Goal: Task Accomplishment & Management: Use online tool/utility

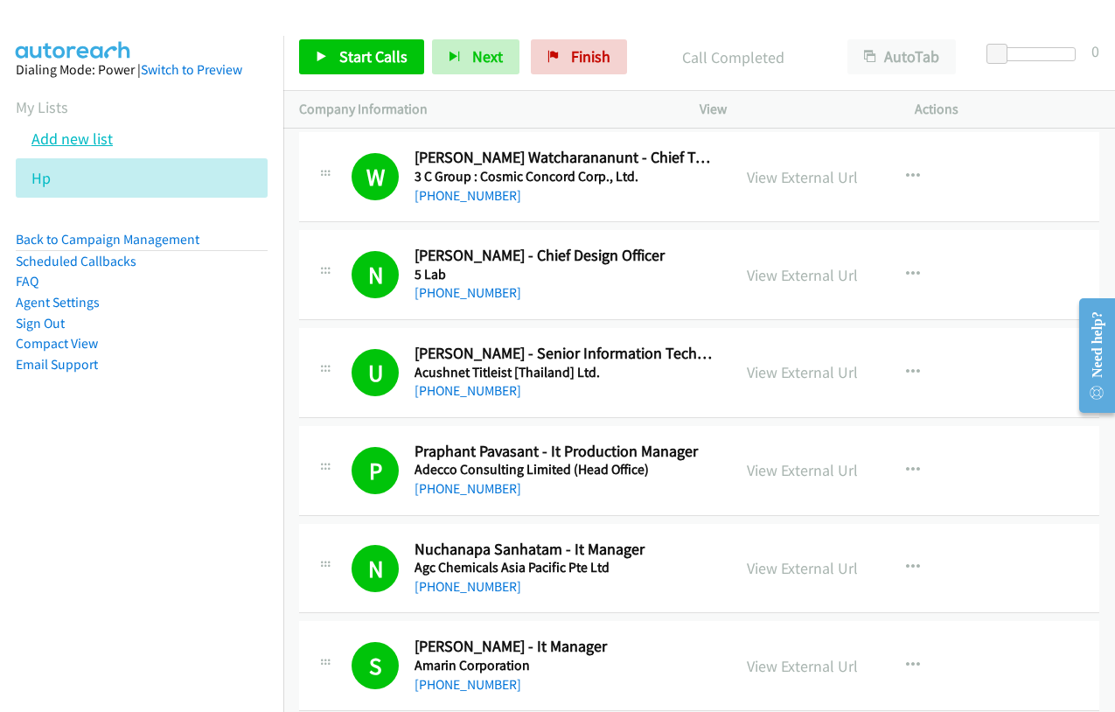
scroll to position [17664, 0]
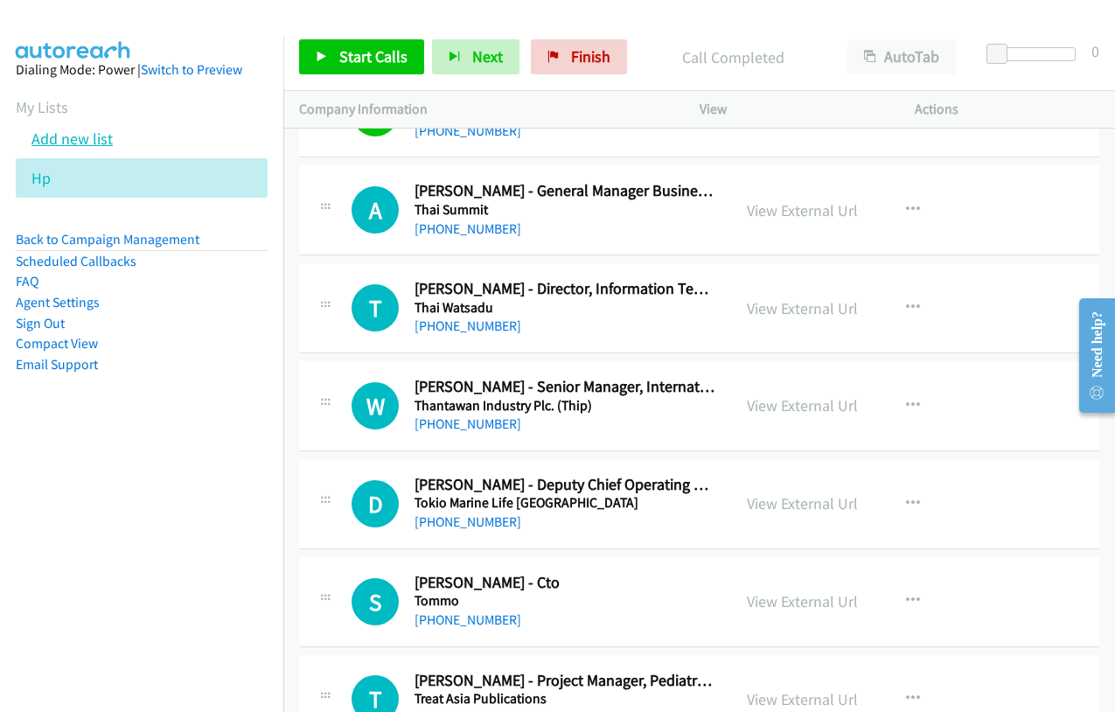
click at [78, 137] on link "Add new list" at bounding box center [71, 139] width 81 height 20
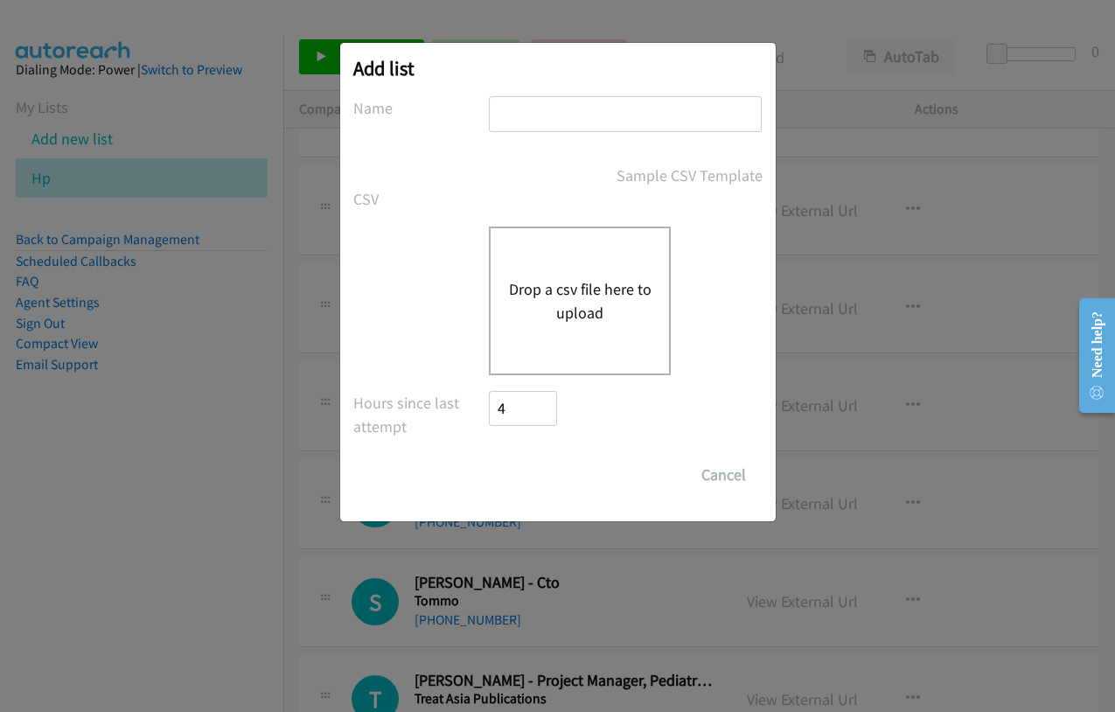
click at [612, 108] on input "text" at bounding box center [625, 114] width 273 height 36
type input "dell"
click at [568, 303] on button "Drop a csv file here to upload" at bounding box center [579, 300] width 143 height 47
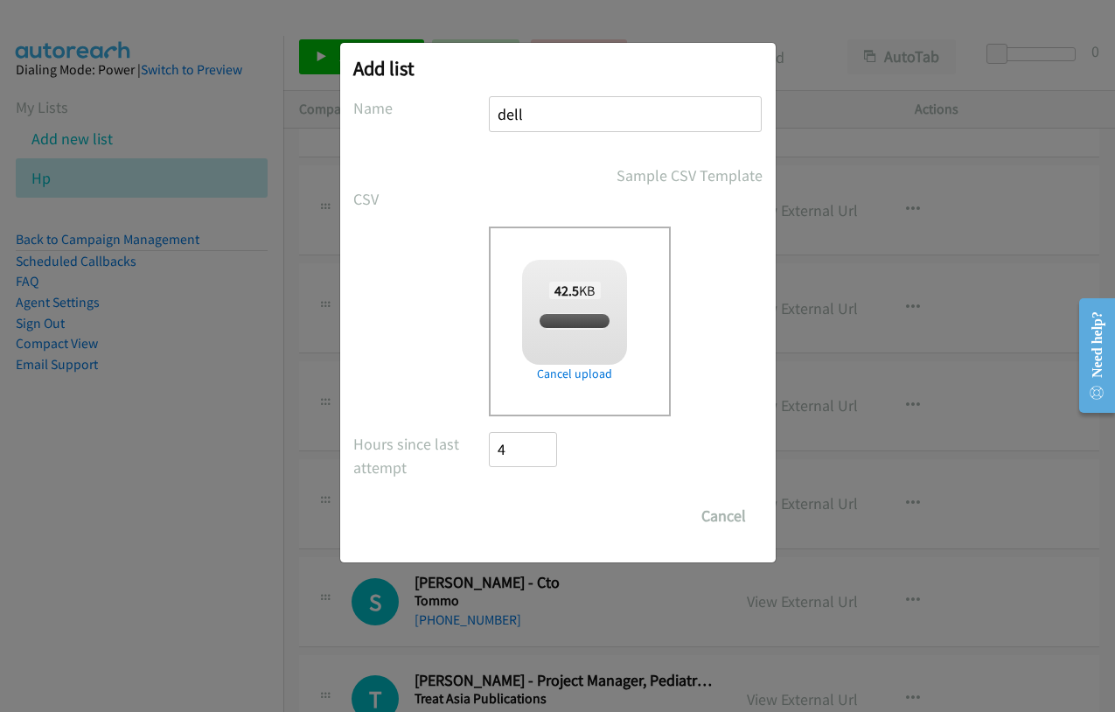
checkbox input "true"
click at [524, 519] on input "Save List" at bounding box center [536, 515] width 92 height 35
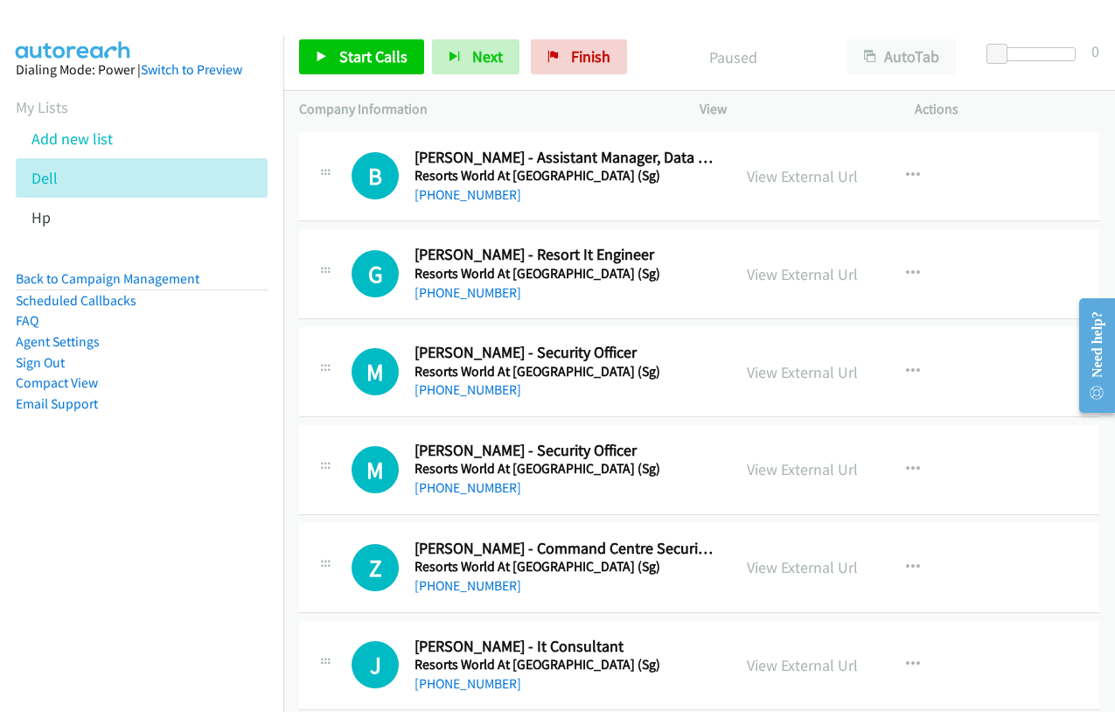
click at [800, 190] on div "View External Url View External Url Schedule/Manage Callback Start Calls Here R…" at bounding box center [847, 177] width 232 height 58
click at [797, 178] on link "View External Url" at bounding box center [802, 176] width 111 height 20
click at [378, 65] on span "Start Calls" at bounding box center [373, 56] width 68 height 20
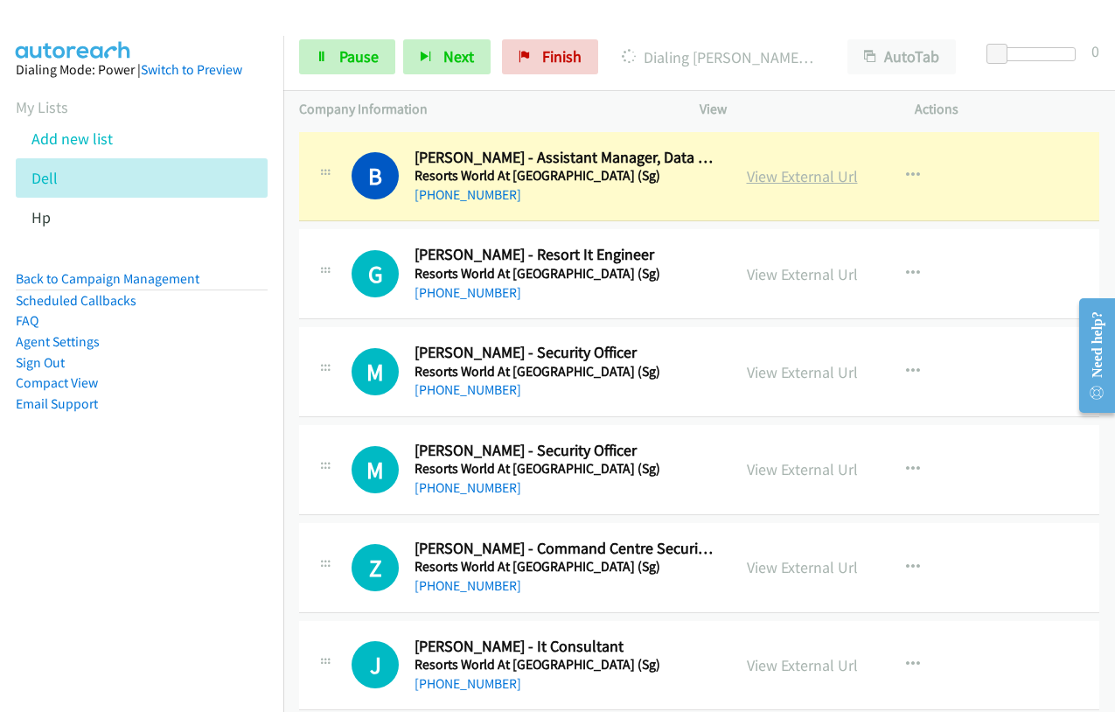
click at [796, 175] on link "View External Url" at bounding box center [802, 176] width 111 height 20
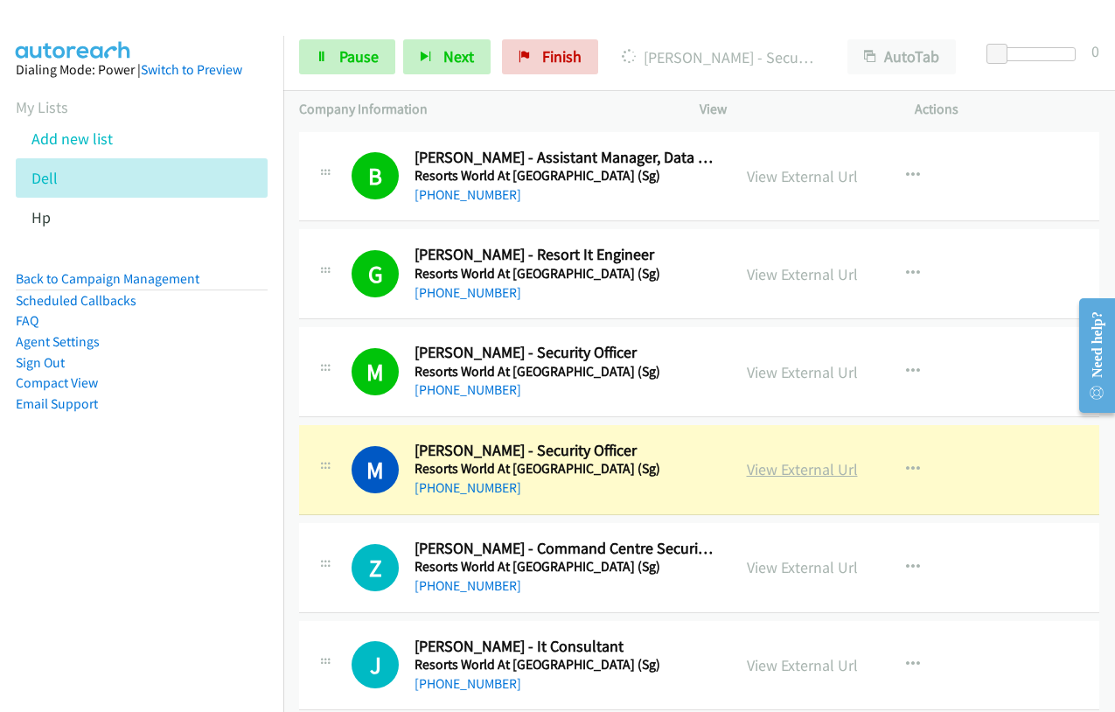
click at [793, 470] on link "View External Url" at bounding box center [802, 469] width 111 height 20
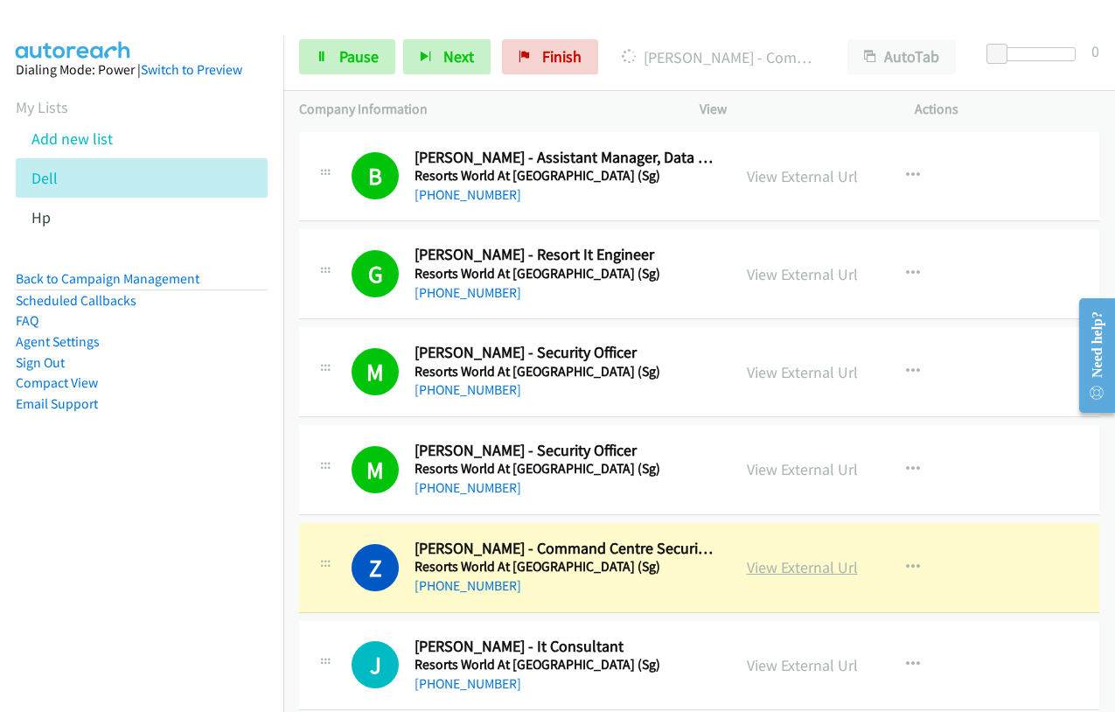
click at [813, 567] on link "View External Url" at bounding box center [802, 567] width 111 height 20
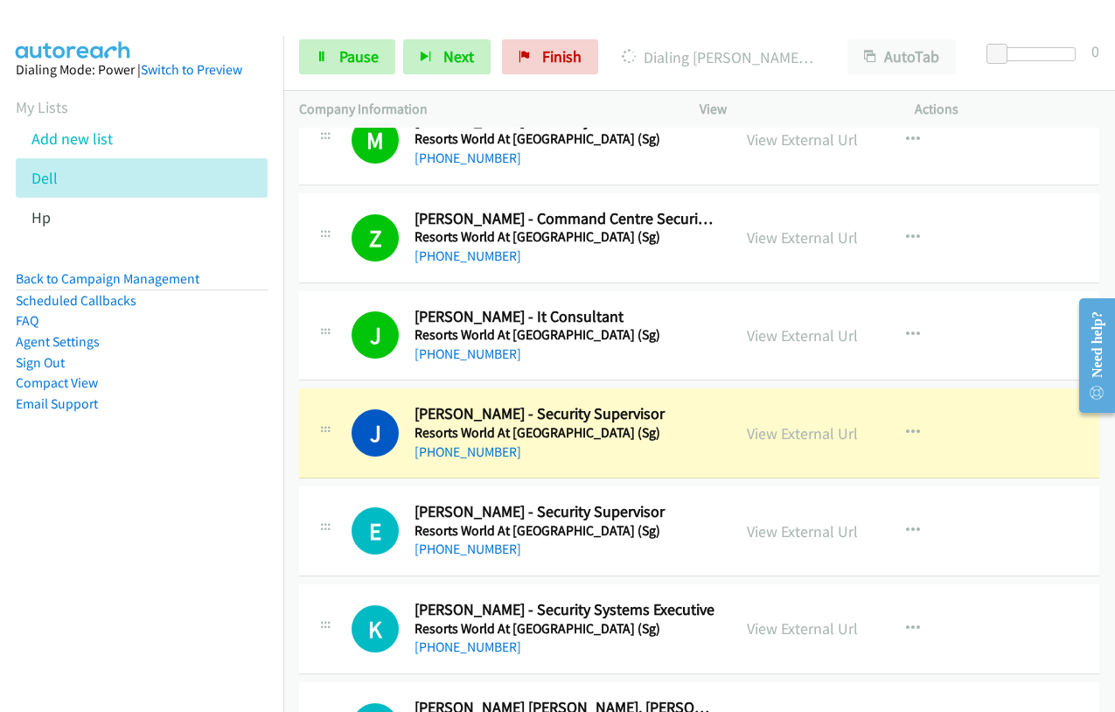
scroll to position [350, 0]
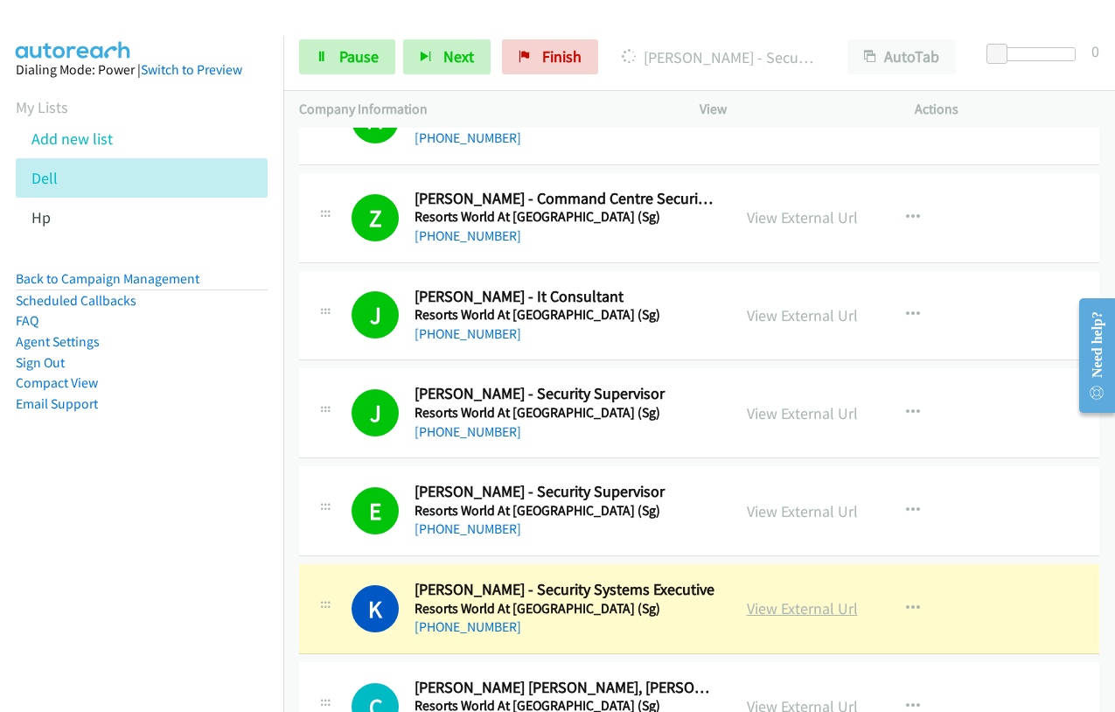
click at [807, 607] on link "View External Url" at bounding box center [802, 608] width 111 height 20
click at [325, 54] on icon at bounding box center [322, 58] width 12 height 12
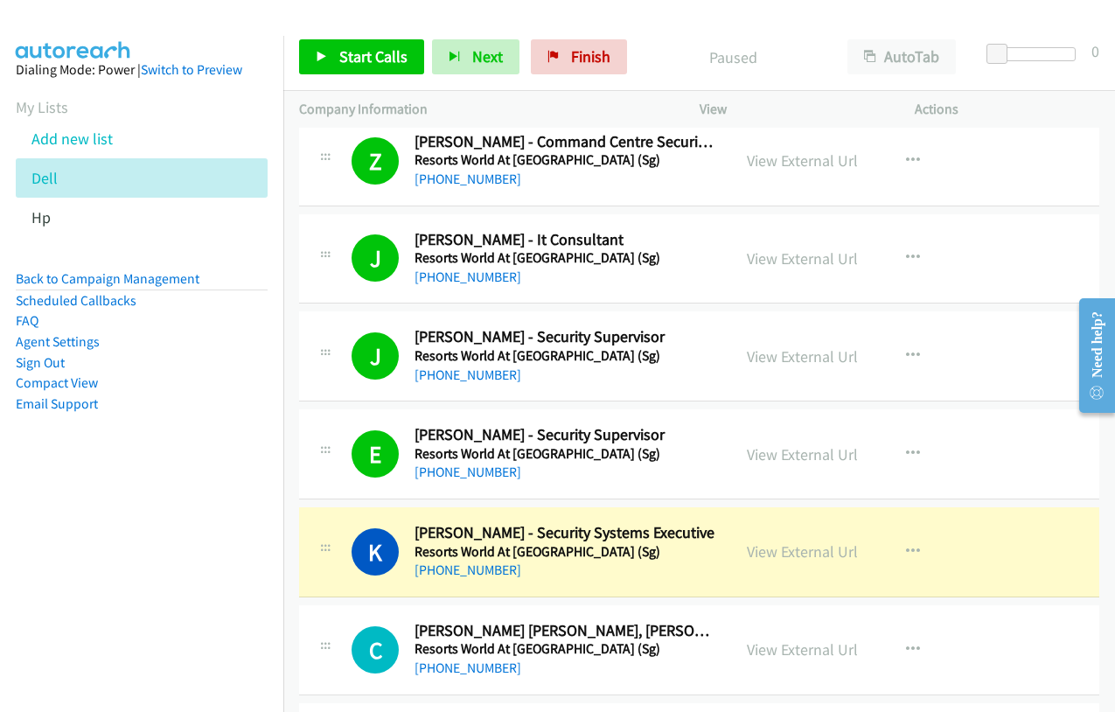
scroll to position [437, 0]
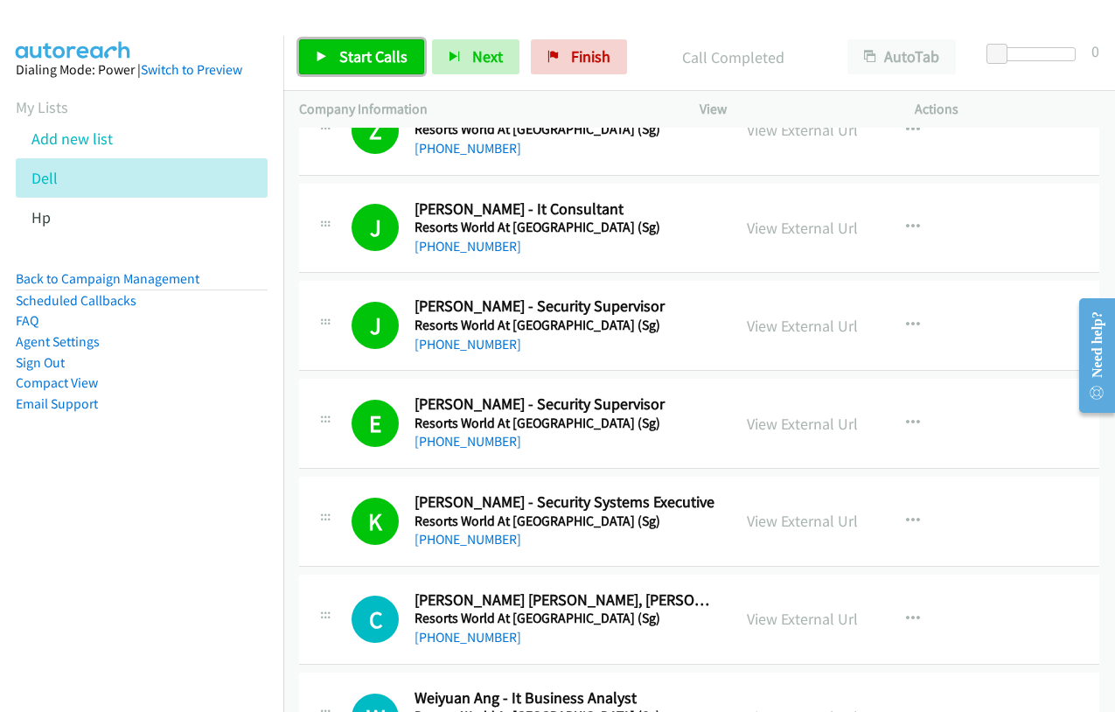
click at [345, 56] on span "Start Calls" at bounding box center [373, 56] width 68 height 20
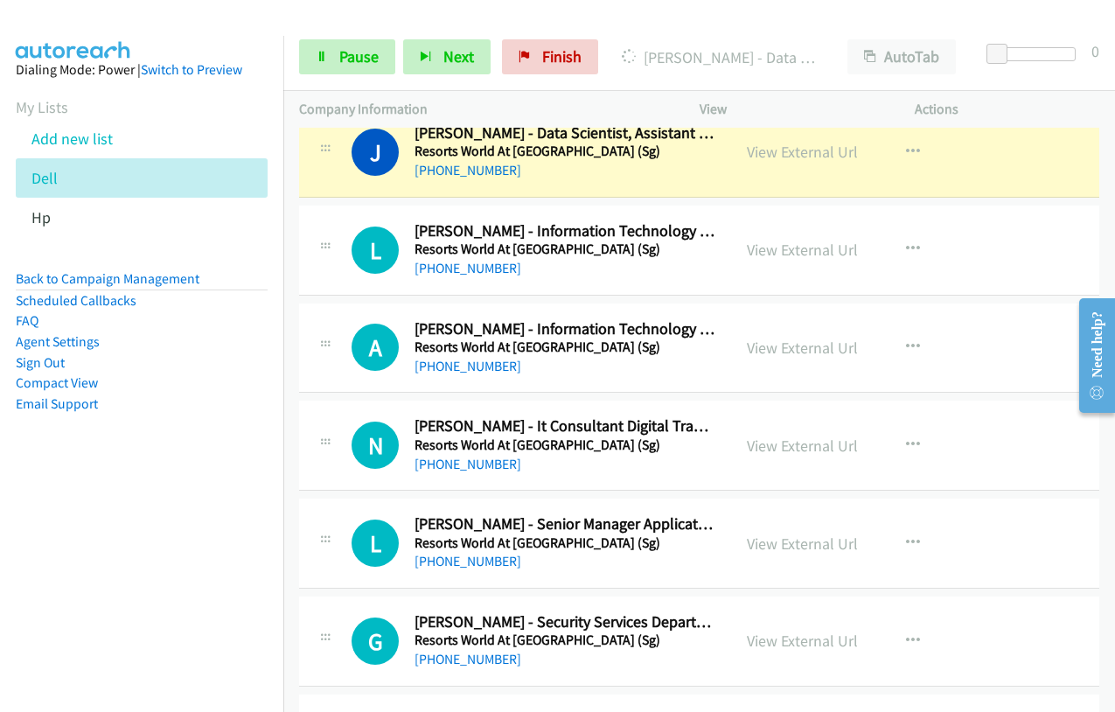
scroll to position [1224, 0]
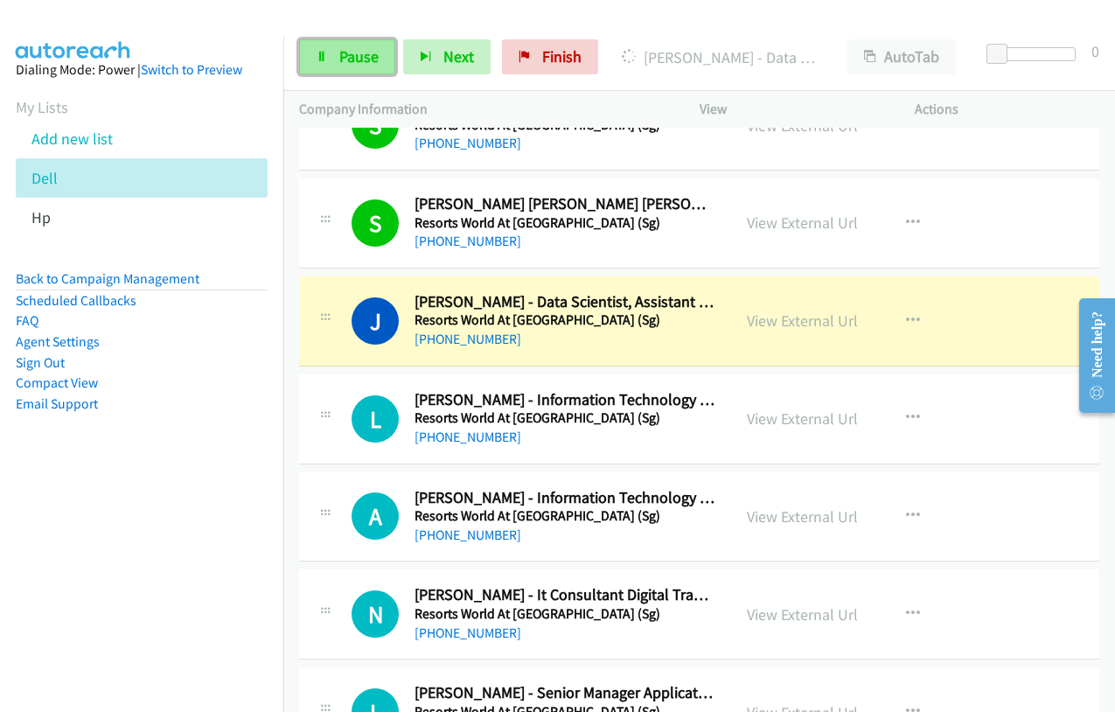
click at [349, 66] on span "Pause" at bounding box center [358, 56] width 39 height 20
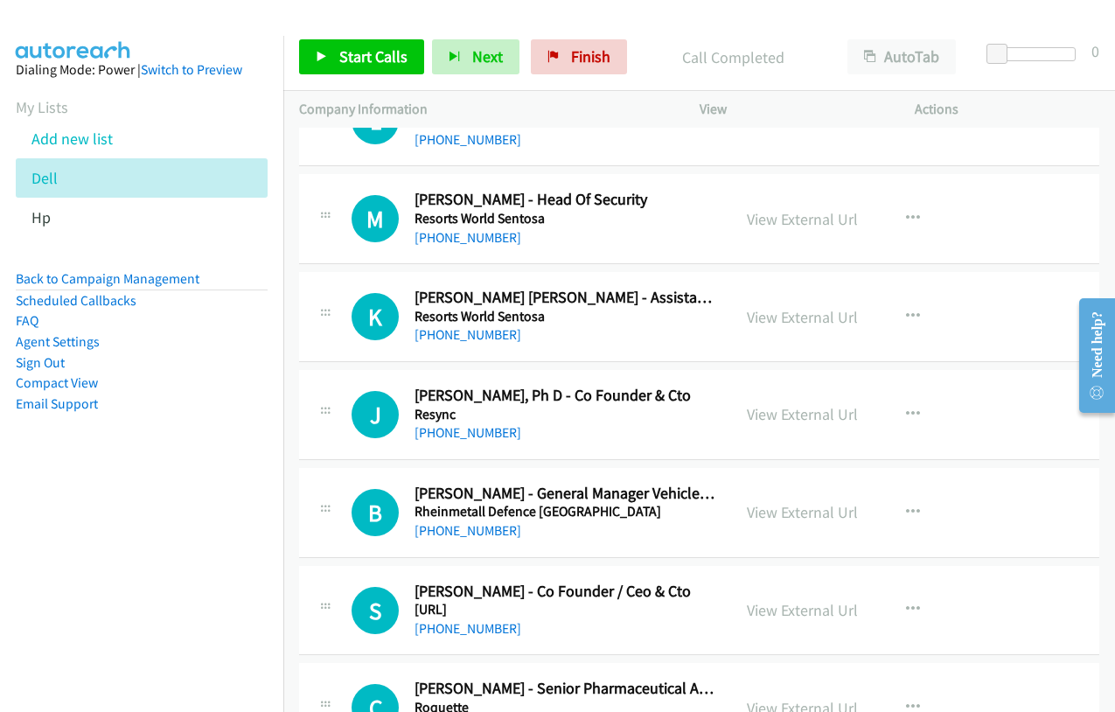
scroll to position [3760, 0]
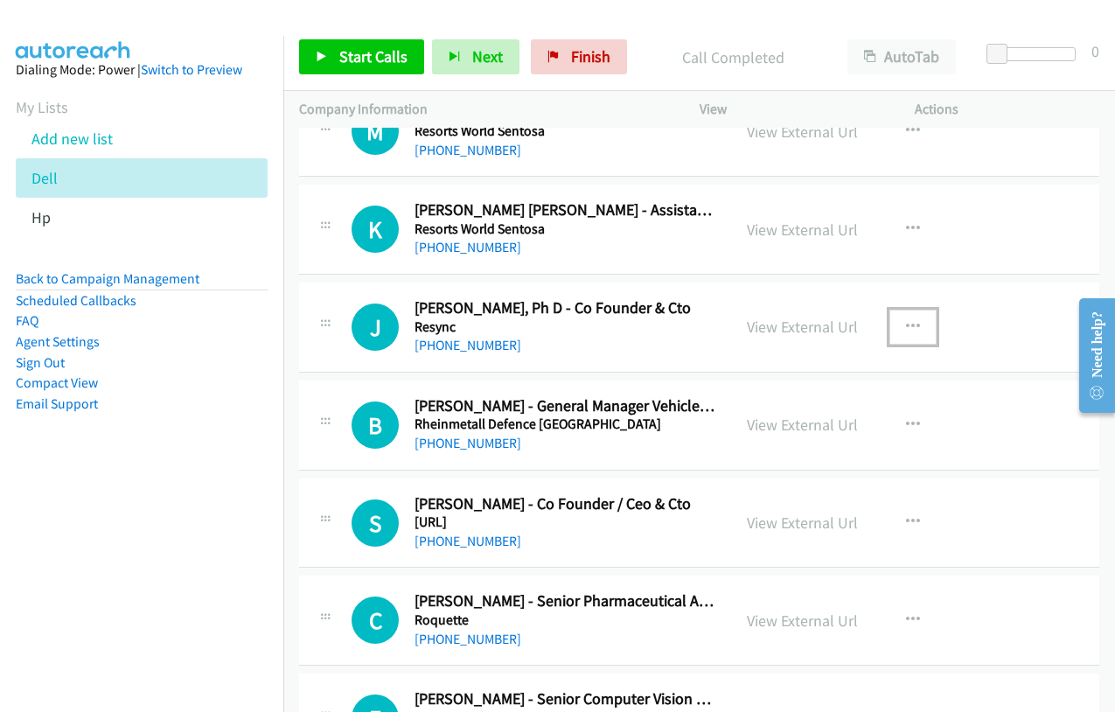
click at [906, 330] on icon "button" at bounding box center [913, 327] width 14 height 14
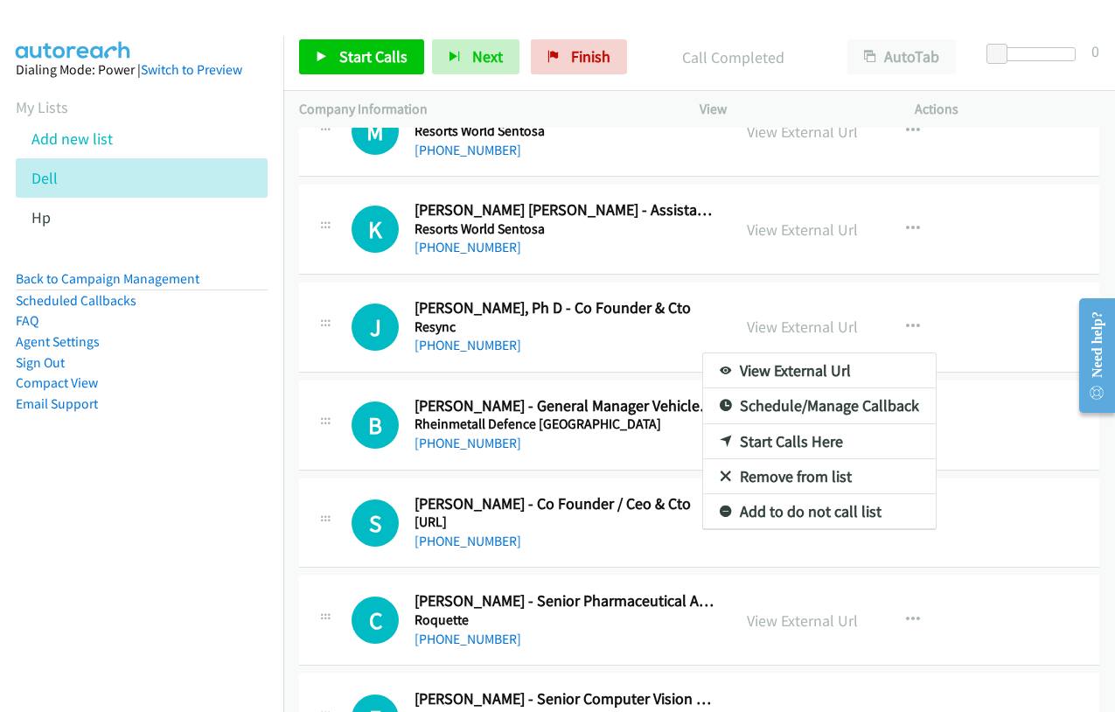
click at [774, 435] on link "Start Calls Here" at bounding box center [819, 441] width 233 height 35
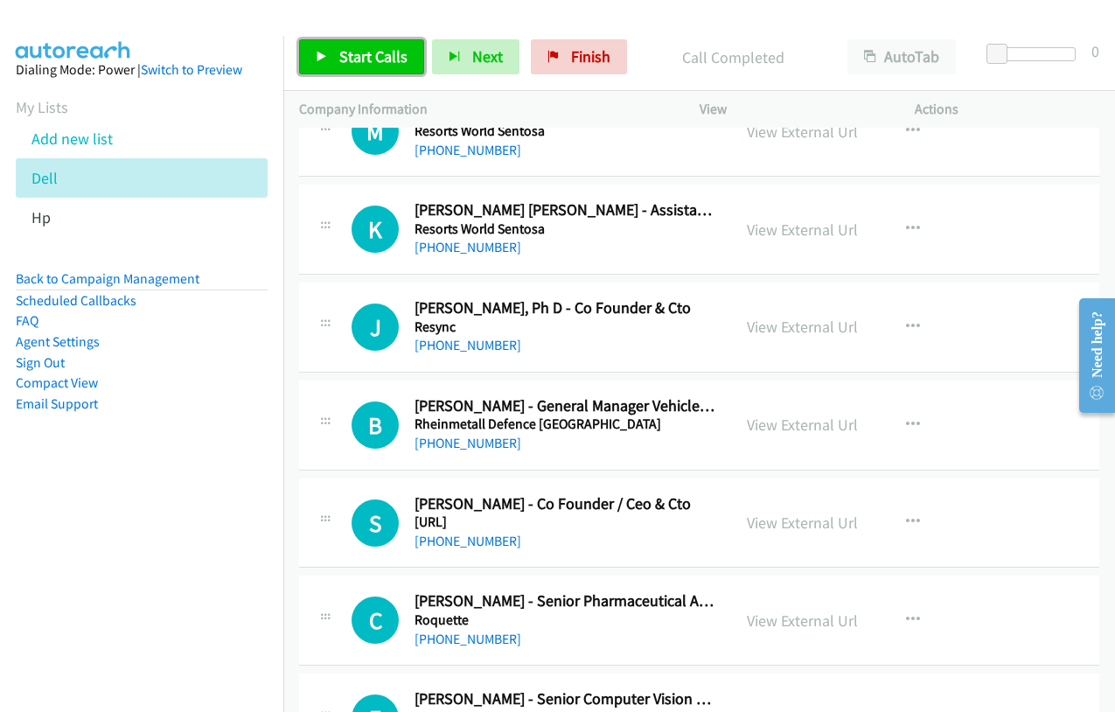
click at [341, 52] on span "Start Calls" at bounding box center [373, 56] width 68 height 20
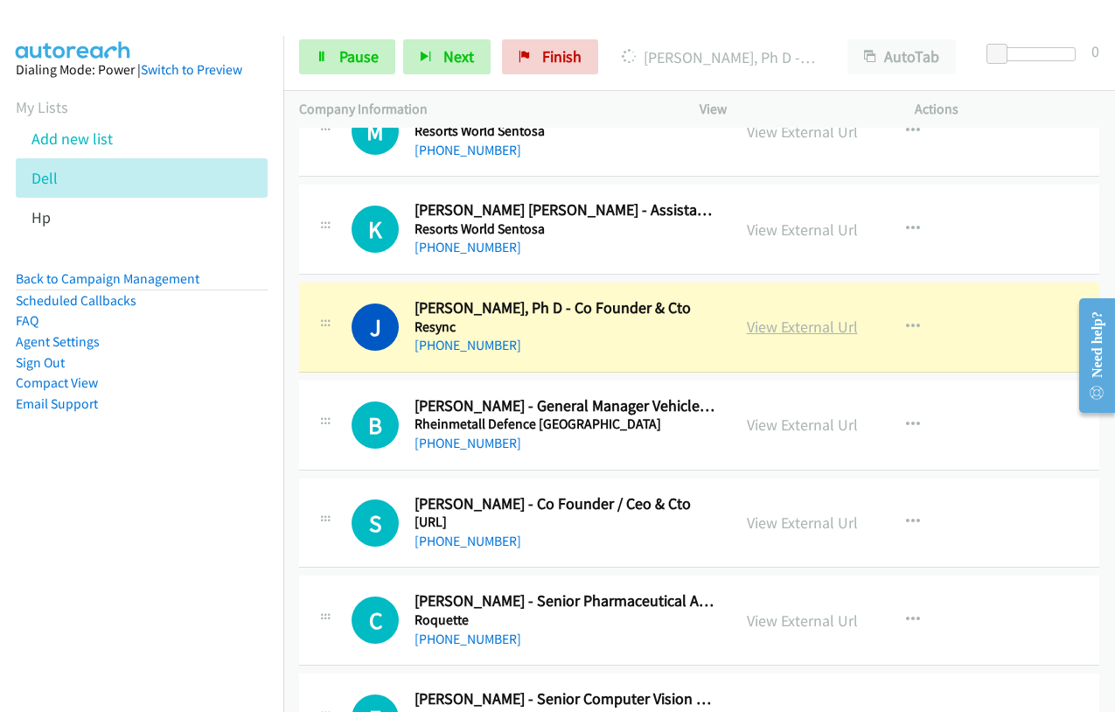
click at [800, 324] on link "View External Url" at bounding box center [802, 327] width 111 height 20
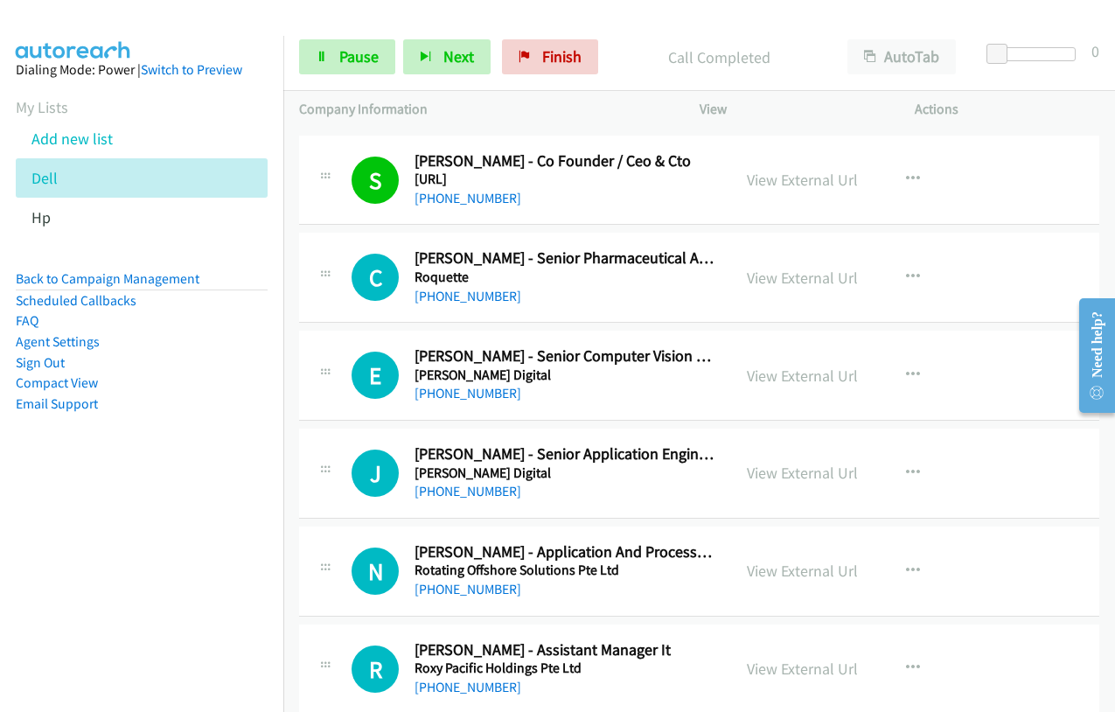
scroll to position [4110, 0]
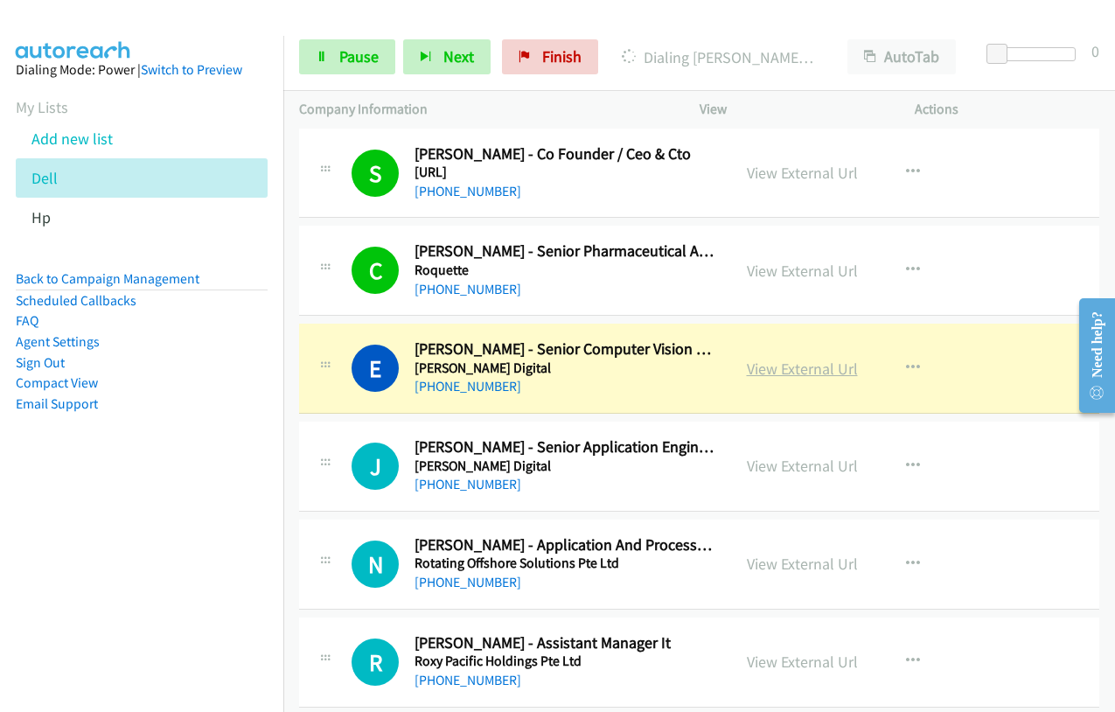
click at [814, 374] on link "View External Url" at bounding box center [802, 369] width 111 height 20
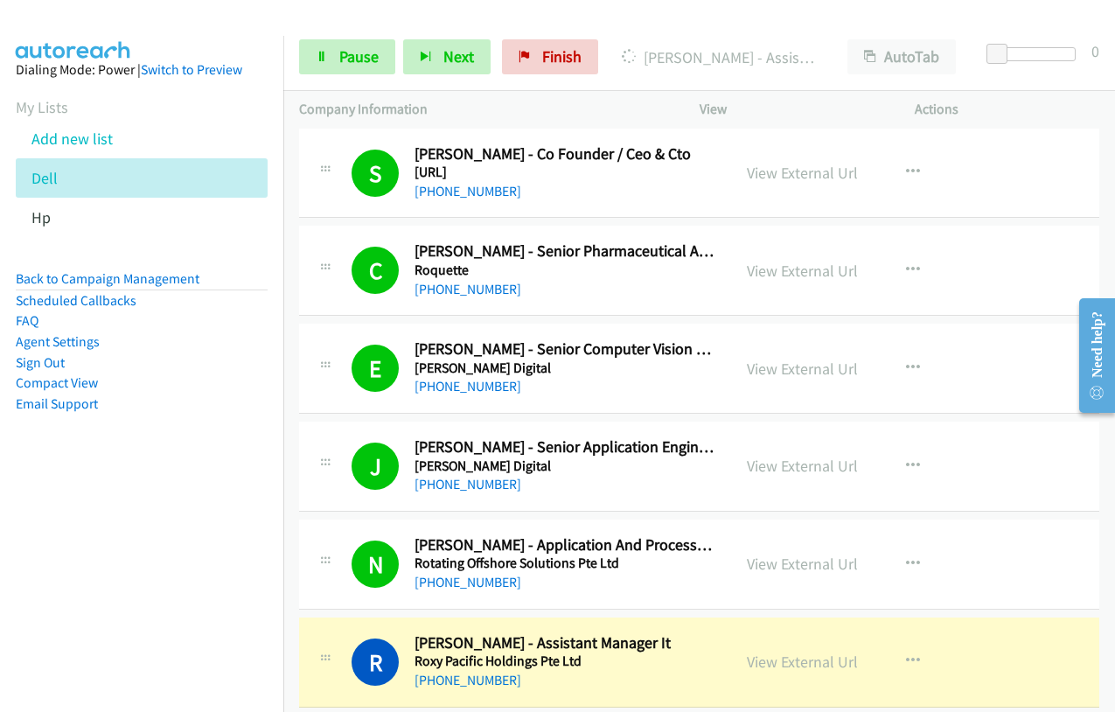
scroll to position [4197, 0]
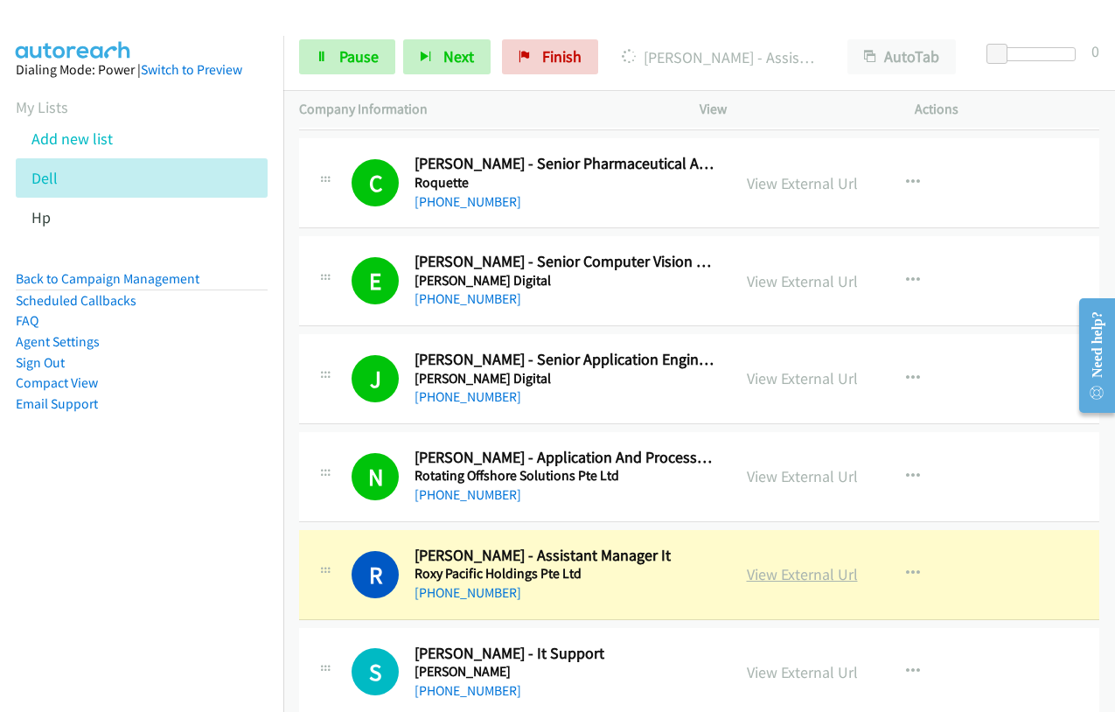
click at [782, 568] on link "View External Url" at bounding box center [802, 574] width 111 height 20
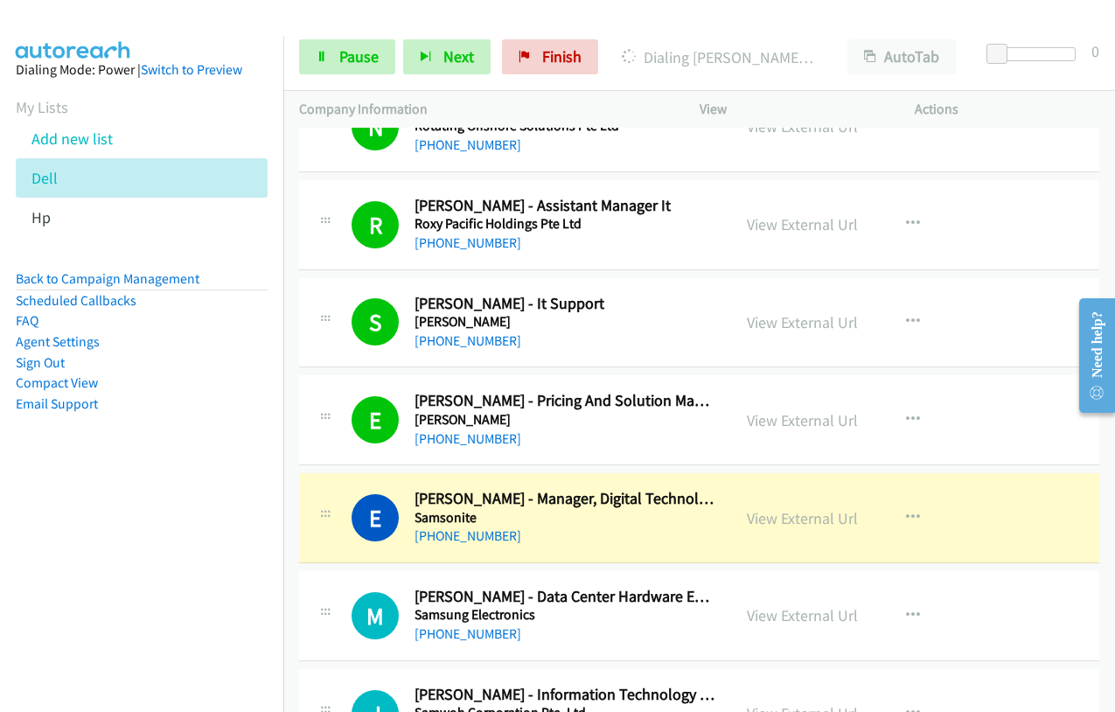
scroll to position [4722, 0]
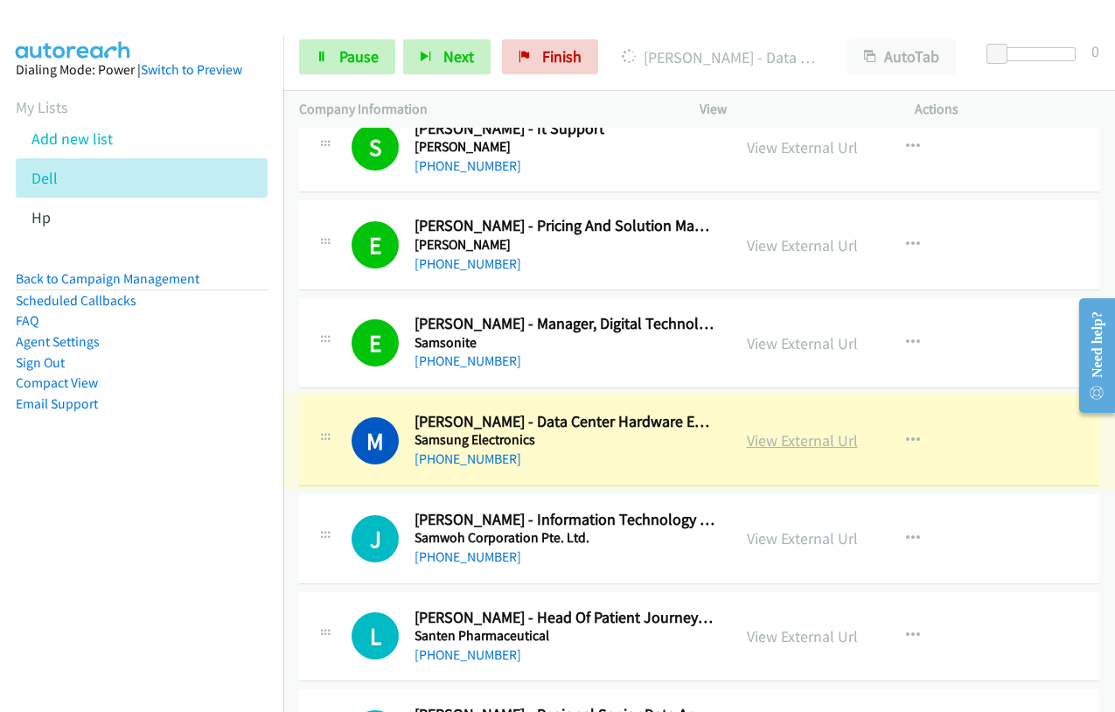
click at [776, 439] on link "View External Url" at bounding box center [802, 440] width 111 height 20
drag, startPoint x: 332, startPoint y: 63, endPoint x: 490, endPoint y: 83, distance: 158.7
click at [332, 63] on link "Pause" at bounding box center [347, 56] width 96 height 35
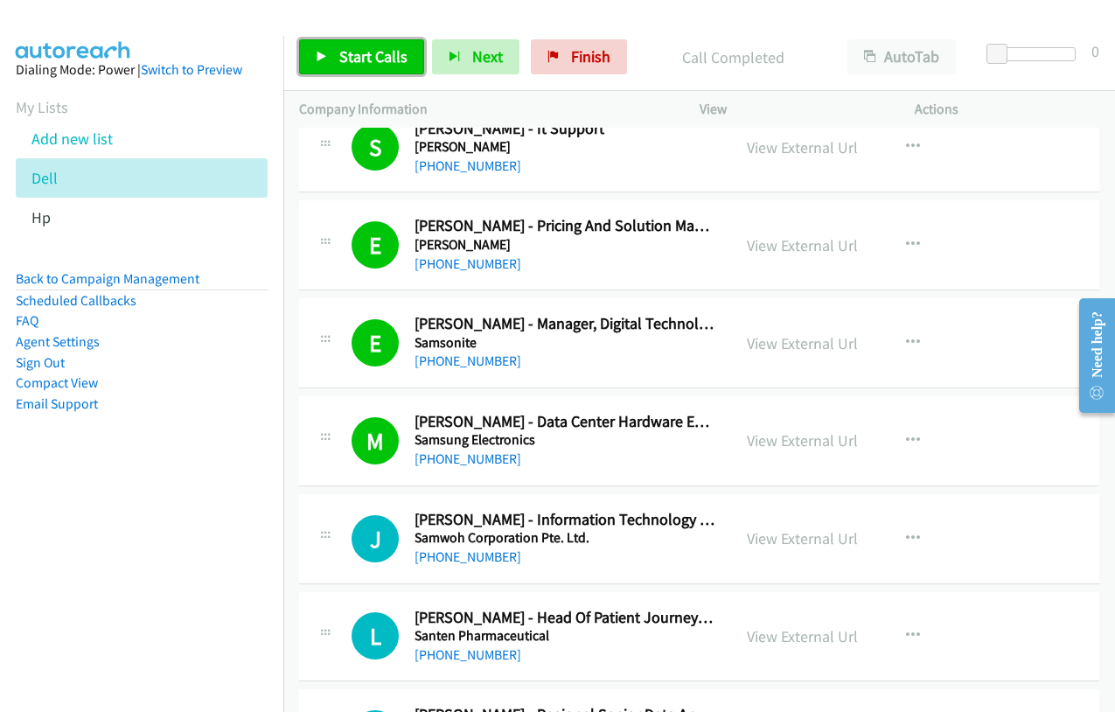
click at [340, 61] on span "Start Calls" at bounding box center [373, 56] width 68 height 20
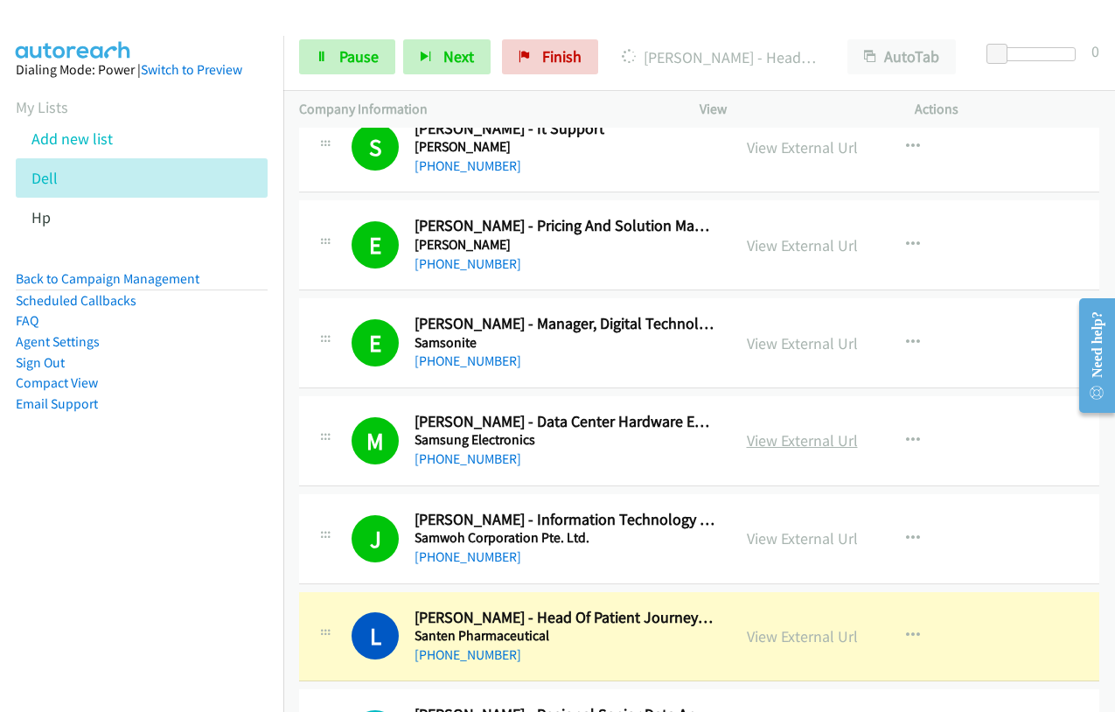
scroll to position [5072, 0]
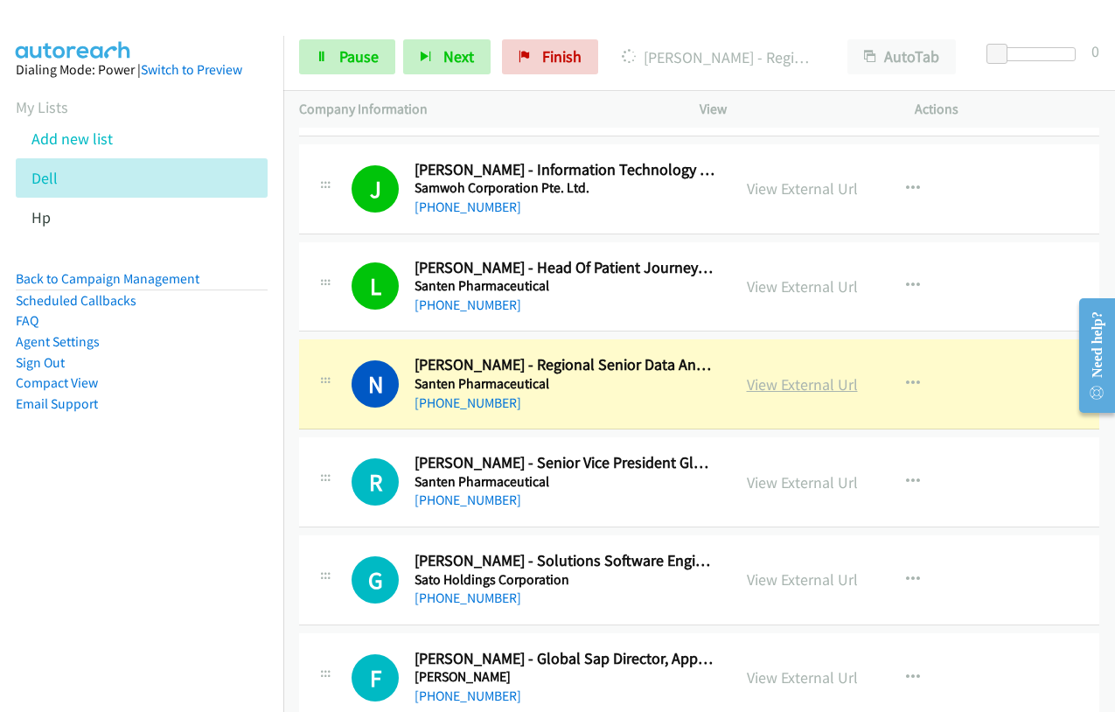
click at [791, 380] on link "View External Url" at bounding box center [802, 384] width 111 height 20
click at [343, 57] on span "Pause" at bounding box center [358, 56] width 39 height 20
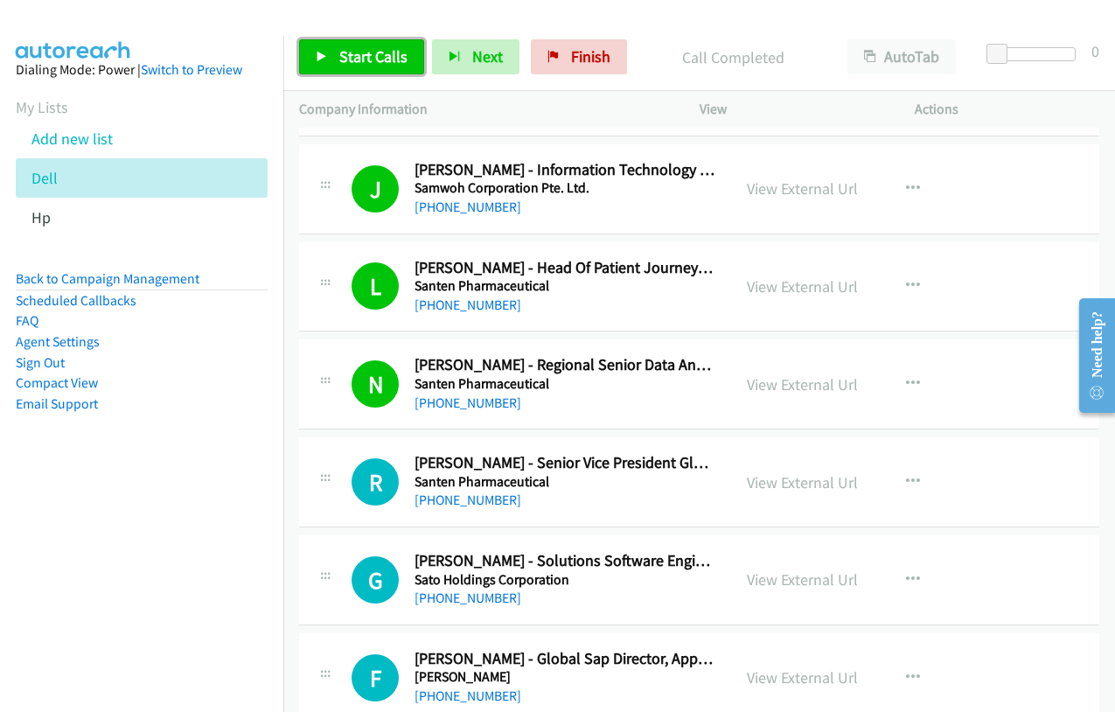
click at [351, 60] on span "Start Calls" at bounding box center [373, 56] width 68 height 20
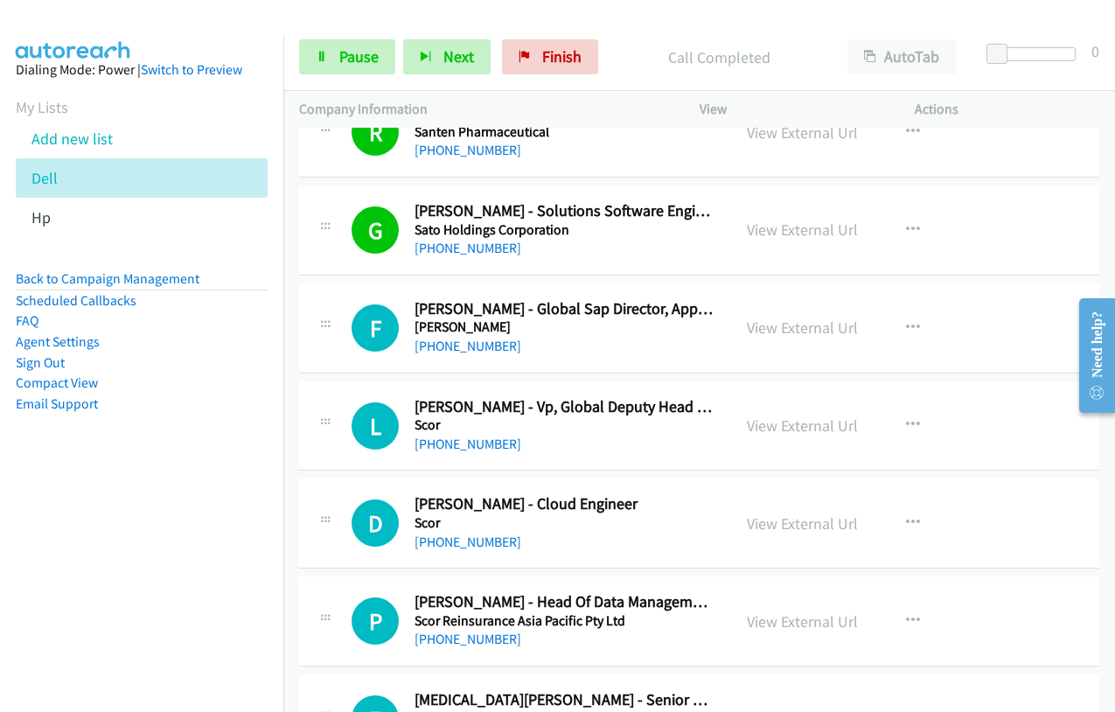
scroll to position [5334, 0]
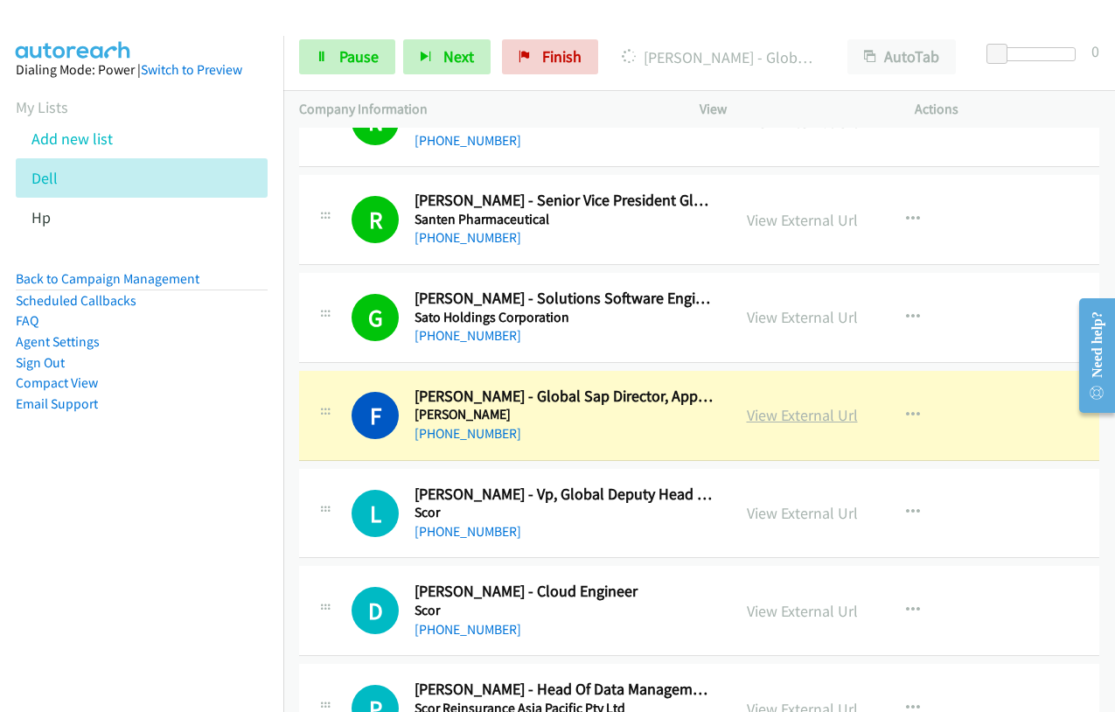
click at [814, 417] on link "View External Url" at bounding box center [802, 415] width 111 height 20
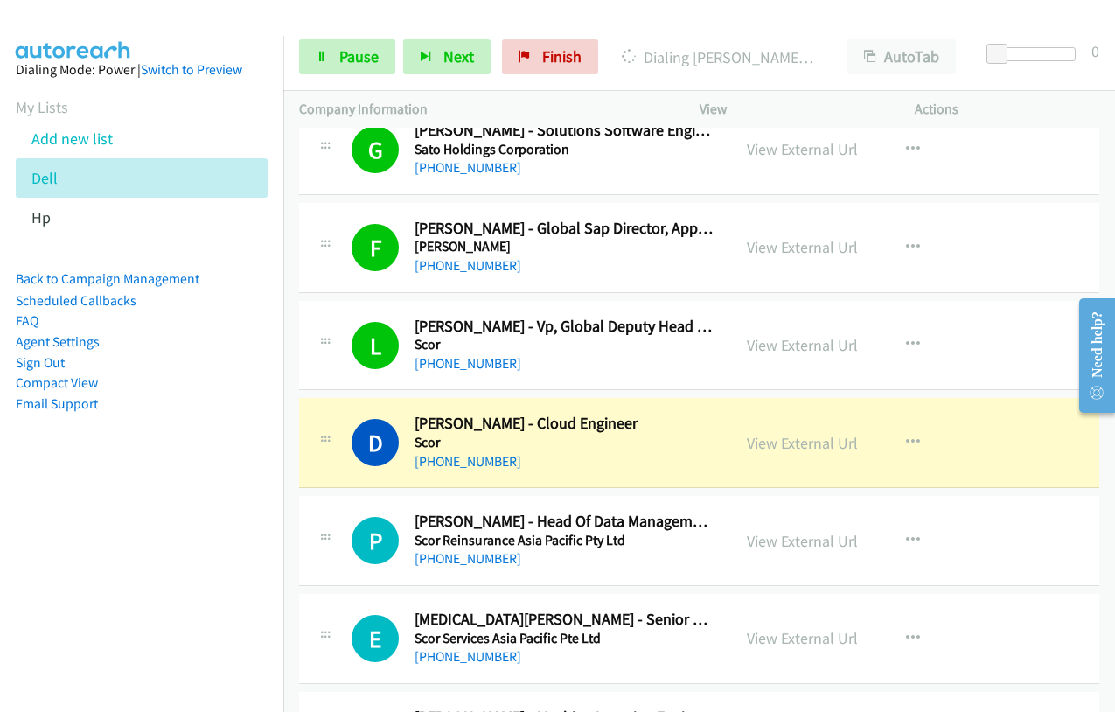
scroll to position [5509, 0]
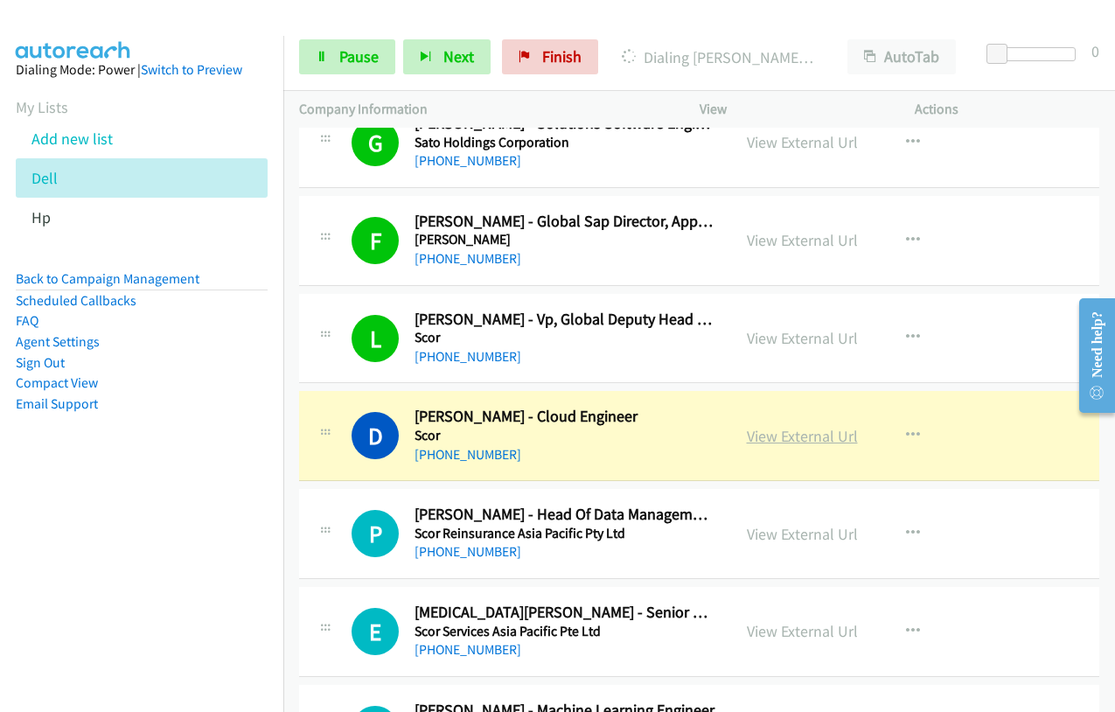
click at [782, 436] on link "View External Url" at bounding box center [802, 436] width 111 height 20
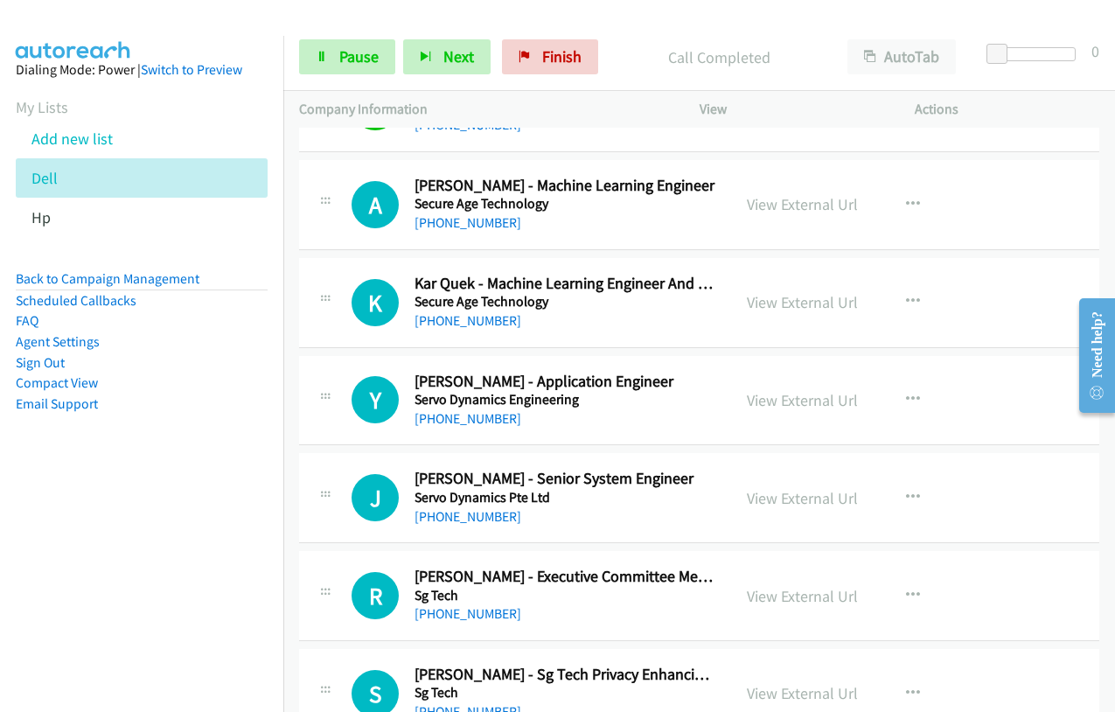
scroll to position [5946, 0]
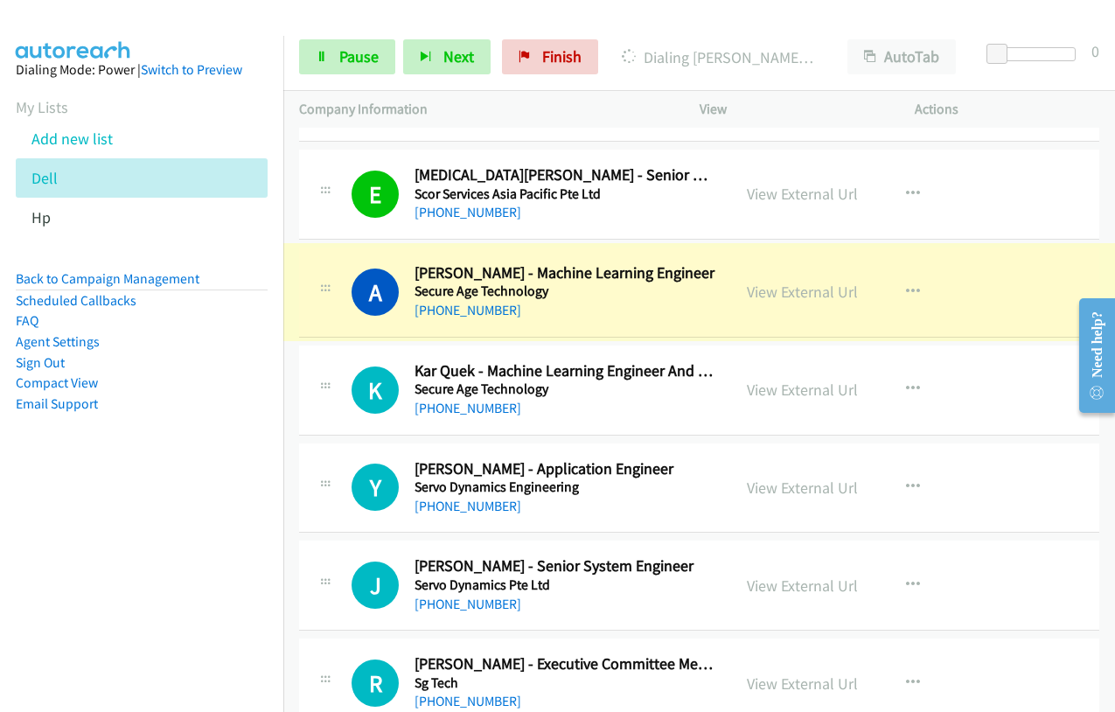
click at [798, 289] on link "View External Url" at bounding box center [802, 292] width 111 height 20
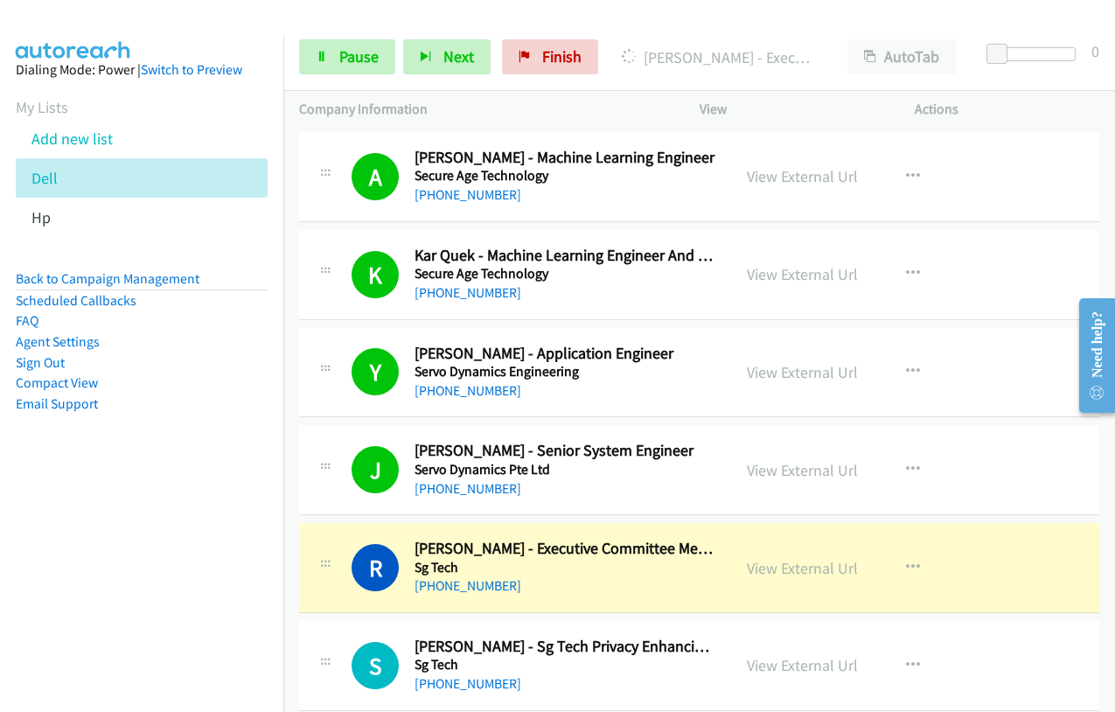
scroll to position [6121, 0]
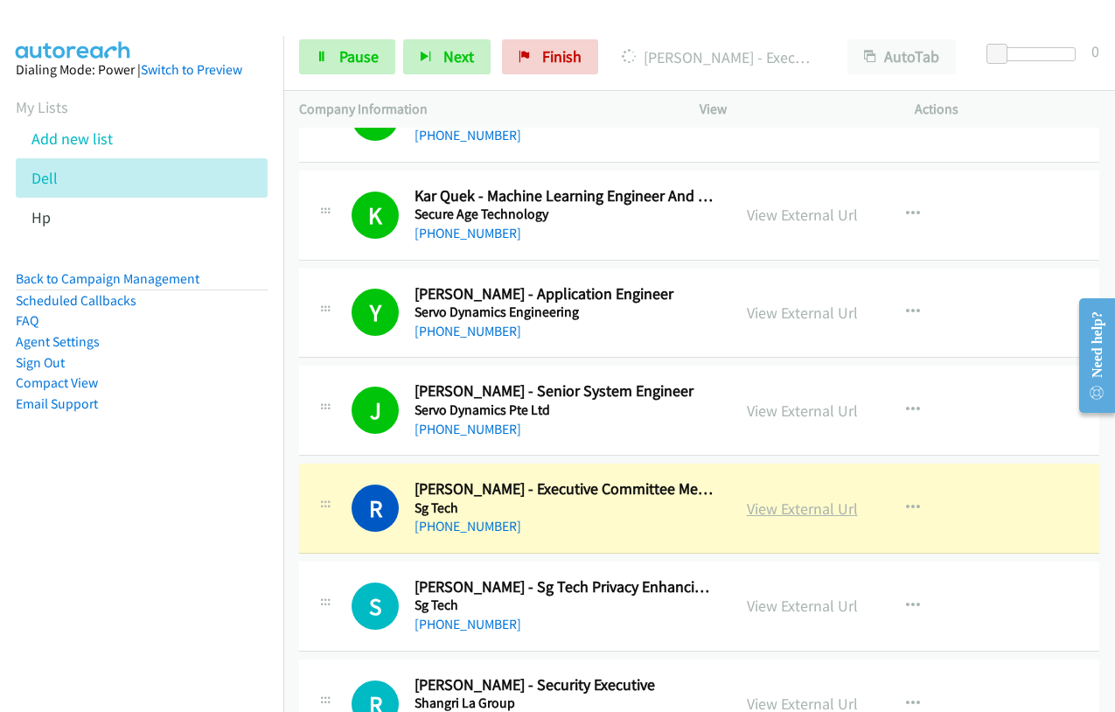
click at [776, 512] on link "View External Url" at bounding box center [802, 508] width 111 height 20
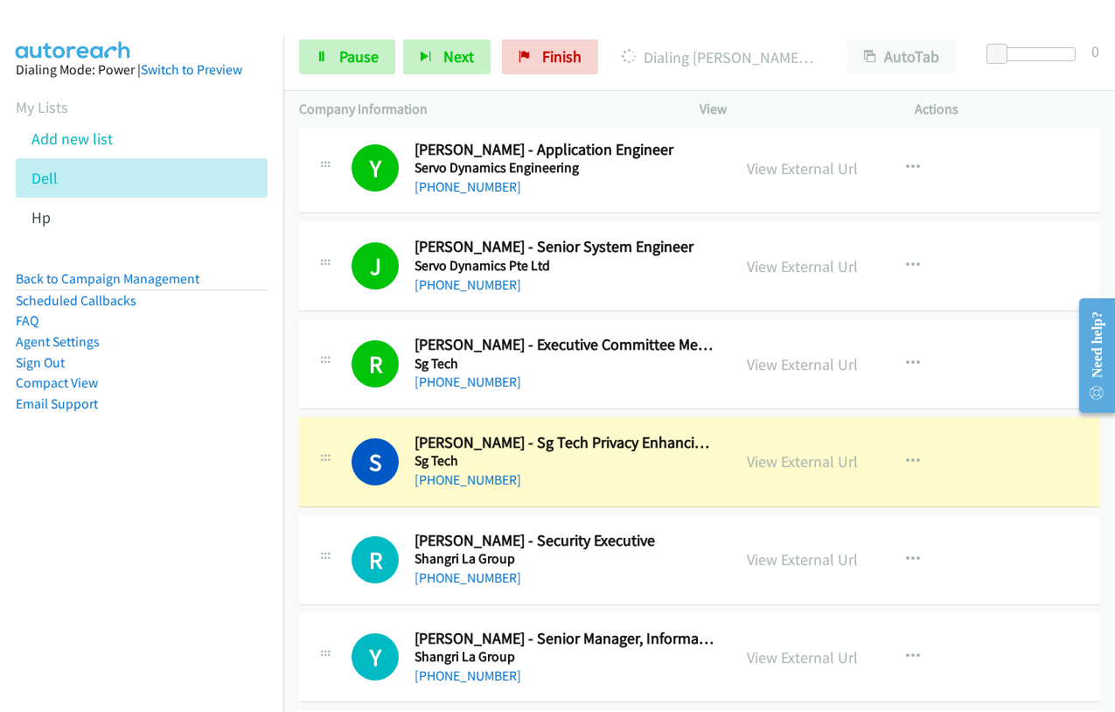
scroll to position [6383, 0]
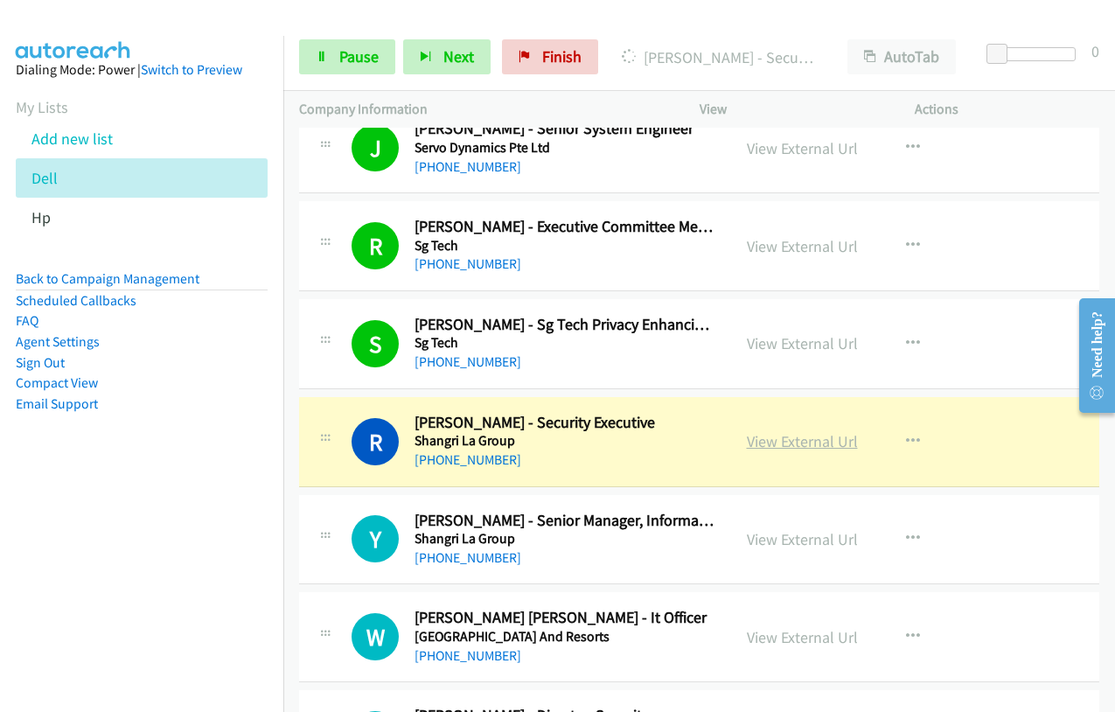
click at [769, 437] on link "View External Url" at bounding box center [802, 441] width 111 height 20
click at [352, 55] on span "Pause" at bounding box center [358, 56] width 39 height 20
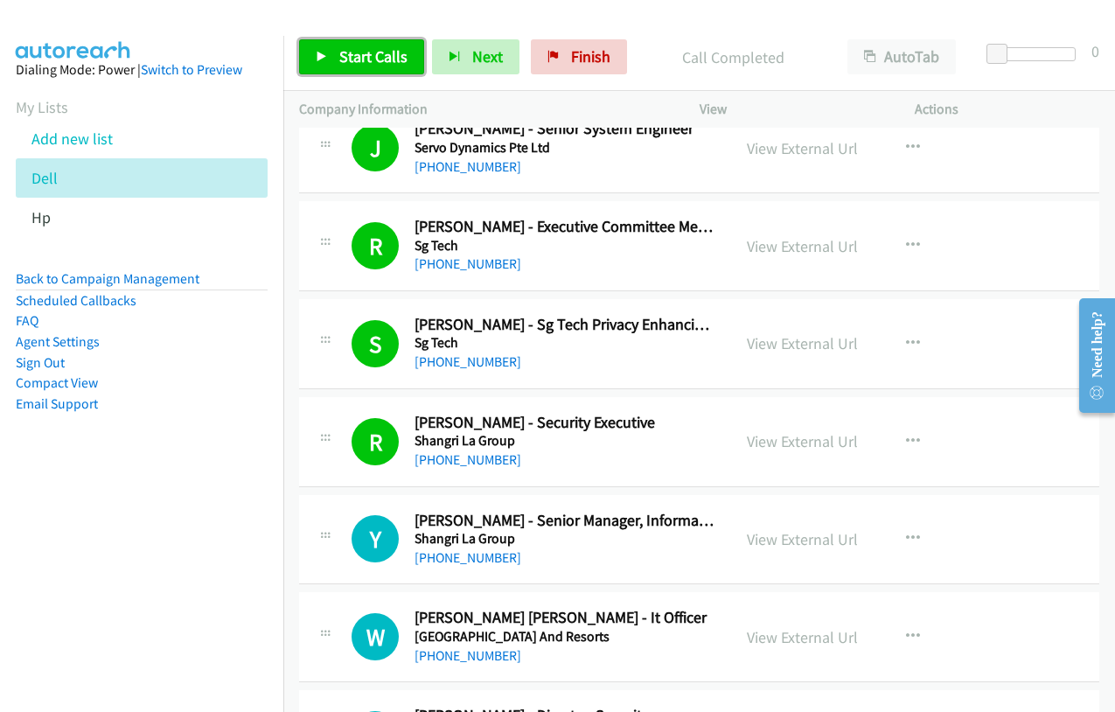
click at [312, 56] on link "Start Calls" at bounding box center [361, 56] width 125 height 35
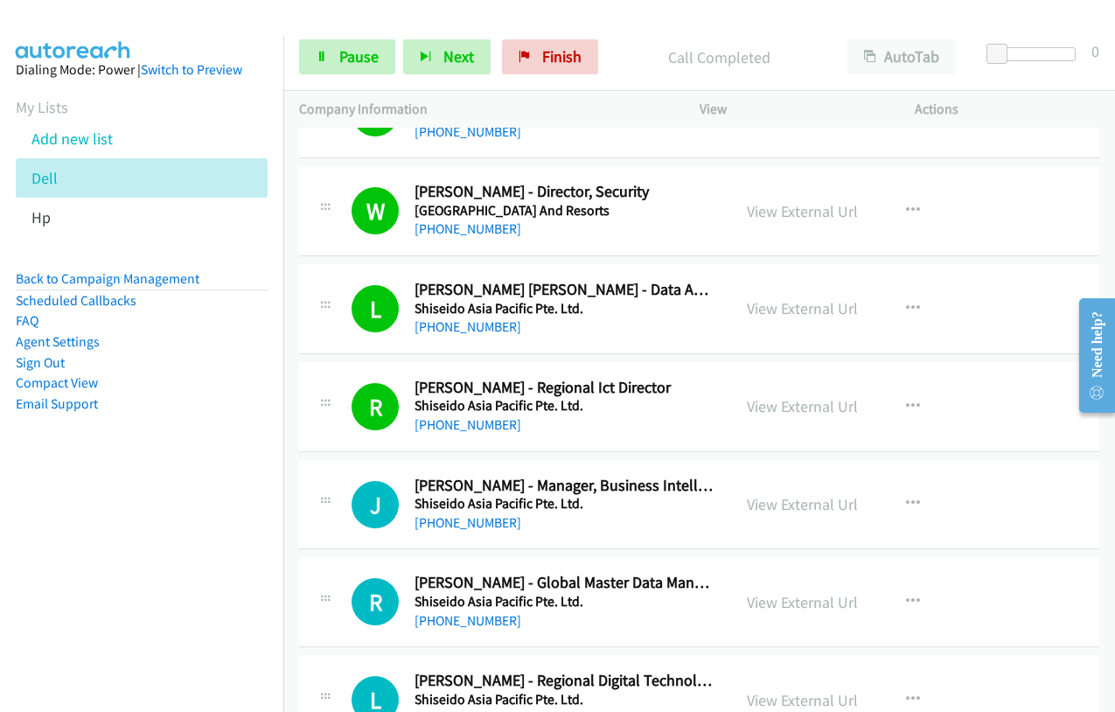
scroll to position [6908, 0]
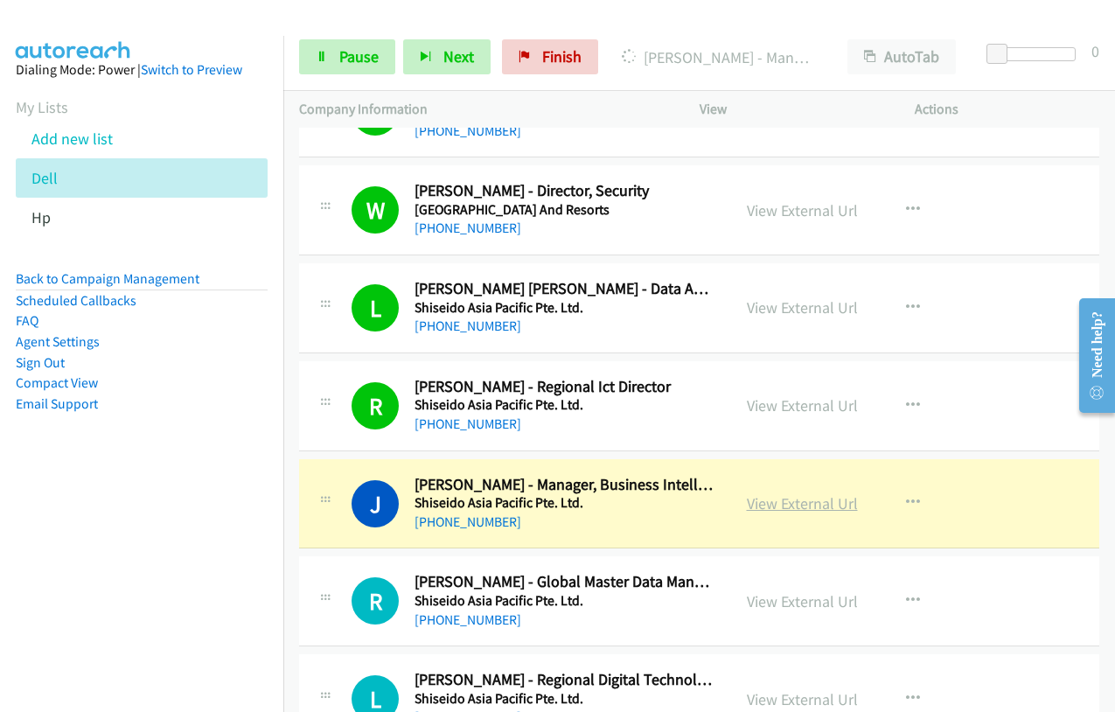
click at [780, 509] on link "View External Url" at bounding box center [802, 503] width 111 height 20
drag, startPoint x: 336, startPoint y: 63, endPoint x: 398, endPoint y: 49, distance: 63.6
click at [335, 62] on link "Pause" at bounding box center [347, 56] width 96 height 35
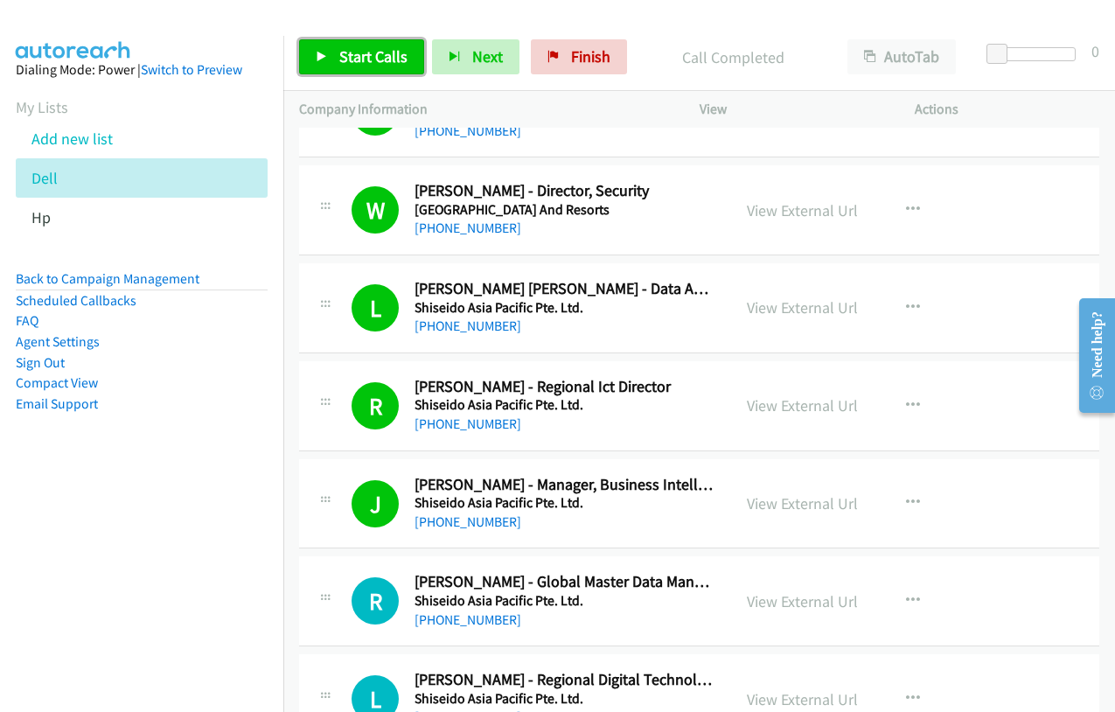
click at [382, 65] on span "Start Calls" at bounding box center [373, 56] width 68 height 20
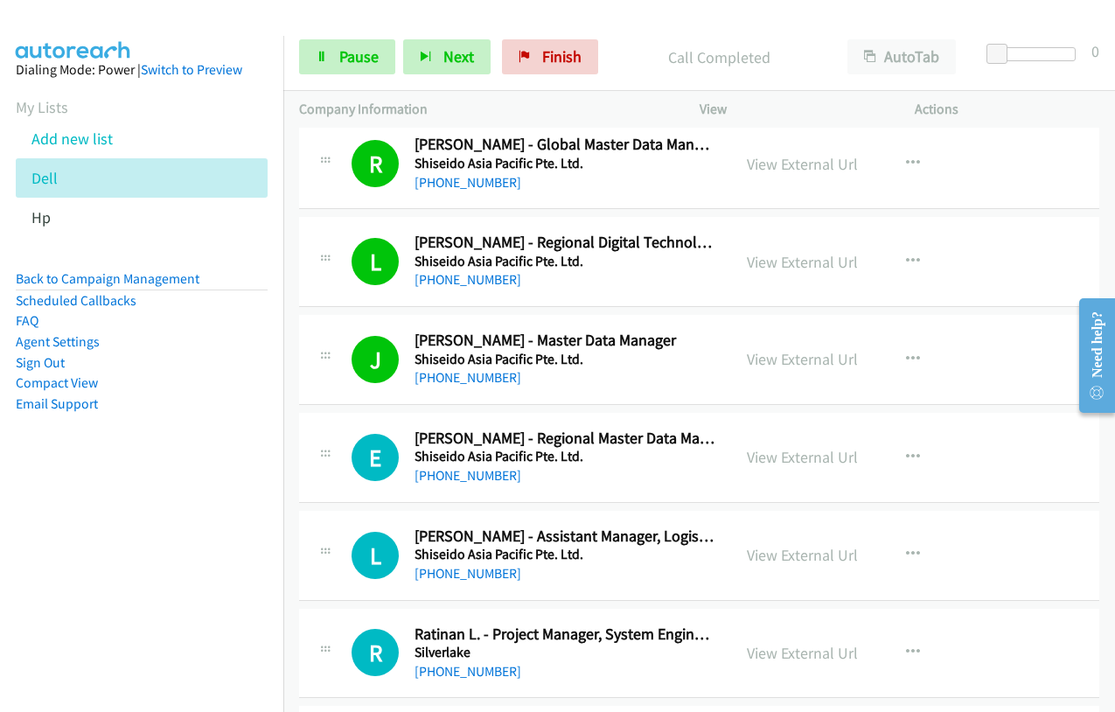
scroll to position [7608, 0]
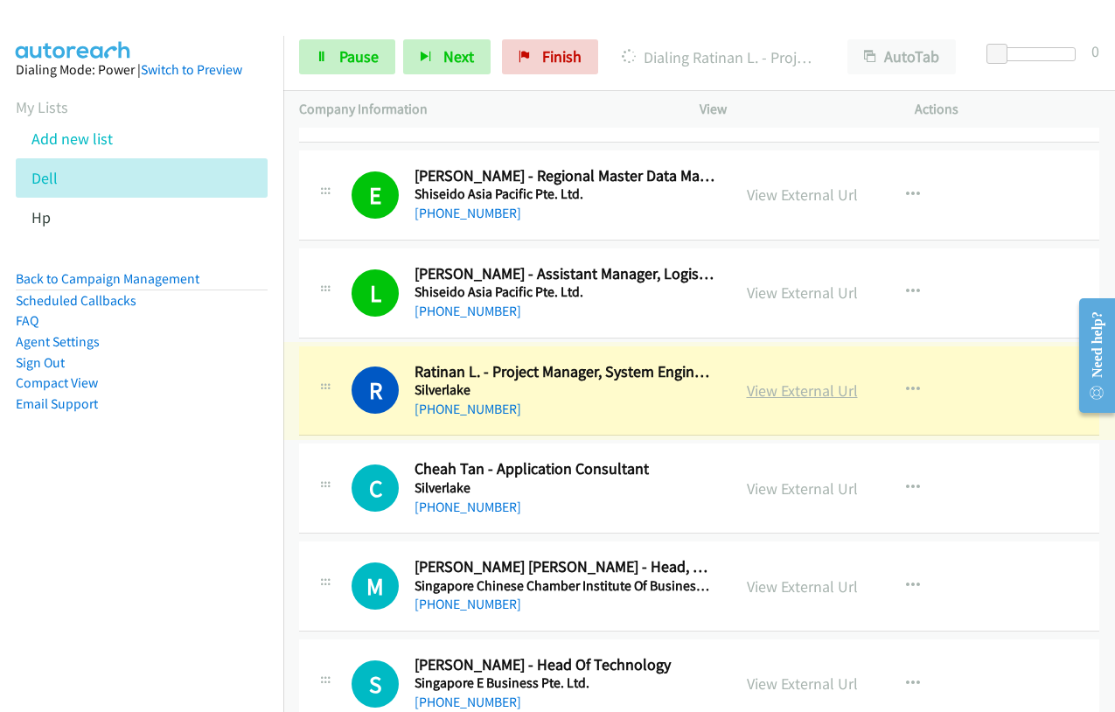
click at [779, 390] on link "View External Url" at bounding box center [802, 390] width 111 height 20
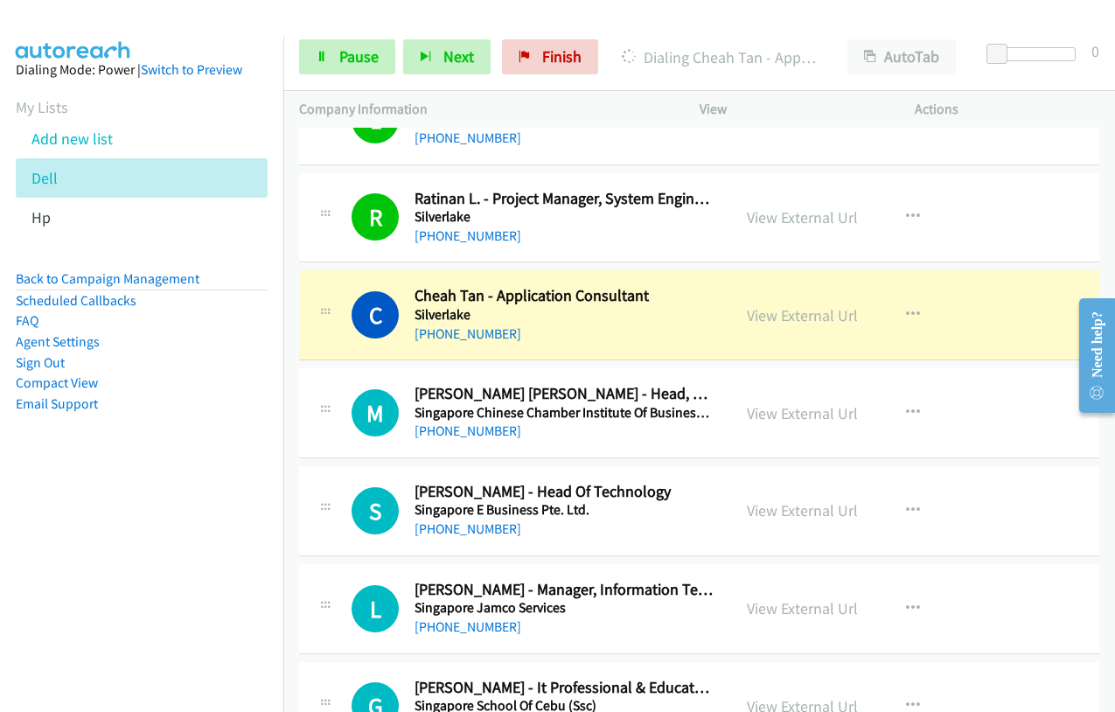
scroll to position [7782, 0]
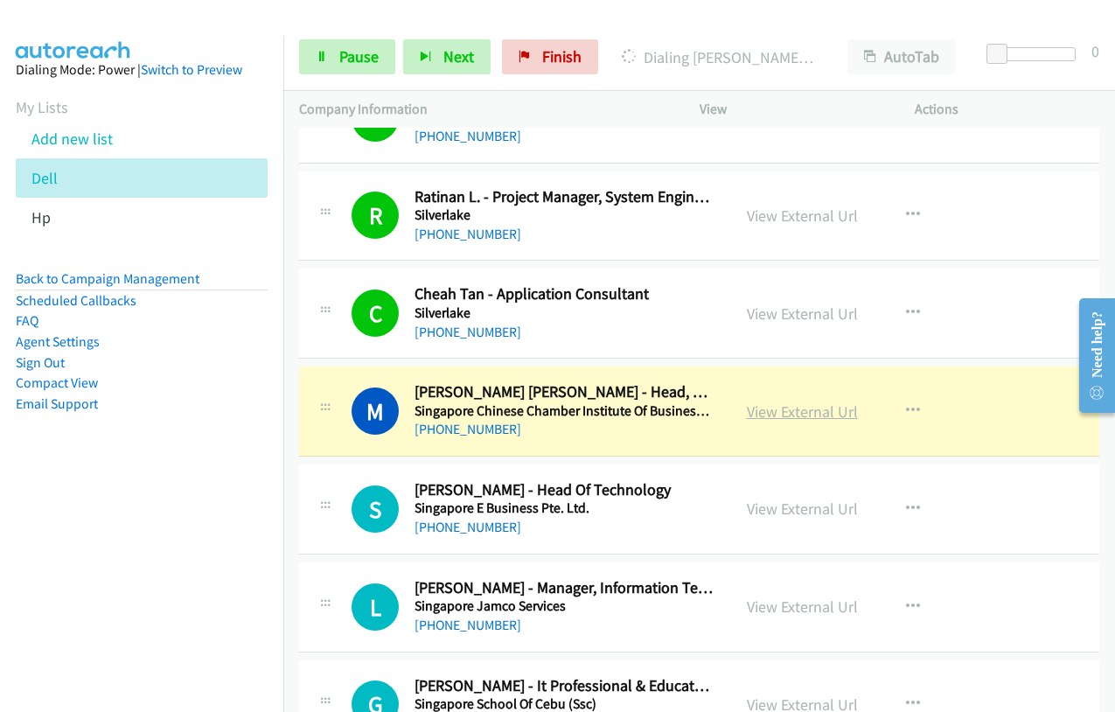
click at [790, 415] on link "View External Url" at bounding box center [802, 411] width 111 height 20
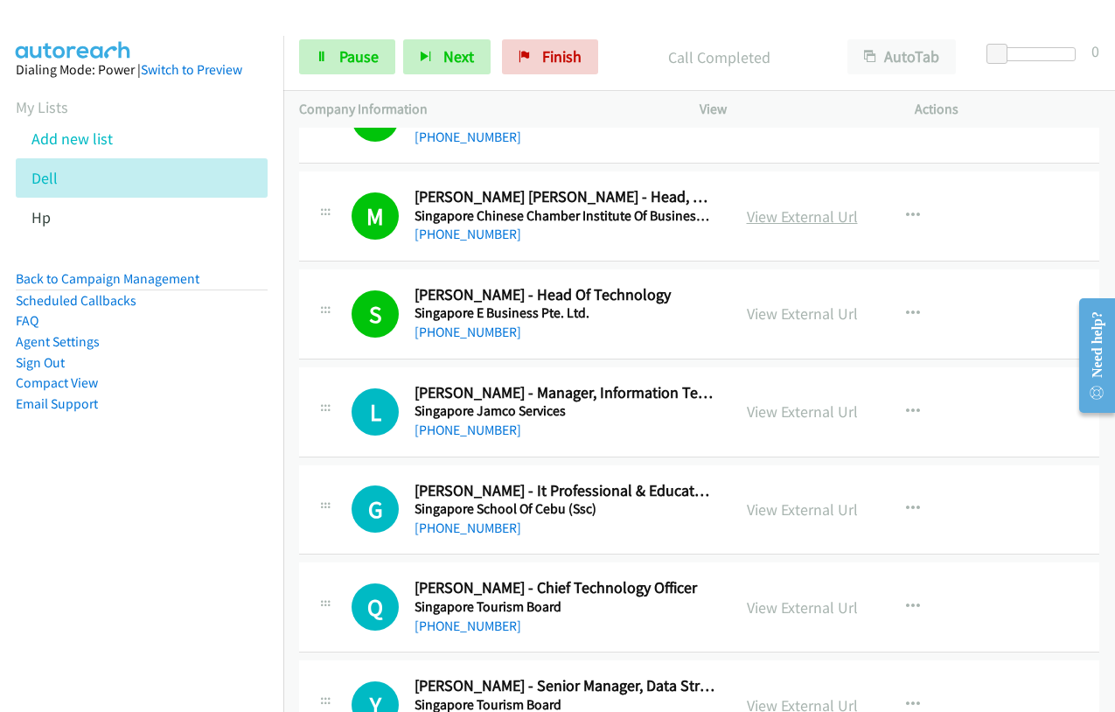
scroll to position [8045, 0]
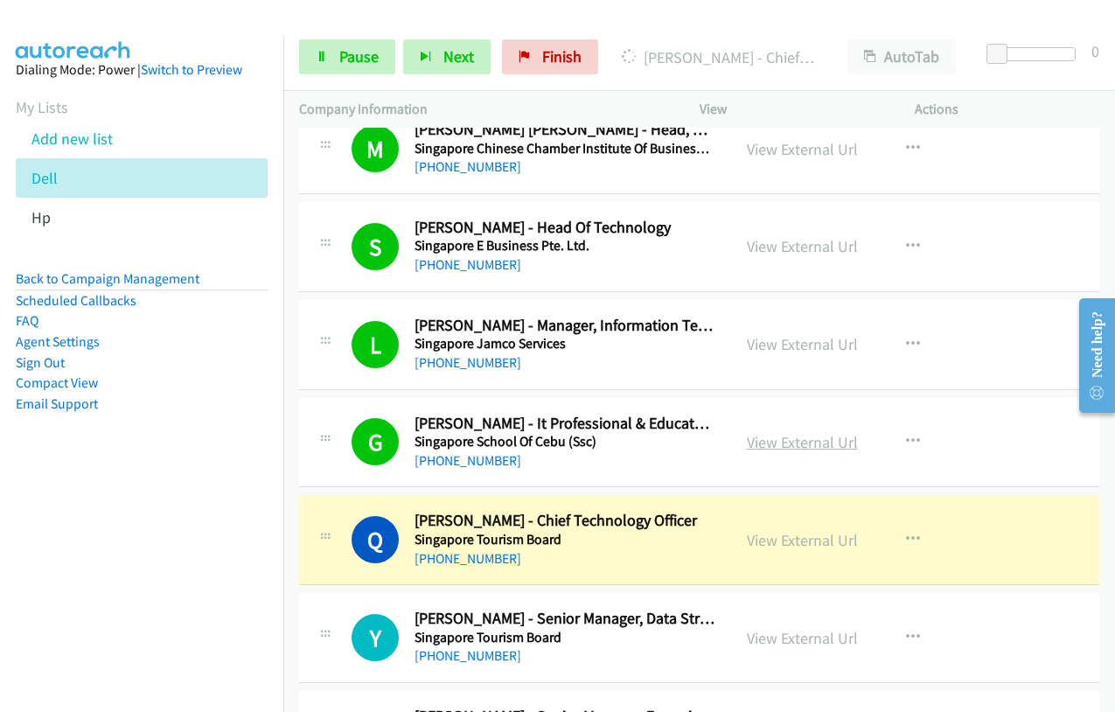
click at [771, 441] on link "View External Url" at bounding box center [802, 442] width 111 height 20
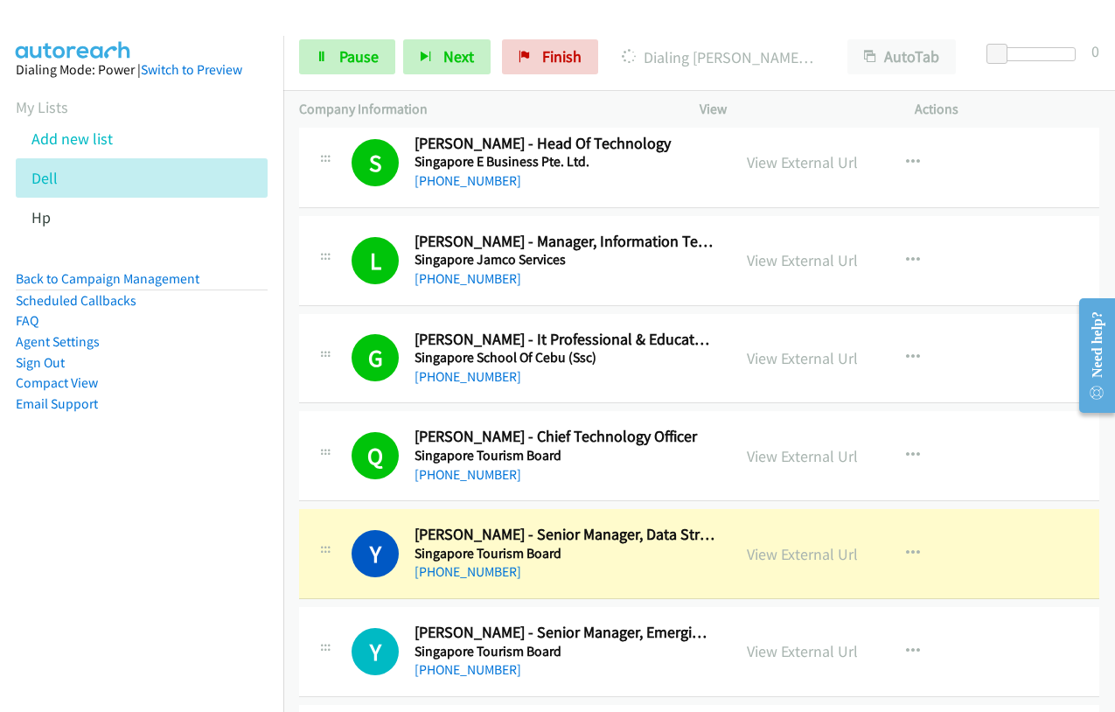
scroll to position [8220, 0]
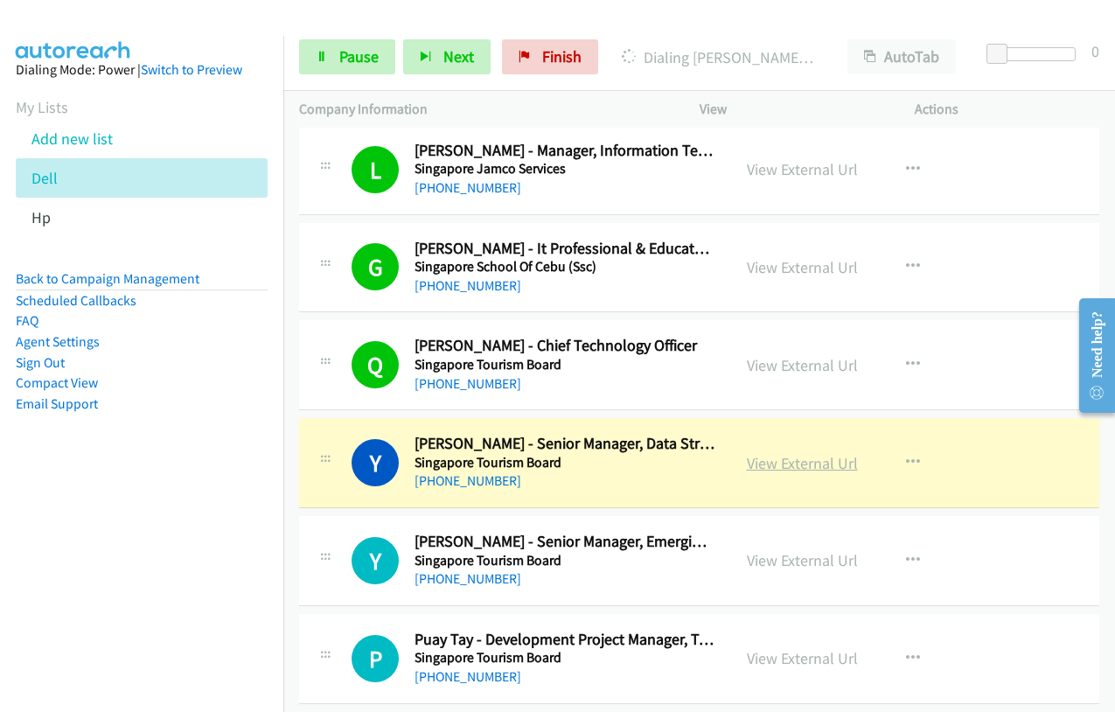
click at [774, 465] on link "View External Url" at bounding box center [802, 463] width 111 height 20
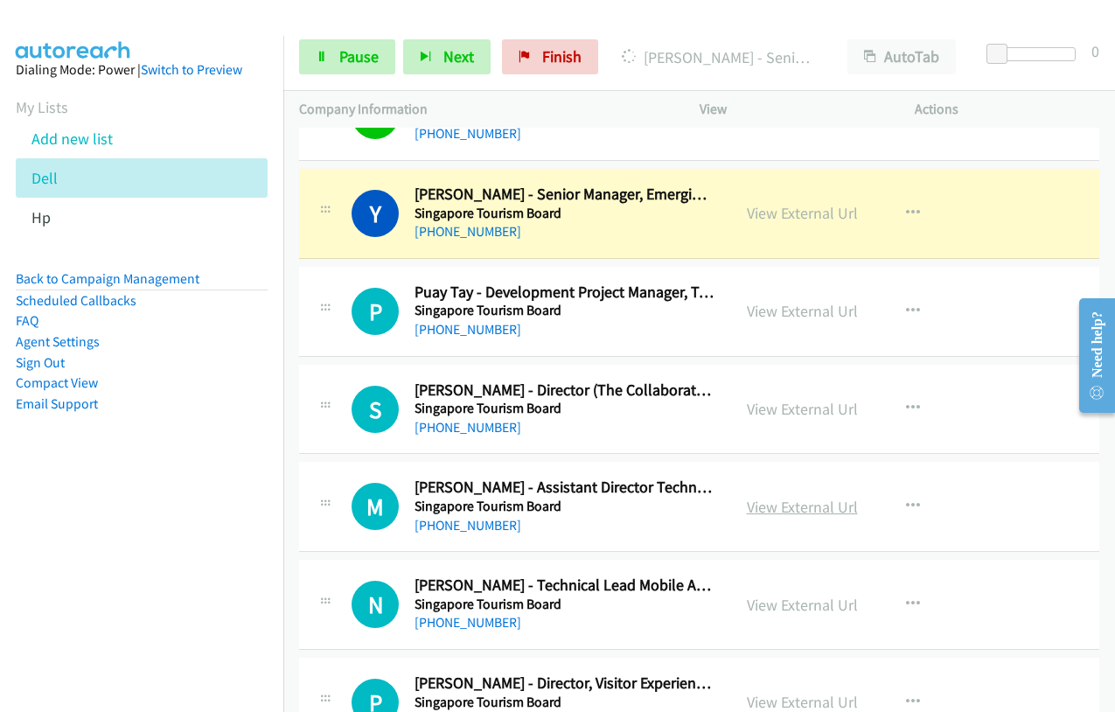
scroll to position [8569, 0]
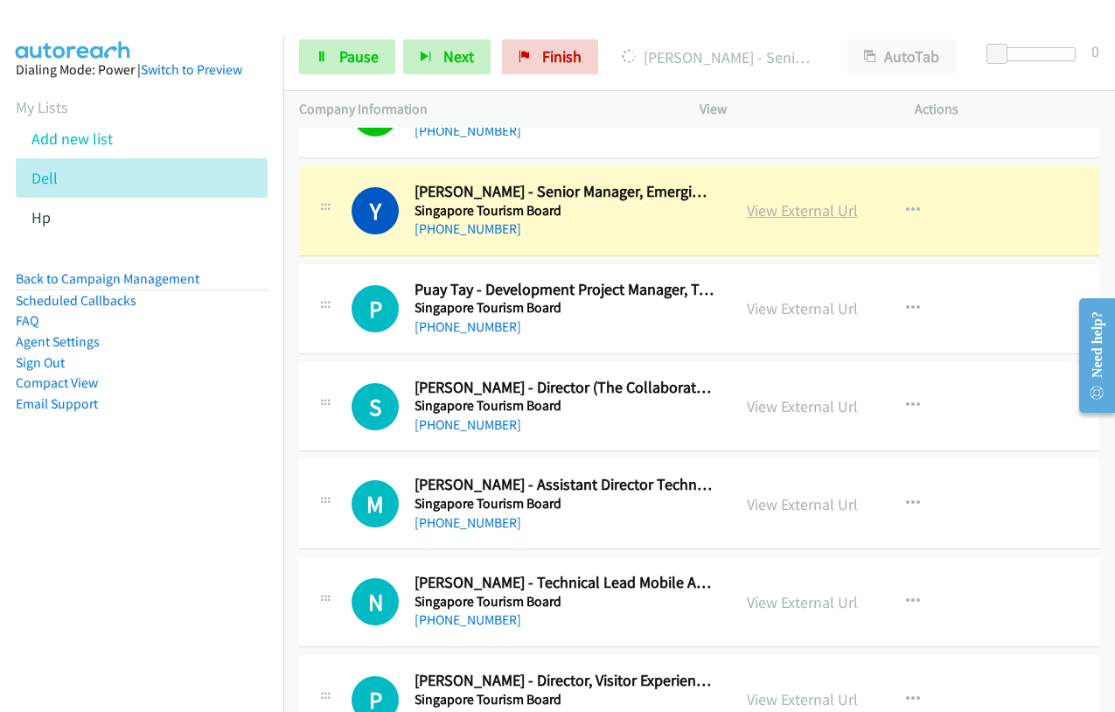
click at [801, 208] on link "View External Url" at bounding box center [802, 210] width 111 height 20
click at [318, 54] on icon at bounding box center [322, 58] width 12 height 12
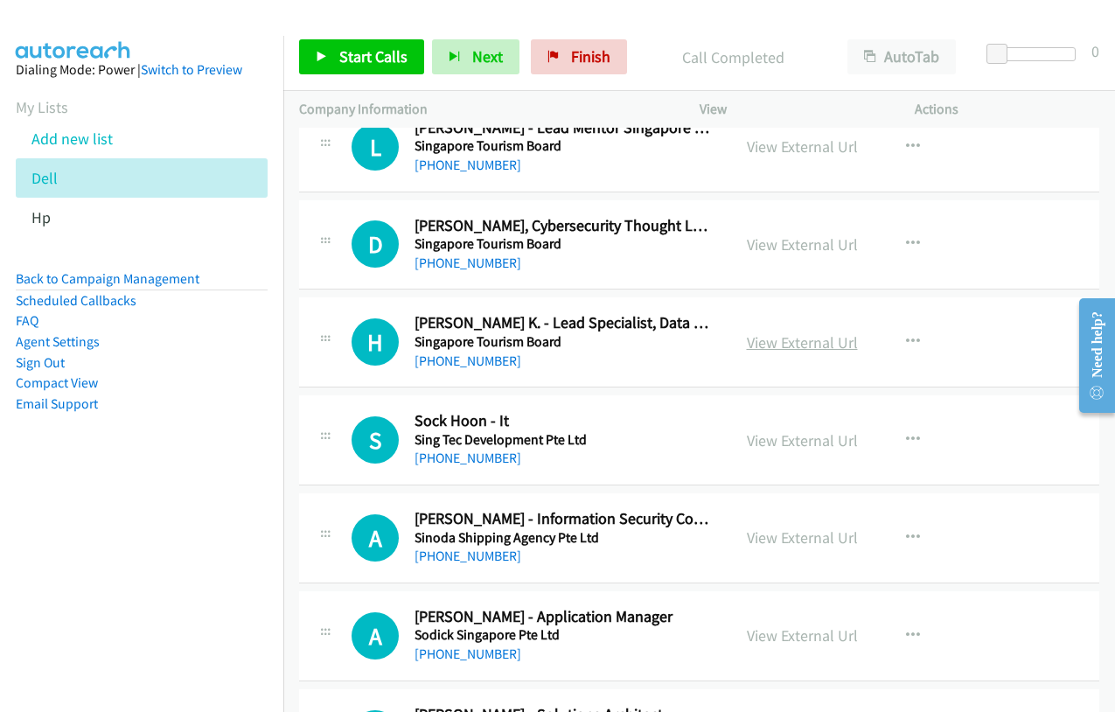
scroll to position [9881, 0]
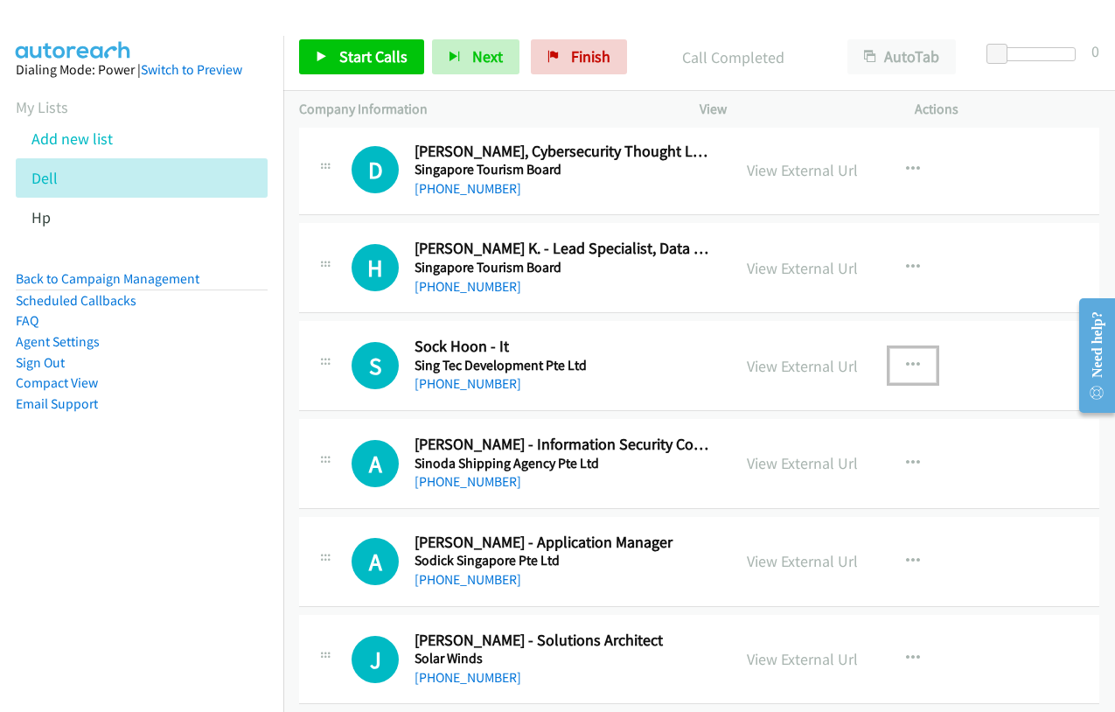
click at [909, 367] on icon "button" at bounding box center [913, 366] width 14 height 14
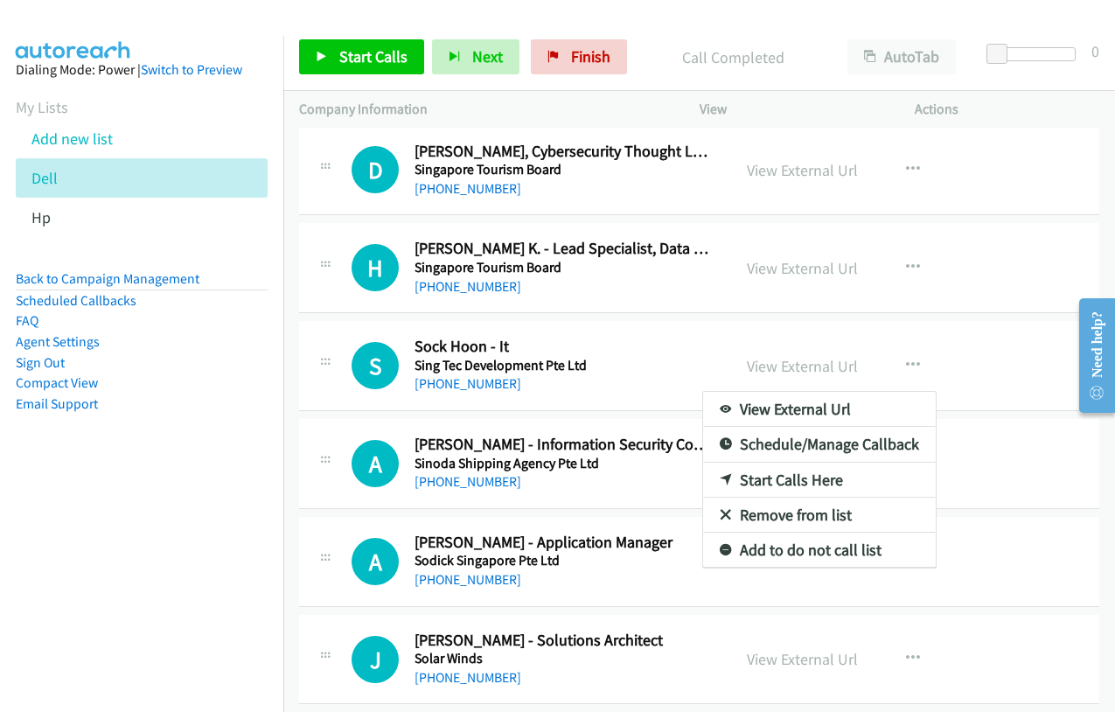
click at [770, 481] on link "Start Calls Here" at bounding box center [819, 480] width 233 height 35
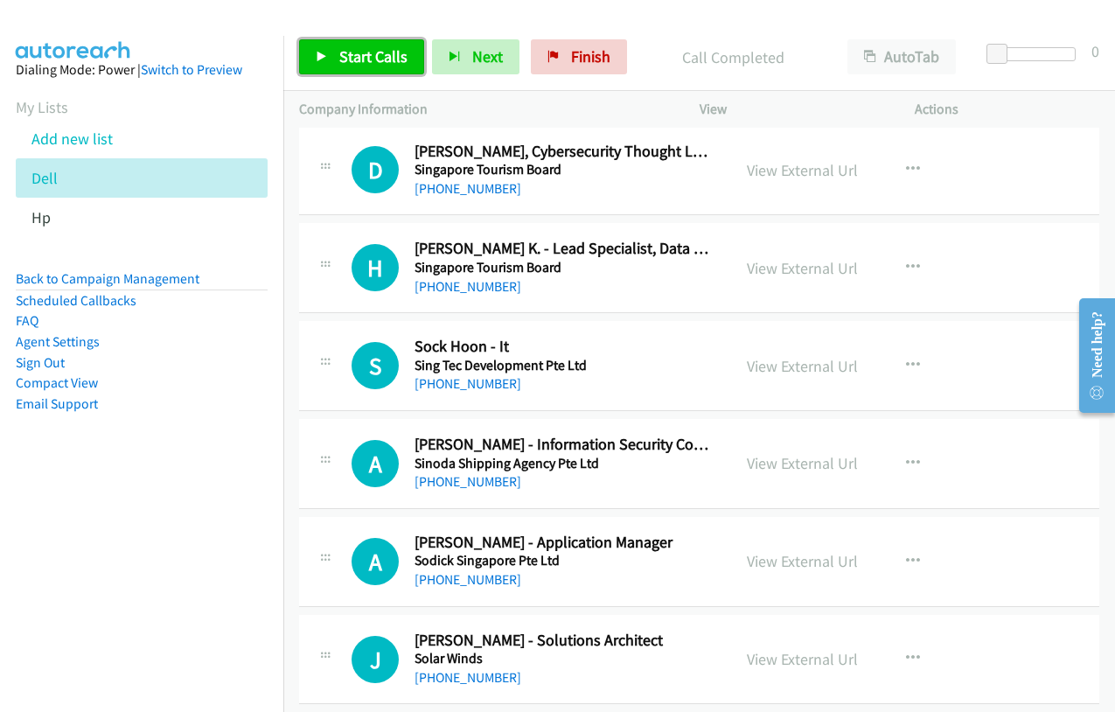
click at [348, 46] on span "Start Calls" at bounding box center [373, 56] width 68 height 20
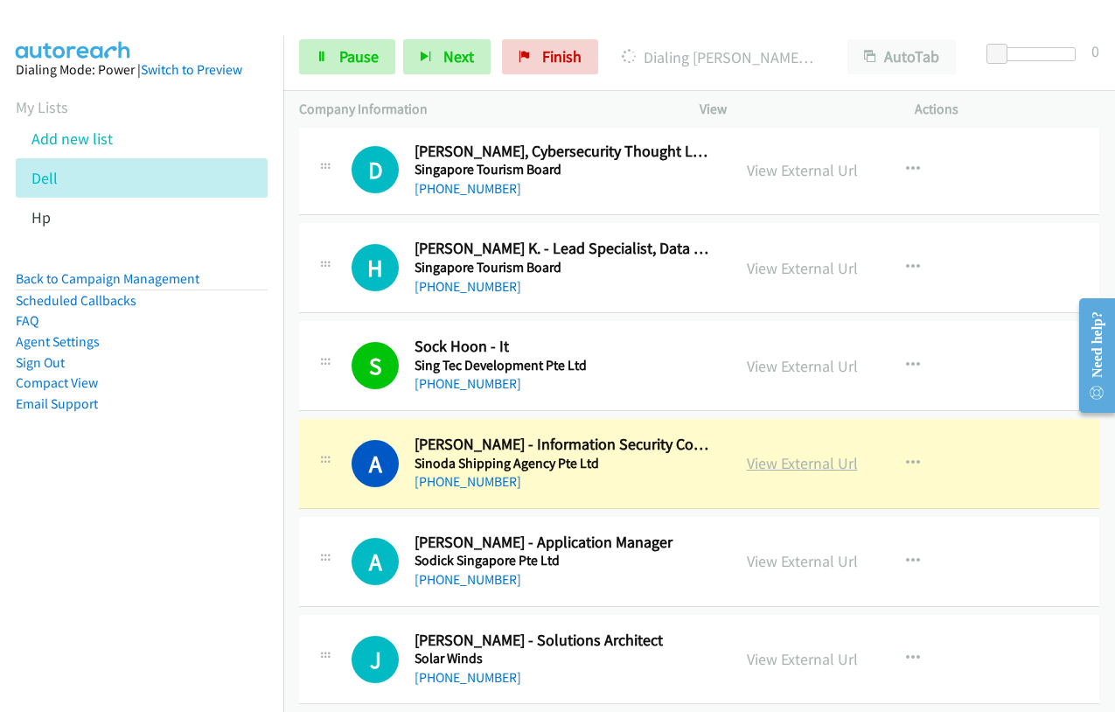
click at [757, 460] on link "View External Url" at bounding box center [802, 463] width 111 height 20
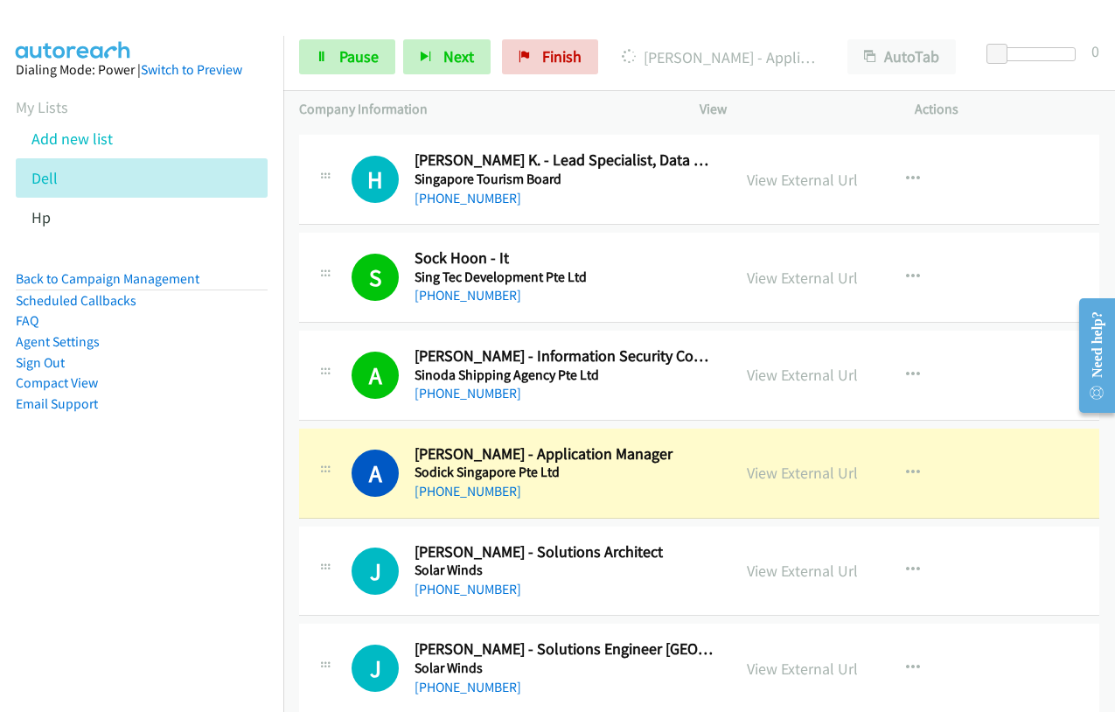
scroll to position [10056, 0]
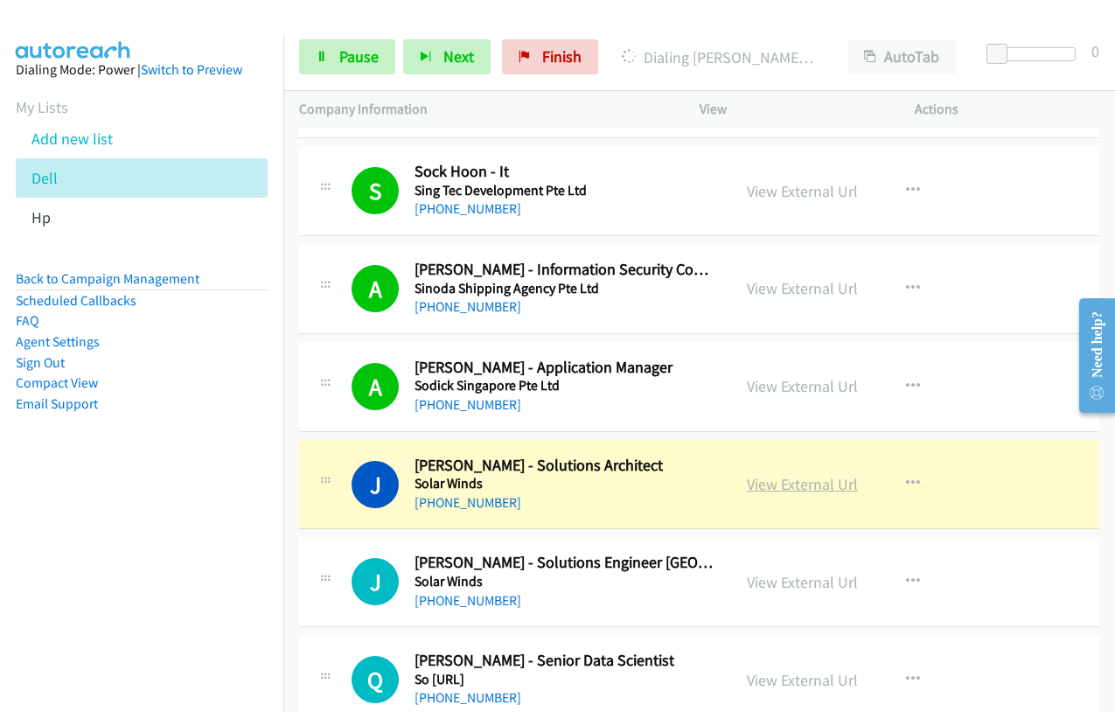
click at [789, 484] on link "View External Url" at bounding box center [802, 484] width 111 height 20
drag, startPoint x: 342, startPoint y: 64, endPoint x: 457, endPoint y: 162, distance: 151.4
click at [342, 64] on span "Pause" at bounding box center [358, 56] width 39 height 20
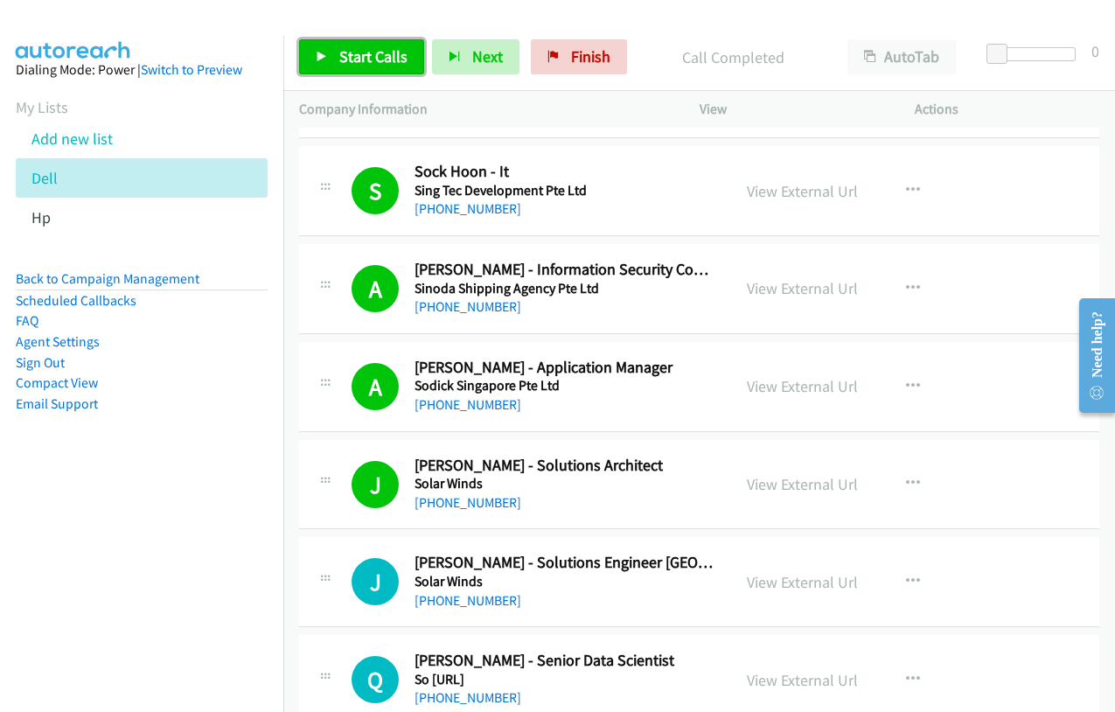
click at [366, 56] on span "Start Calls" at bounding box center [373, 56] width 68 height 20
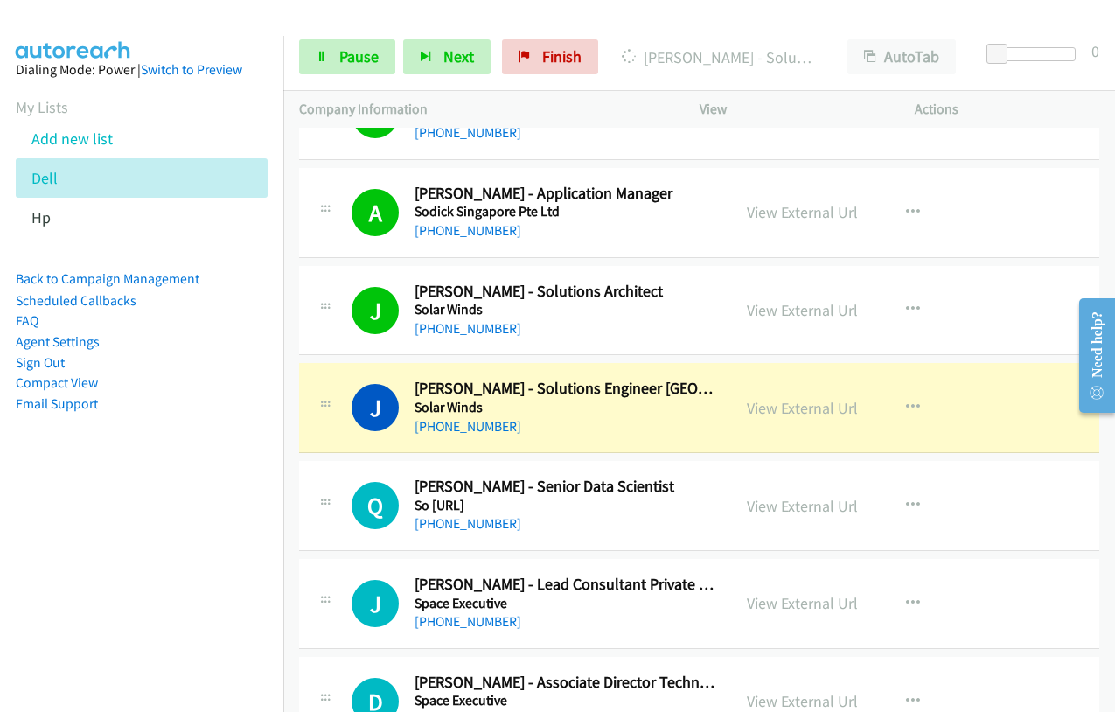
scroll to position [10231, 0]
click at [753, 403] on link "View External Url" at bounding box center [802, 407] width 111 height 20
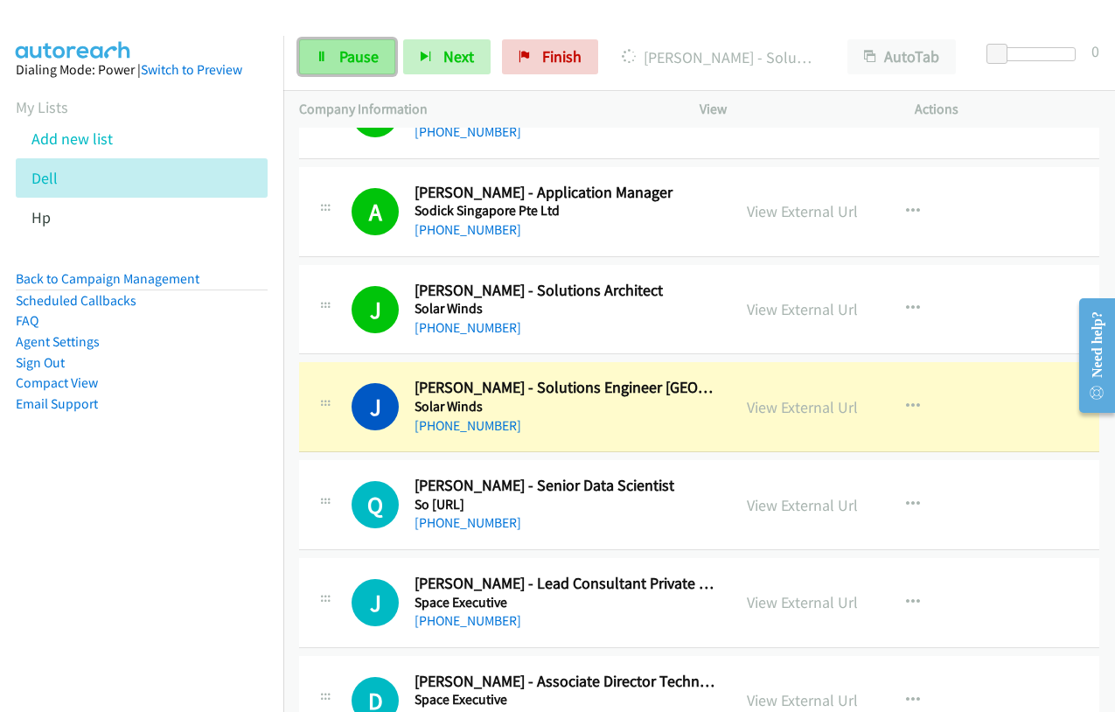
click at [338, 67] on link "Pause" at bounding box center [347, 56] width 96 height 35
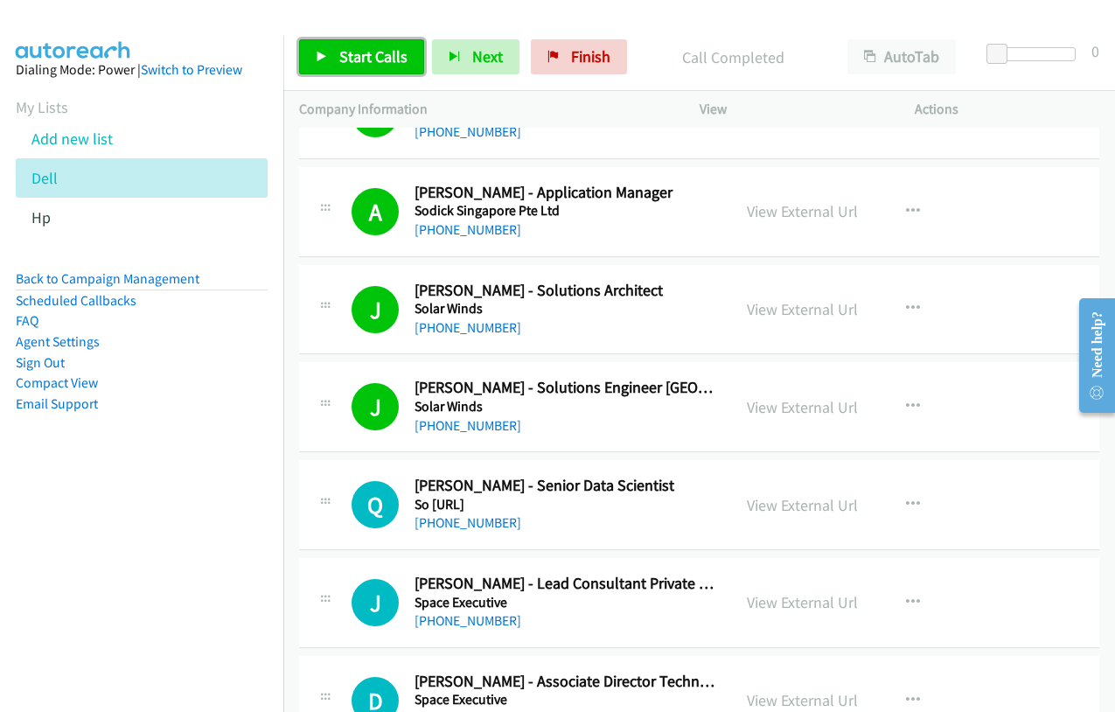
click at [373, 39] on link "Start Calls" at bounding box center [361, 56] width 125 height 35
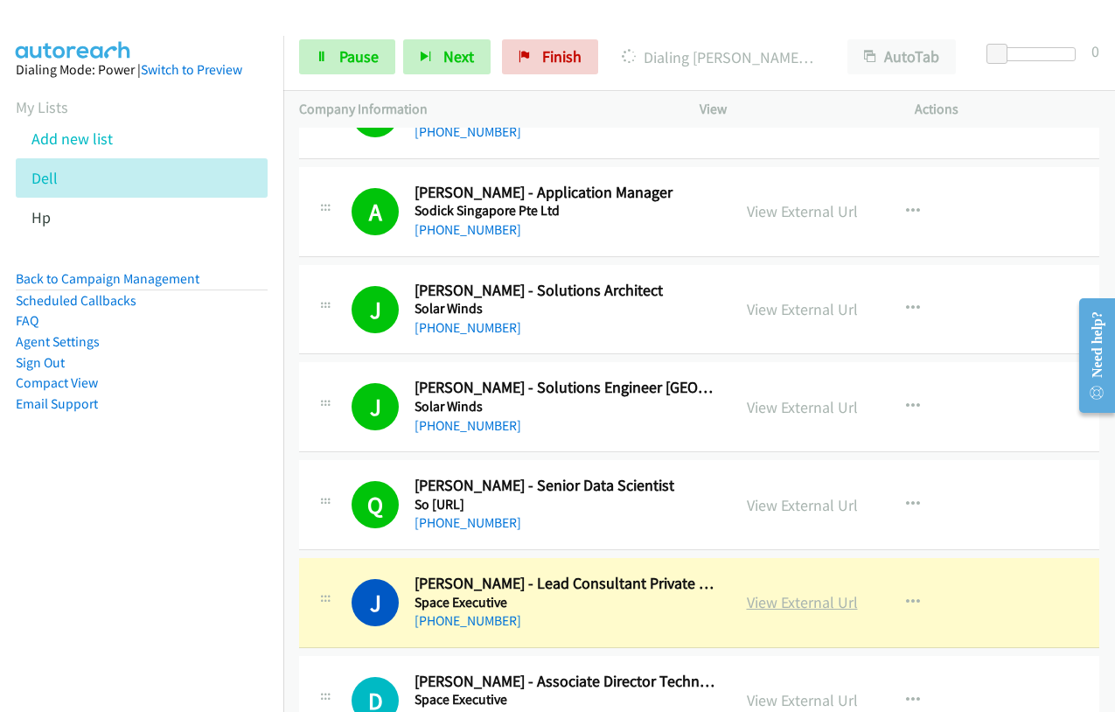
click at [807, 600] on link "View External Url" at bounding box center [802, 602] width 111 height 20
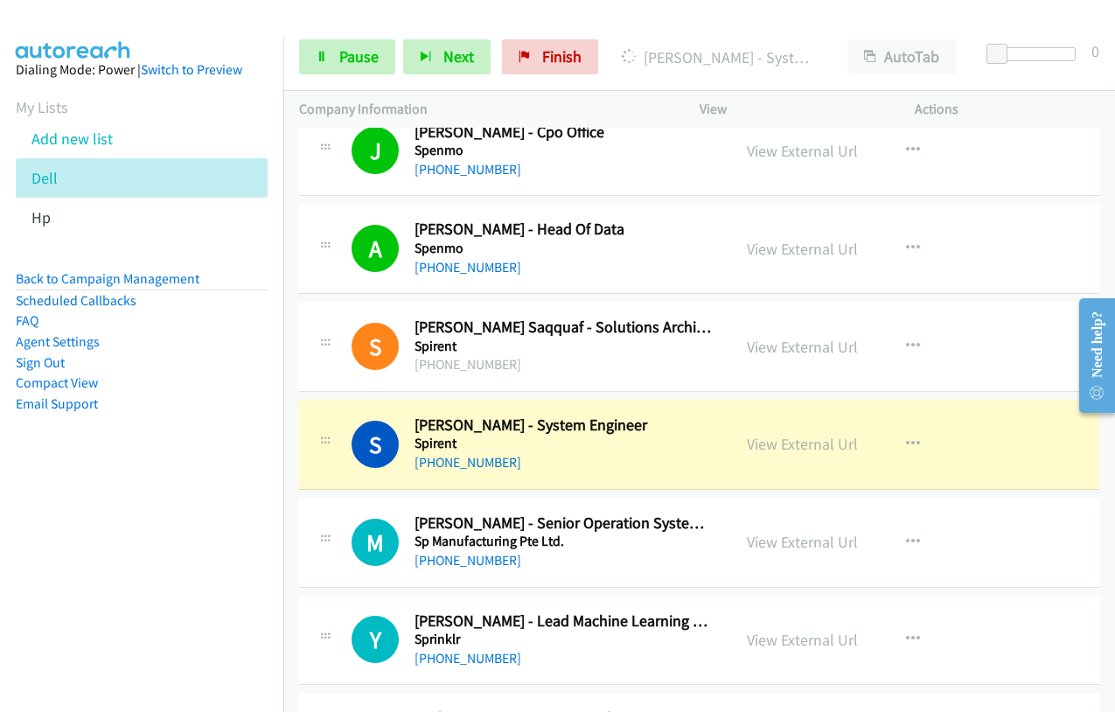
scroll to position [11018, 0]
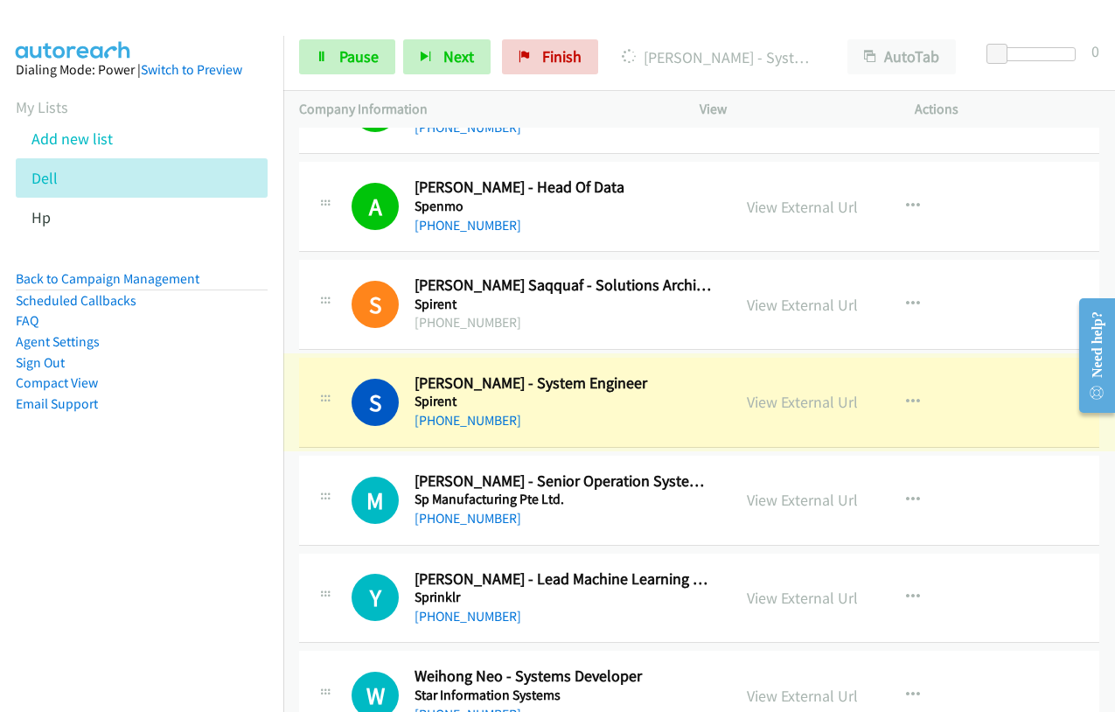
click at [762, 404] on link "View External Url" at bounding box center [802, 402] width 111 height 20
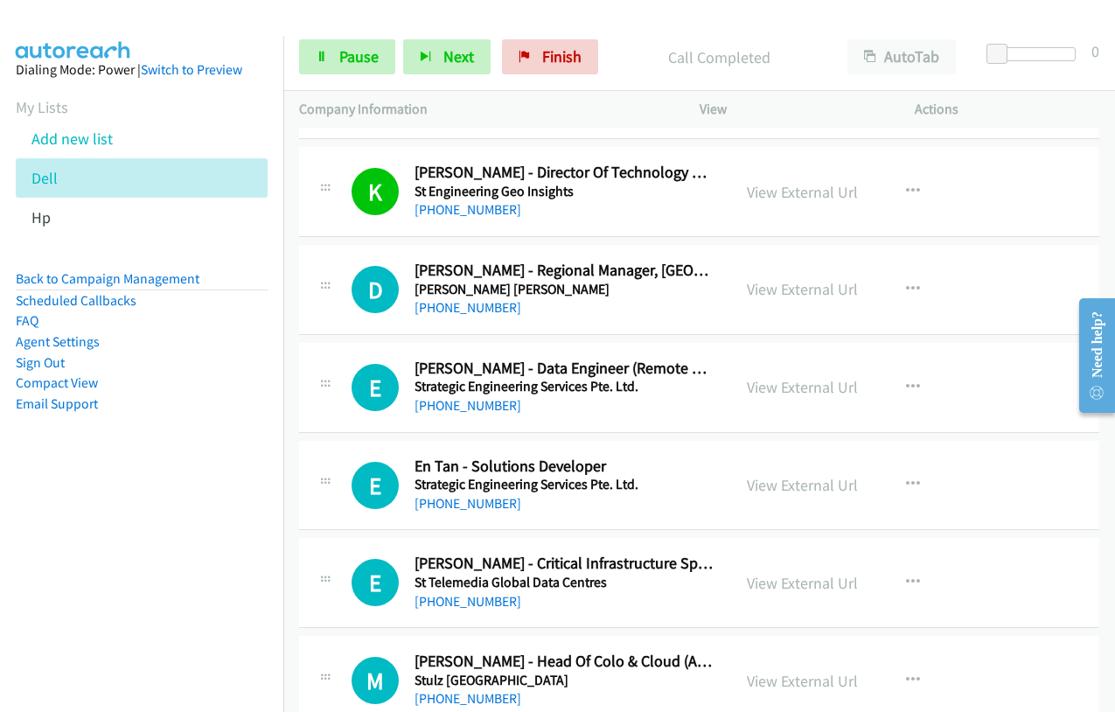
scroll to position [11630, 0]
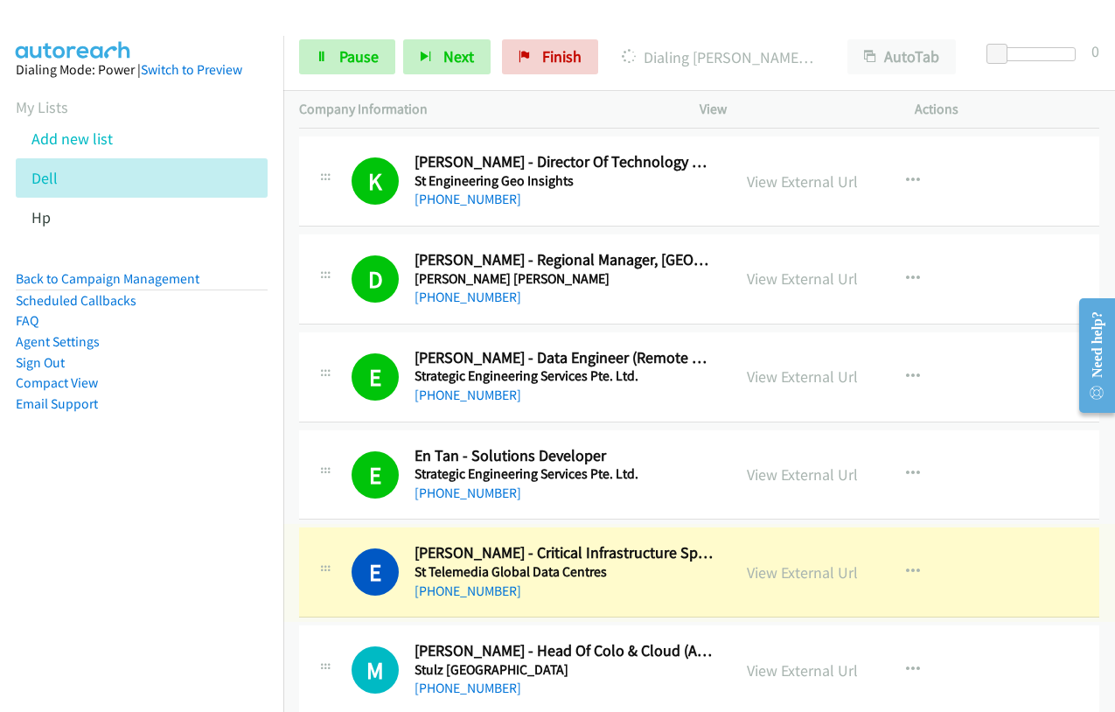
click at [791, 573] on link "View External Url" at bounding box center [802, 572] width 111 height 20
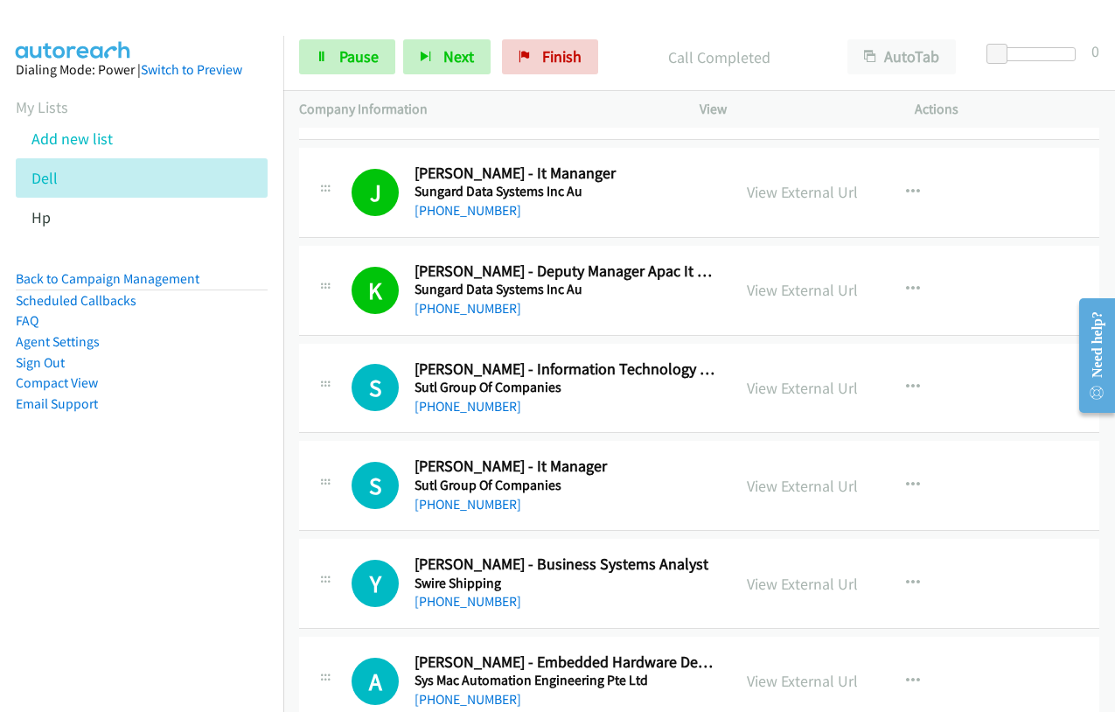
scroll to position [12329, 0]
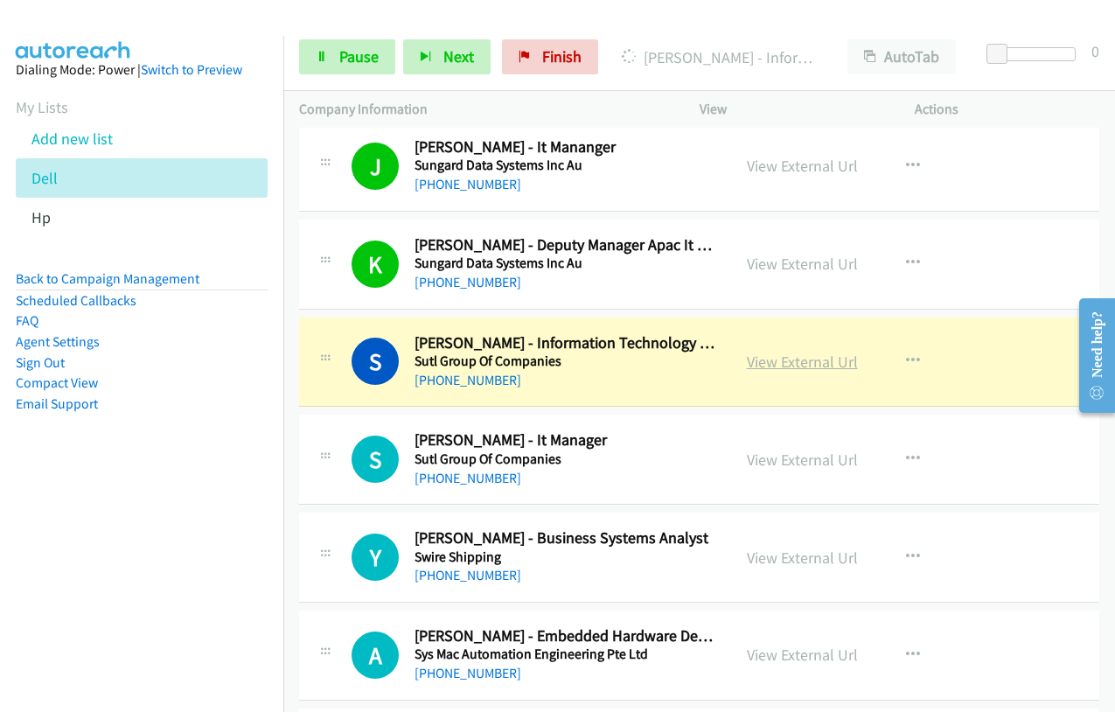
click at [778, 366] on link "View External Url" at bounding box center [802, 362] width 111 height 20
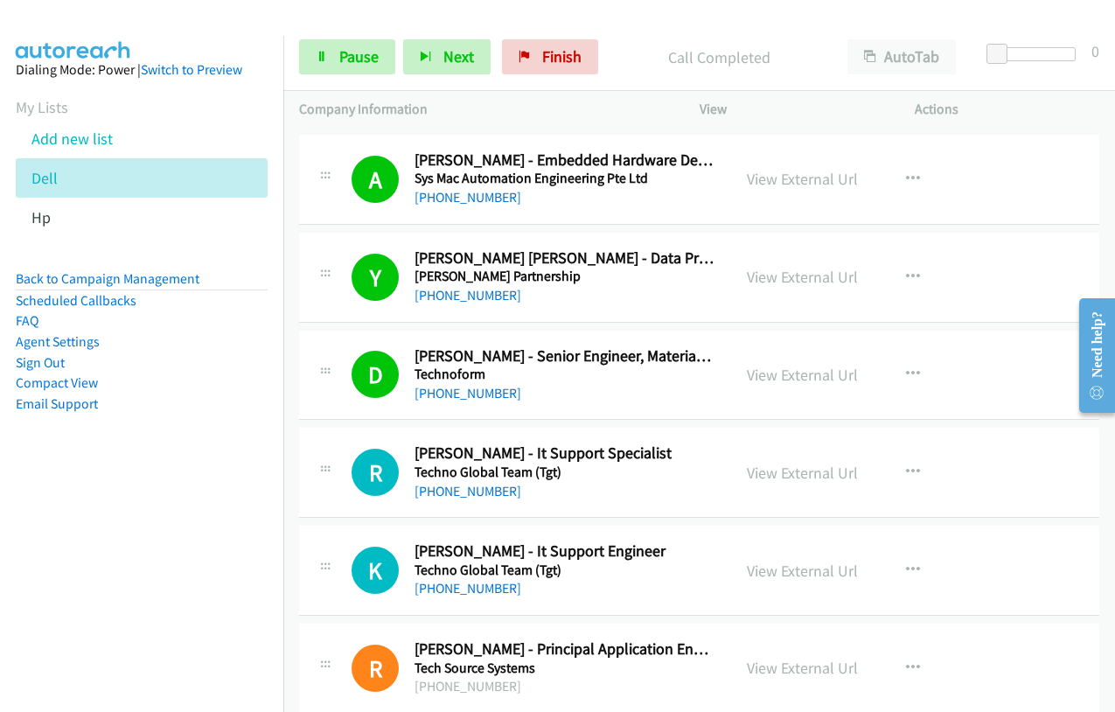
scroll to position [12854, 0]
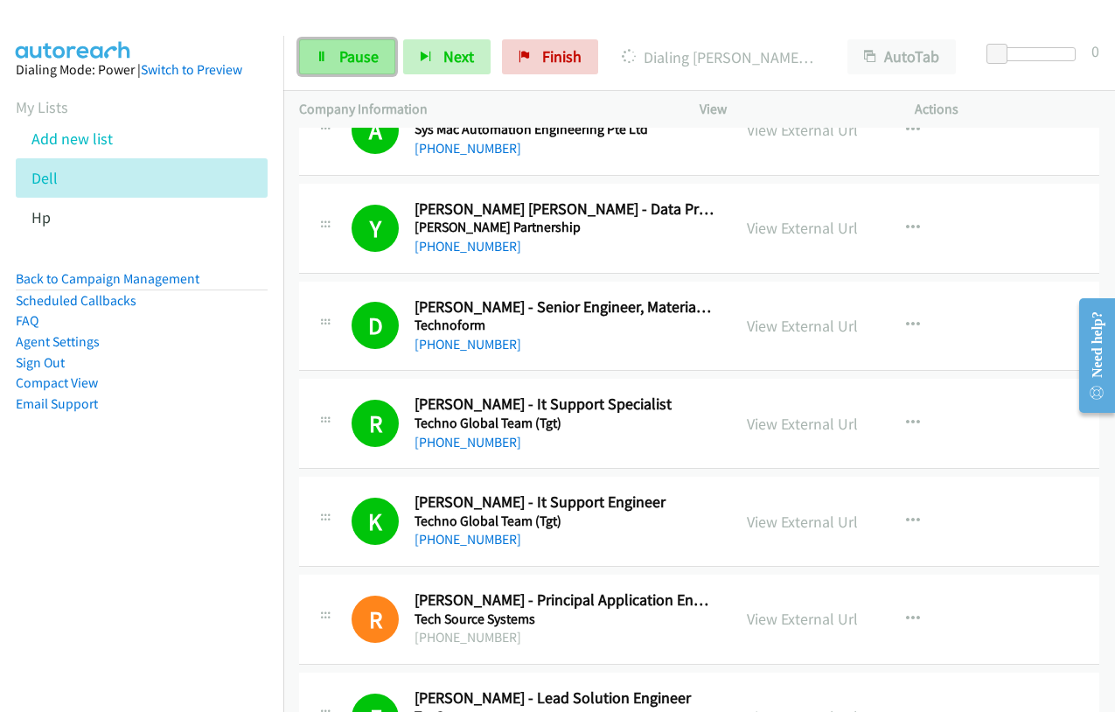
click at [356, 64] on span "Pause" at bounding box center [358, 56] width 39 height 20
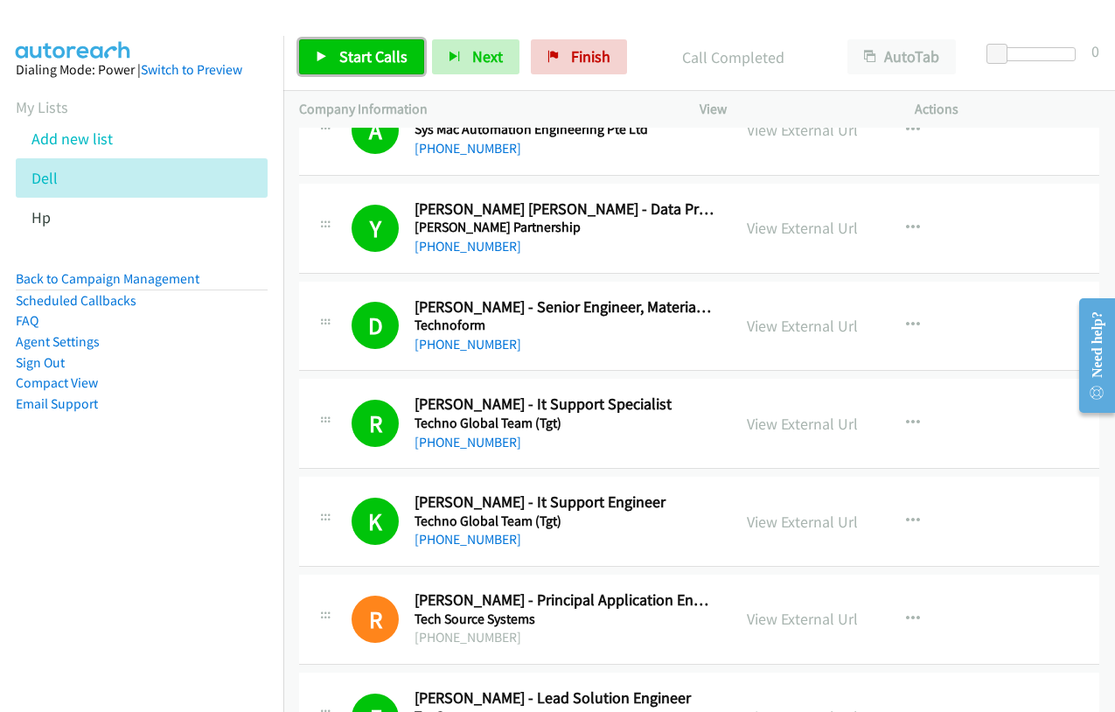
drag, startPoint x: 392, startPoint y: 56, endPoint x: 391, endPoint y: 45, distance: 10.5
click at [392, 56] on span "Start Calls" at bounding box center [373, 56] width 68 height 20
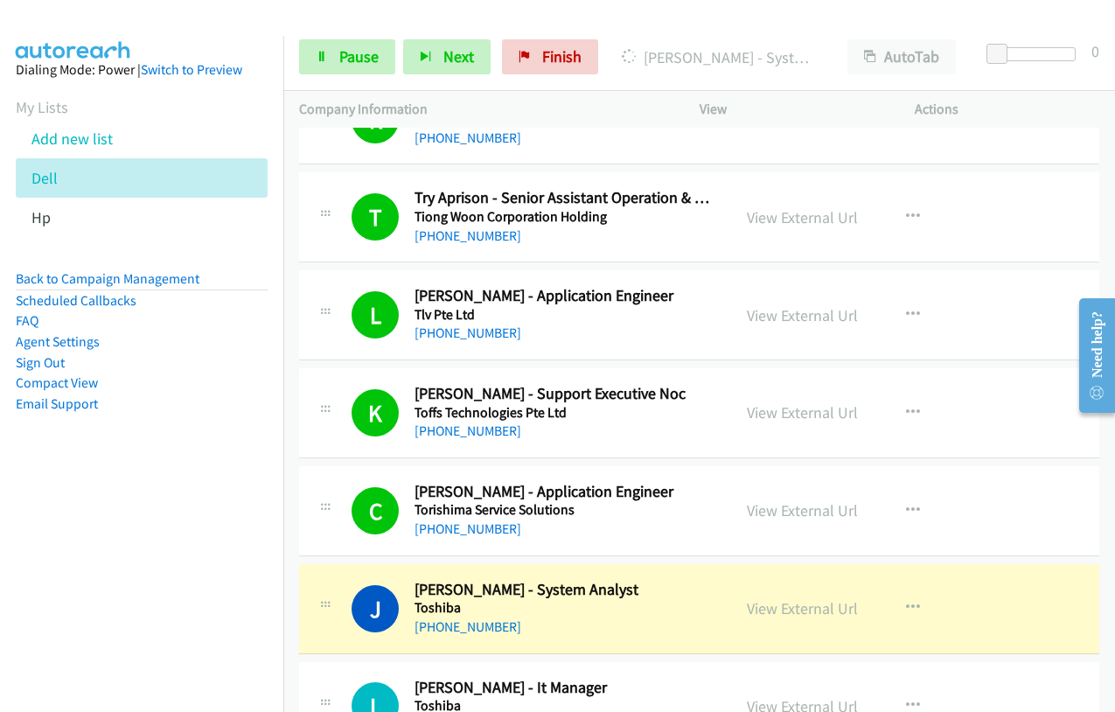
scroll to position [13554, 0]
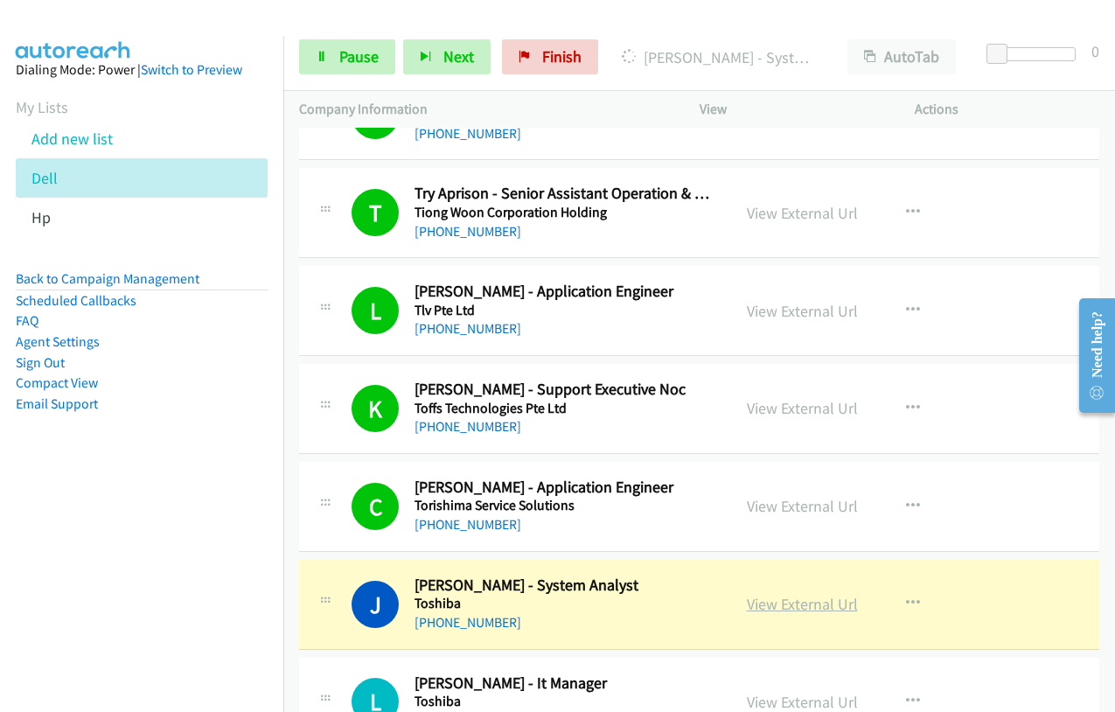
click at [770, 604] on link "View External Url" at bounding box center [802, 604] width 111 height 20
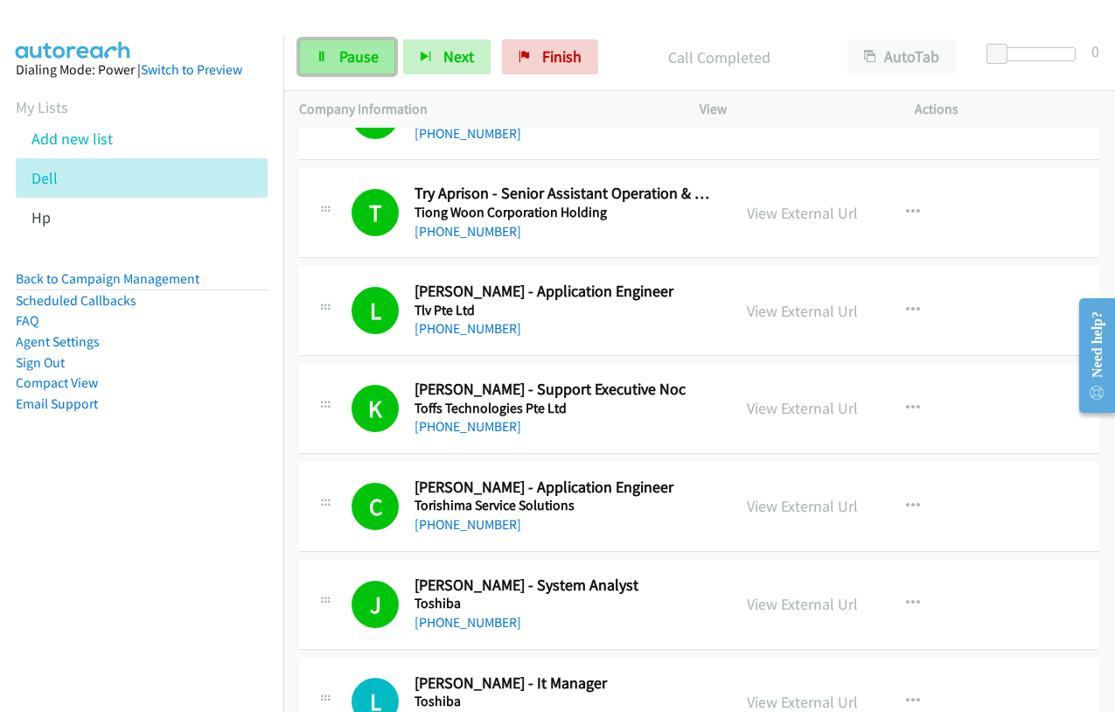
click at [333, 69] on link "Pause" at bounding box center [347, 56] width 96 height 35
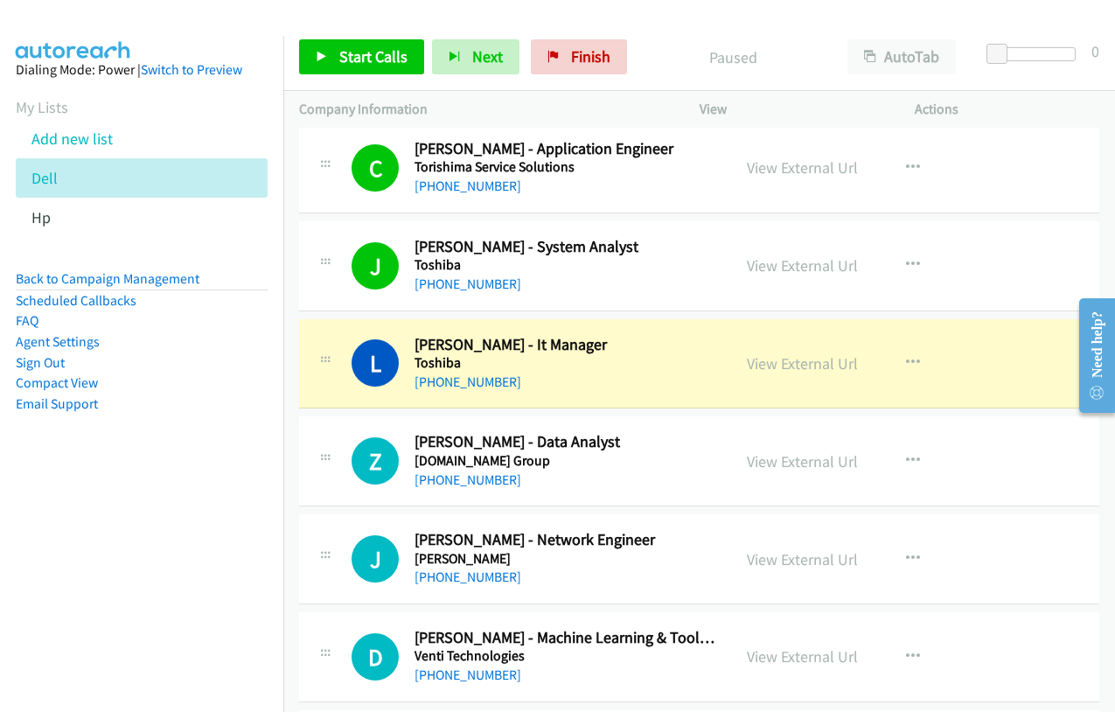
scroll to position [13903, 0]
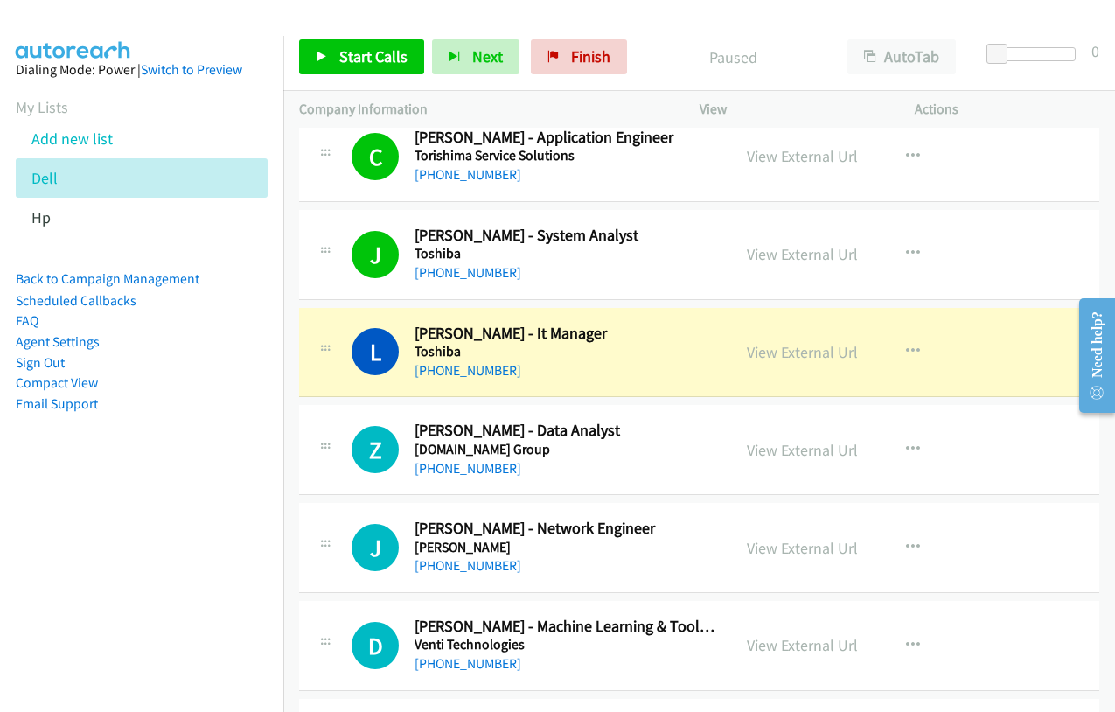
click at [806, 353] on link "View External Url" at bounding box center [802, 352] width 111 height 20
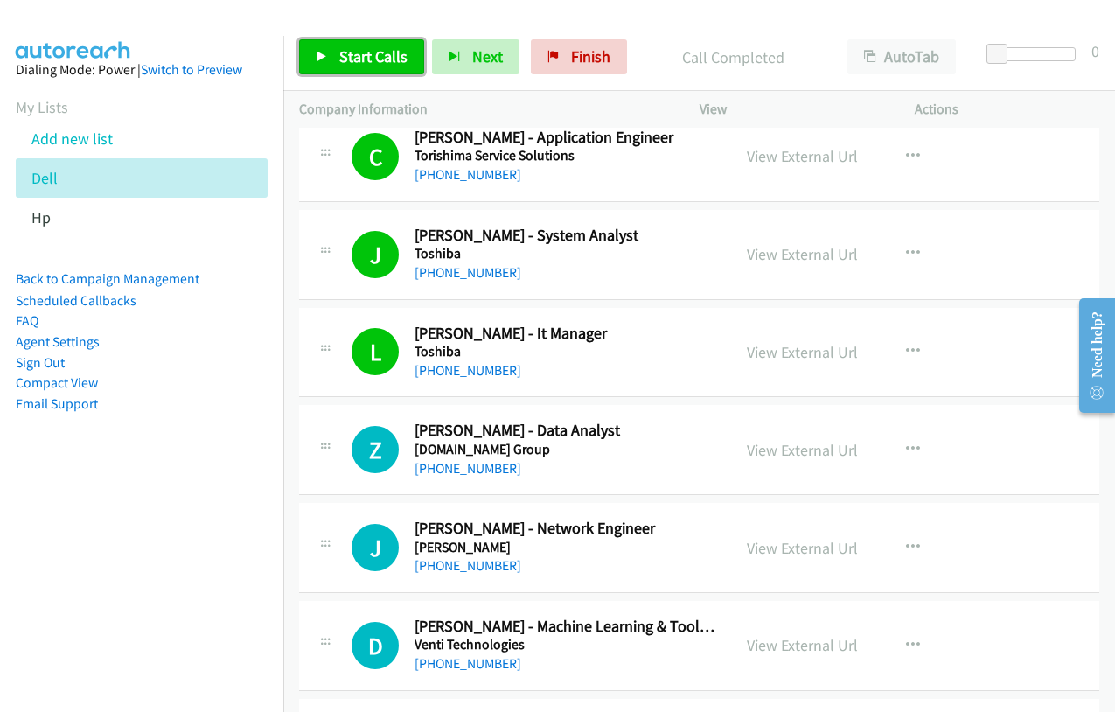
click at [311, 61] on link "Start Calls" at bounding box center [361, 56] width 125 height 35
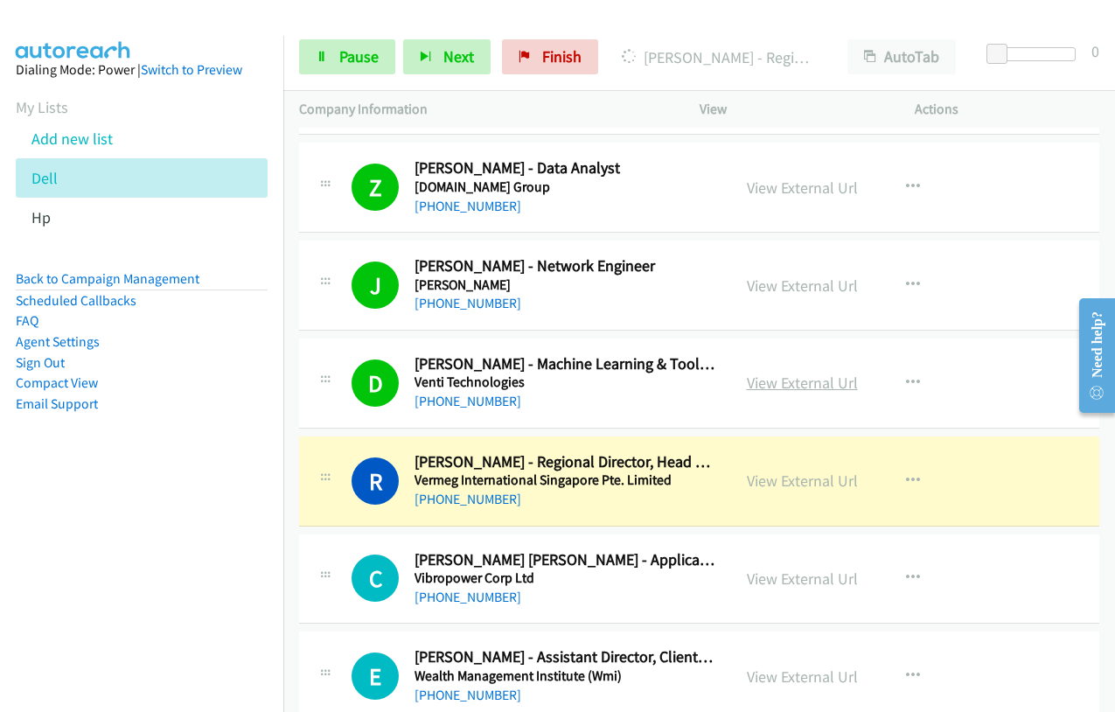
scroll to position [14253, 0]
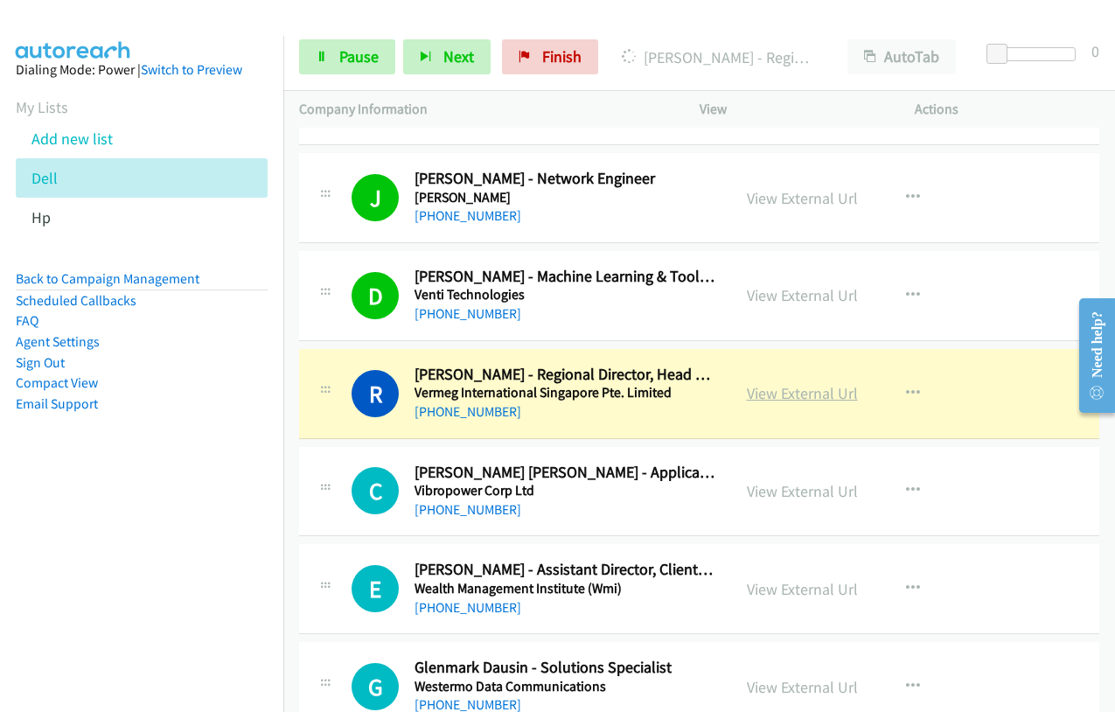
click at [792, 395] on link "View External Url" at bounding box center [802, 393] width 111 height 20
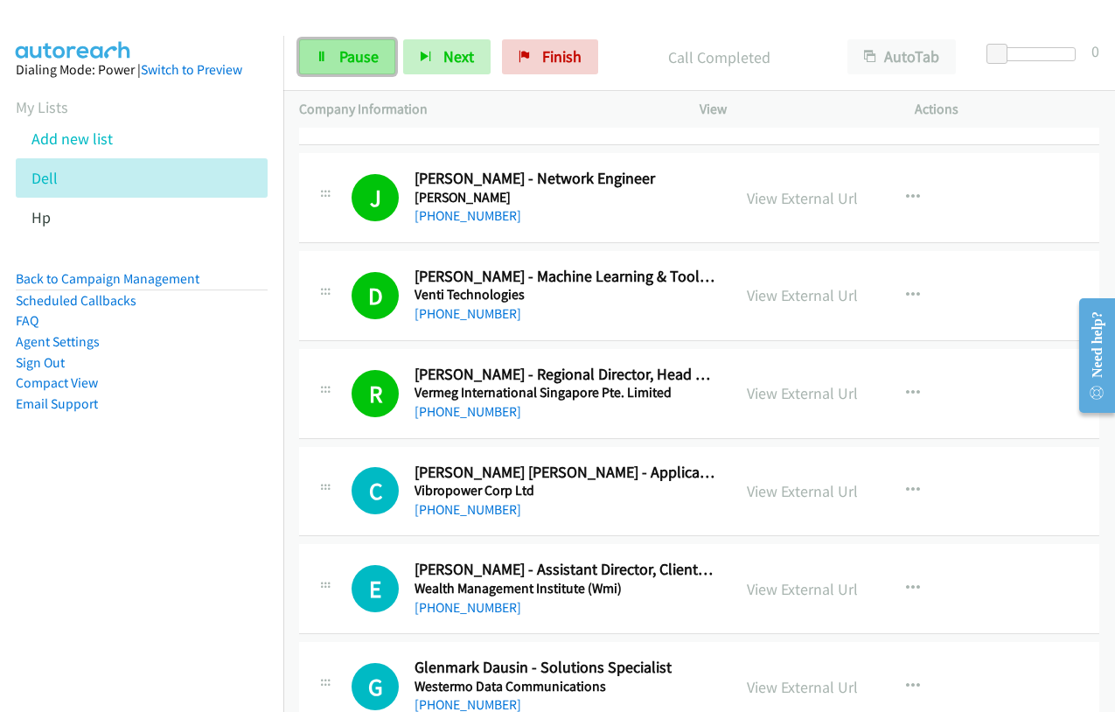
click at [352, 60] on span "Pause" at bounding box center [358, 56] width 39 height 20
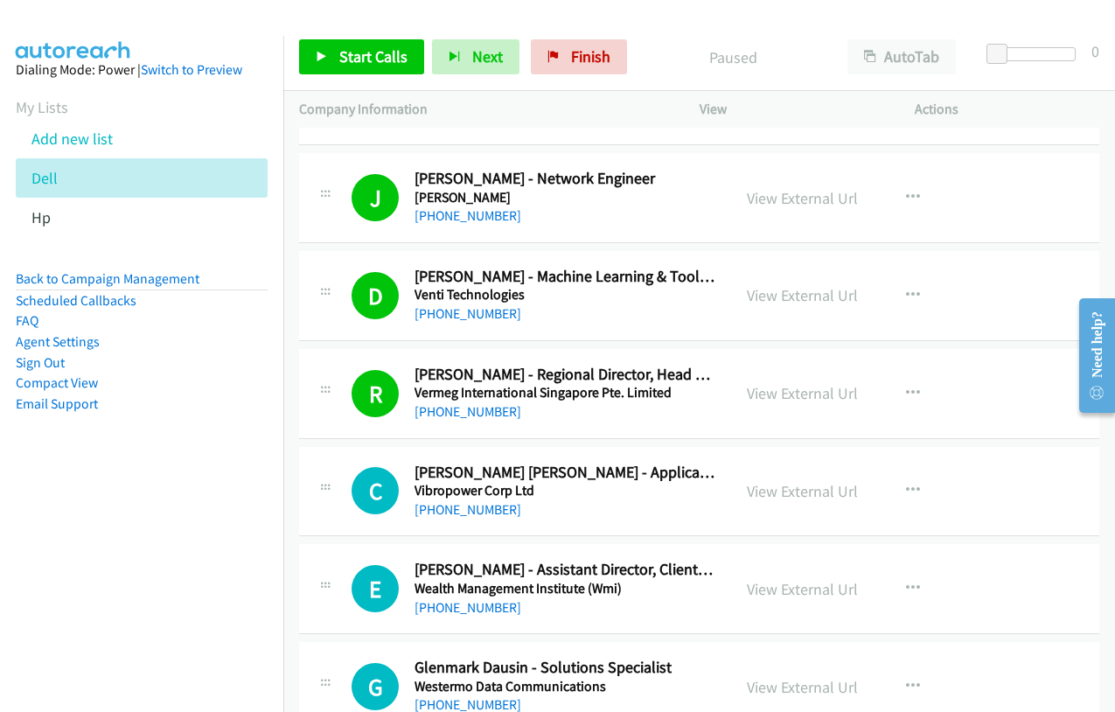
click at [357, 37] on div "Start Calls Pause Next Finish Paused AutoTab AutoTab 0" at bounding box center [699, 57] width 832 height 67
click at [345, 64] on span "Start Calls" at bounding box center [373, 56] width 68 height 20
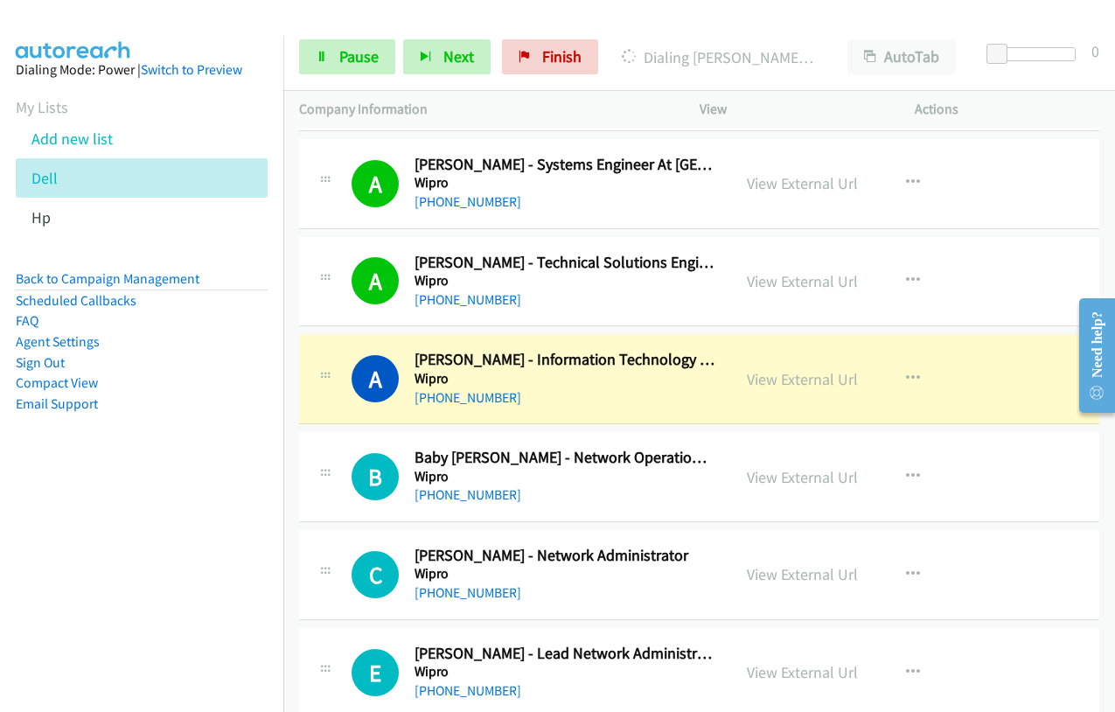
scroll to position [15565, 0]
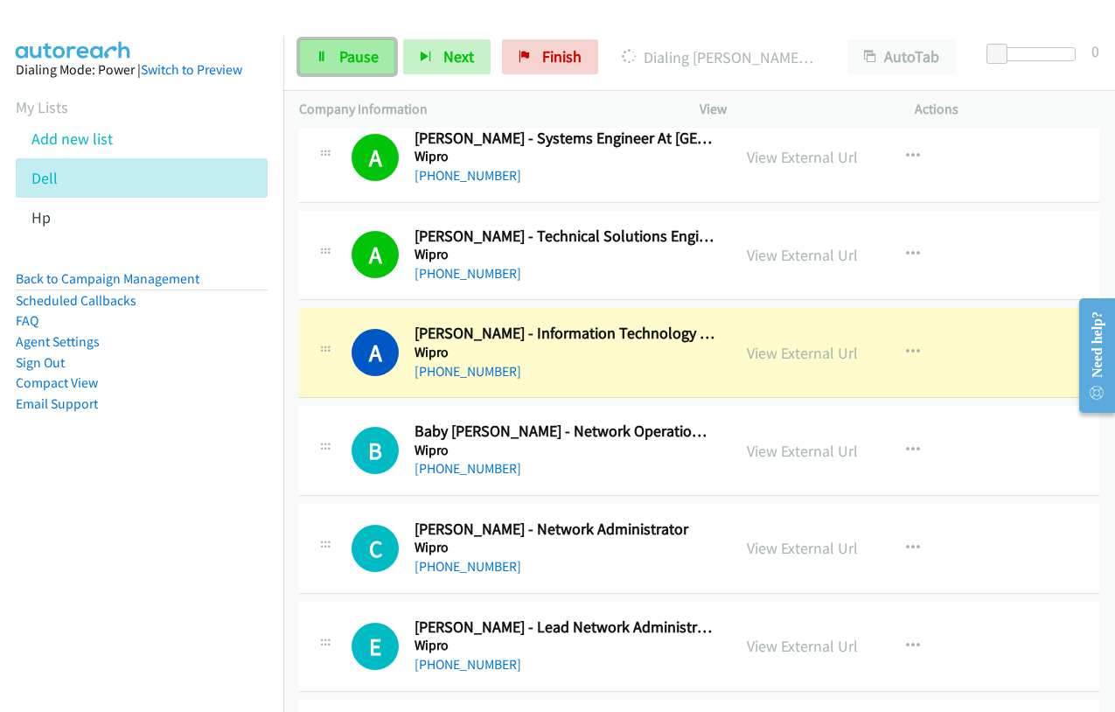
click at [324, 61] on icon at bounding box center [322, 58] width 12 height 12
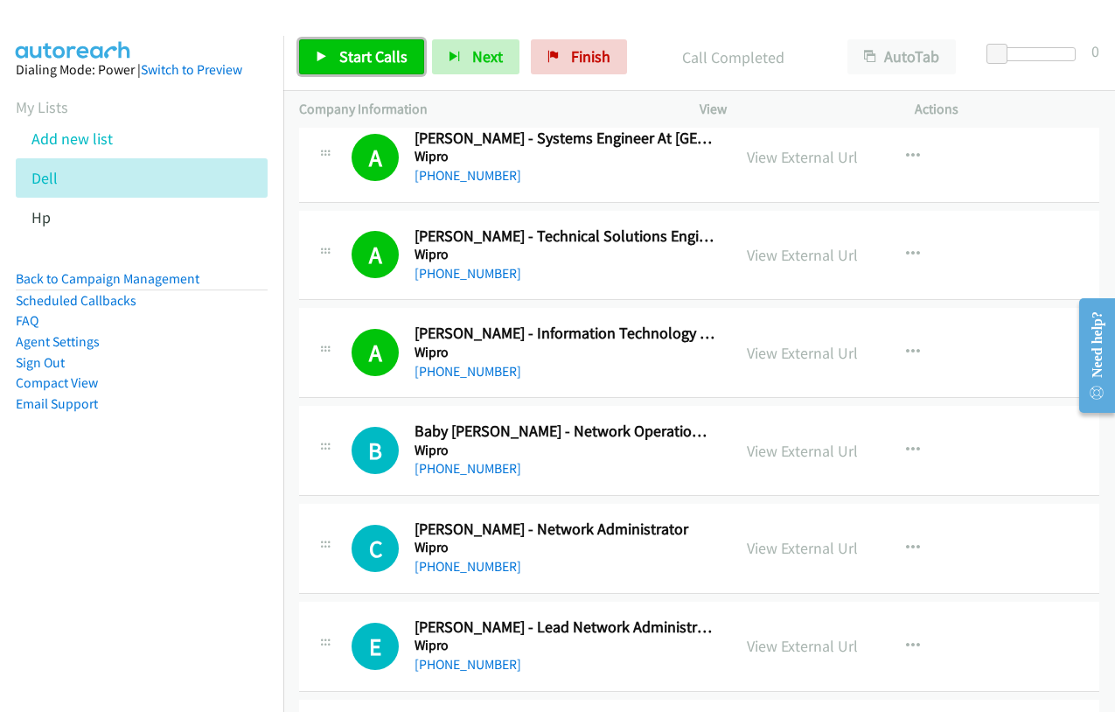
click at [380, 67] on link "Start Calls" at bounding box center [361, 56] width 125 height 35
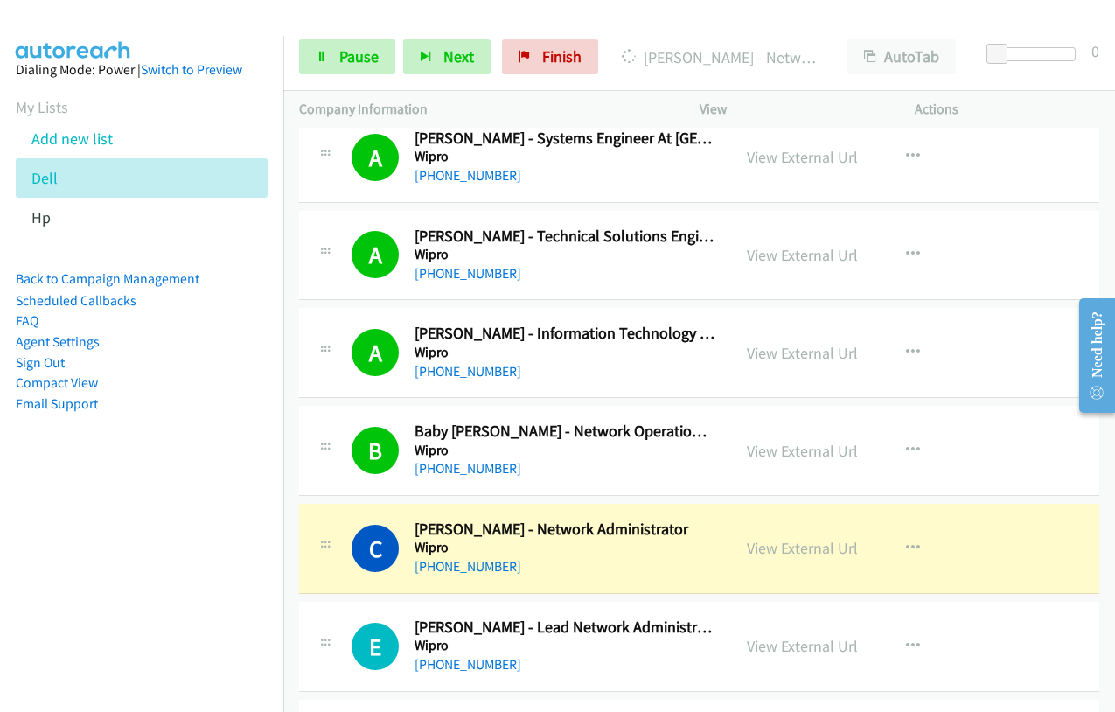
click at [829, 548] on link "View External Url" at bounding box center [802, 548] width 111 height 20
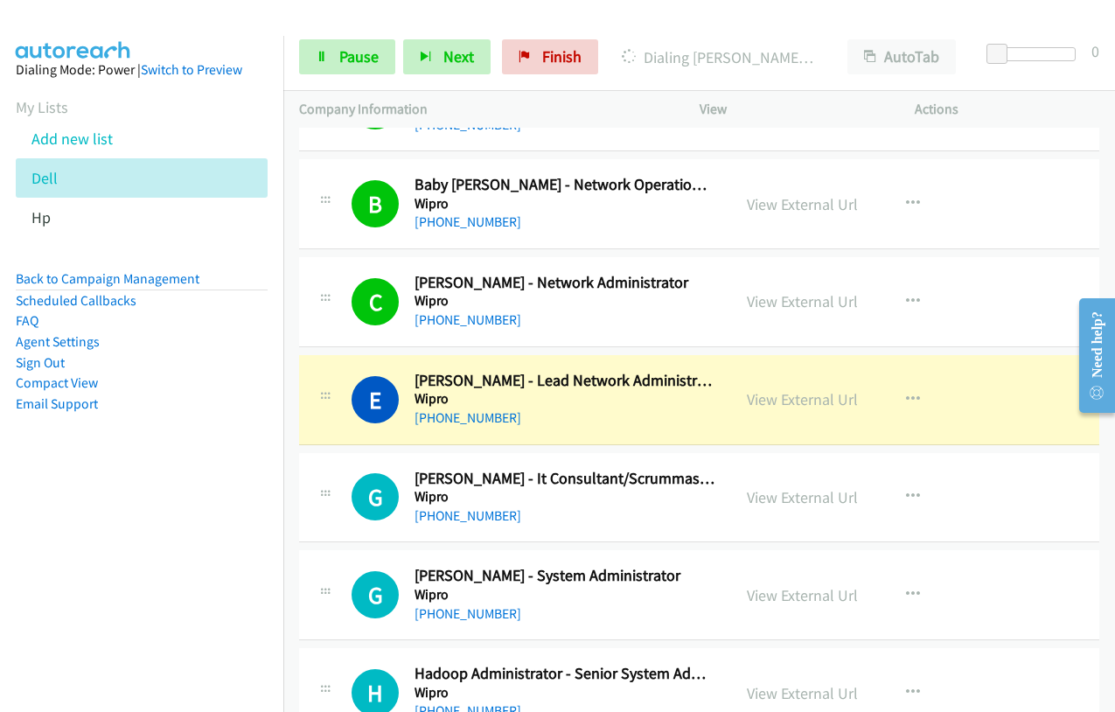
scroll to position [15827, 0]
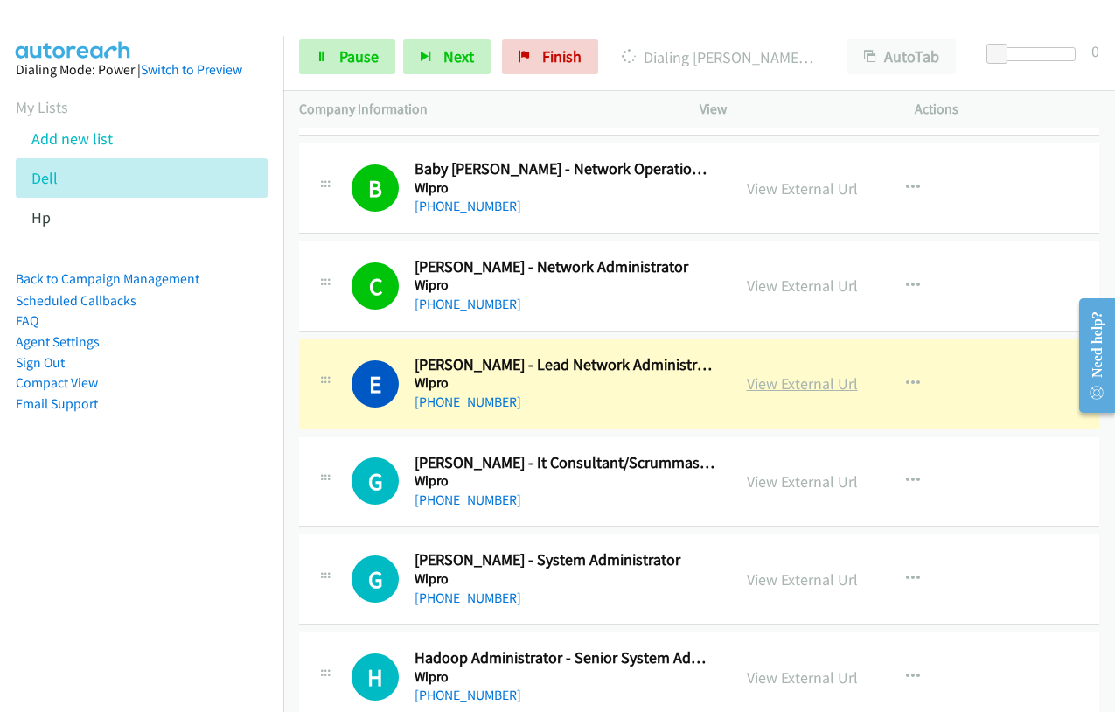
click at [762, 384] on link "View External Url" at bounding box center [802, 383] width 111 height 20
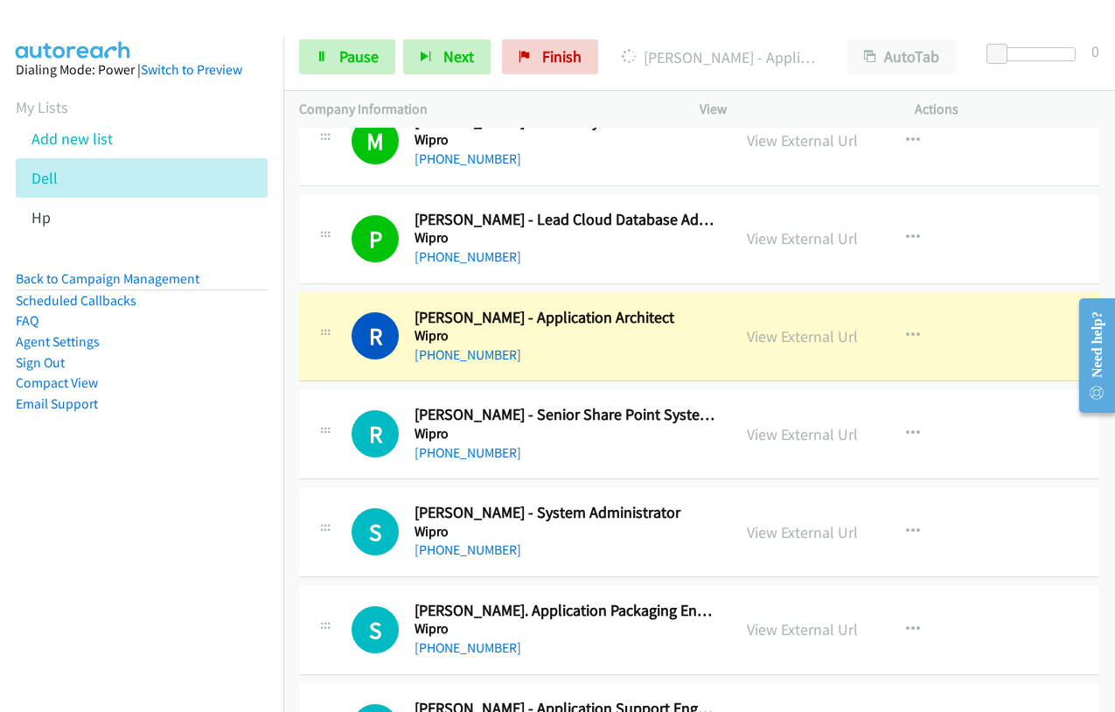
scroll to position [17051, 0]
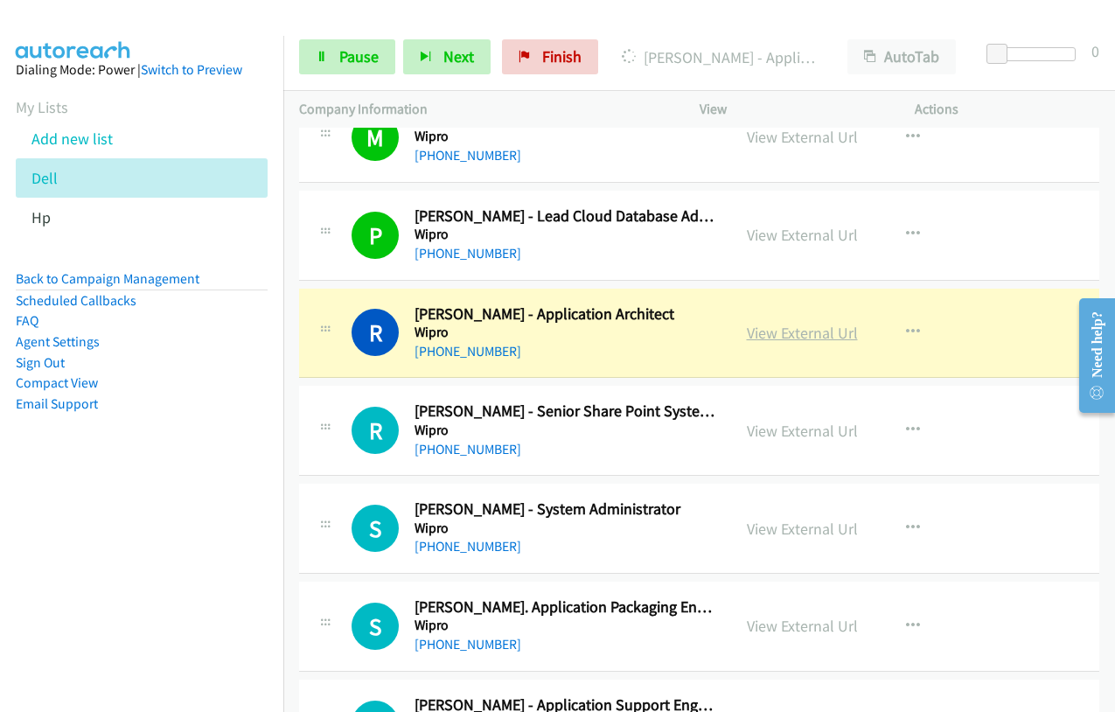
click at [782, 336] on link "View External Url" at bounding box center [802, 333] width 111 height 20
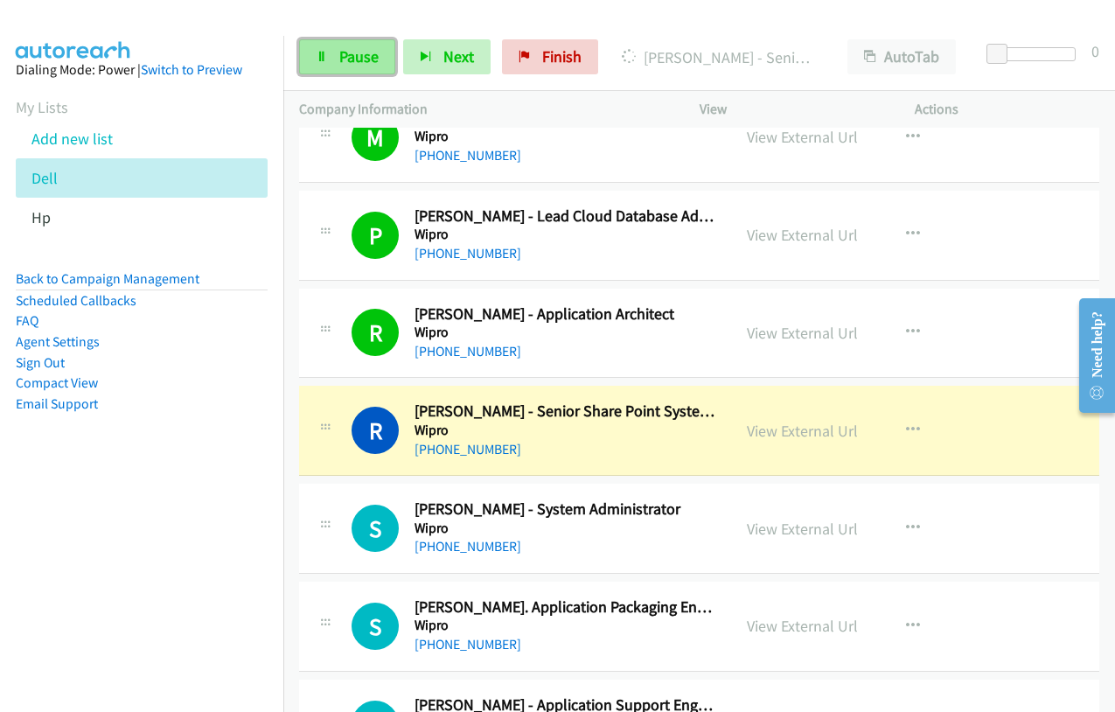
click at [367, 66] on span "Pause" at bounding box center [358, 56] width 39 height 20
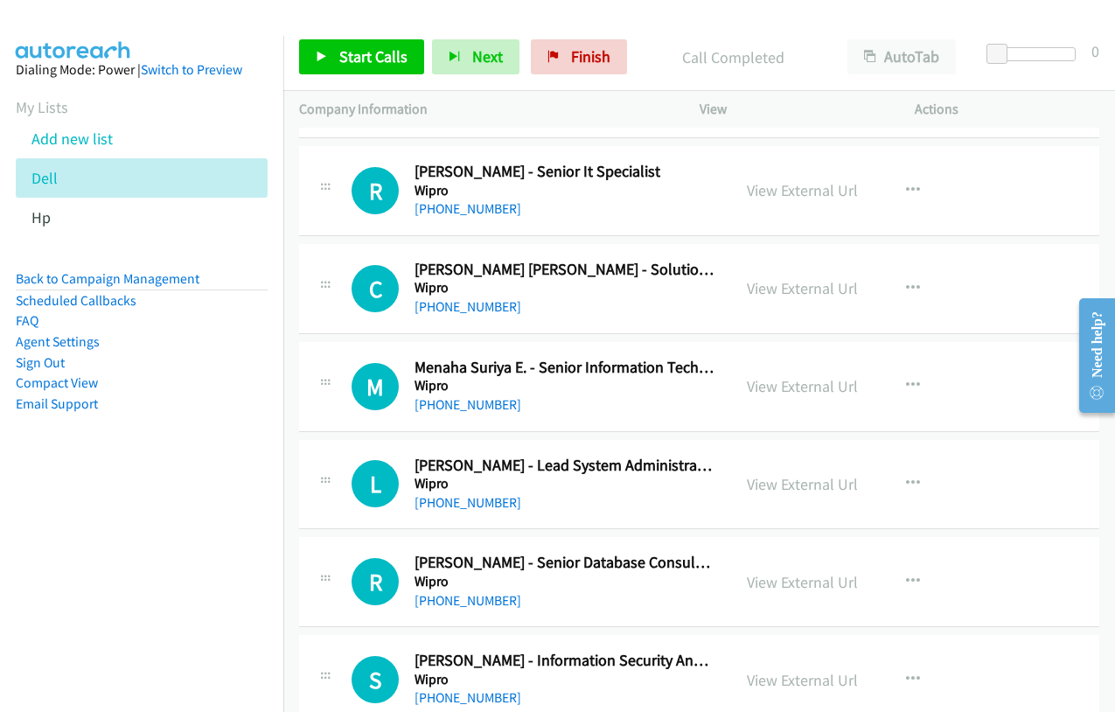
scroll to position [18276, 0]
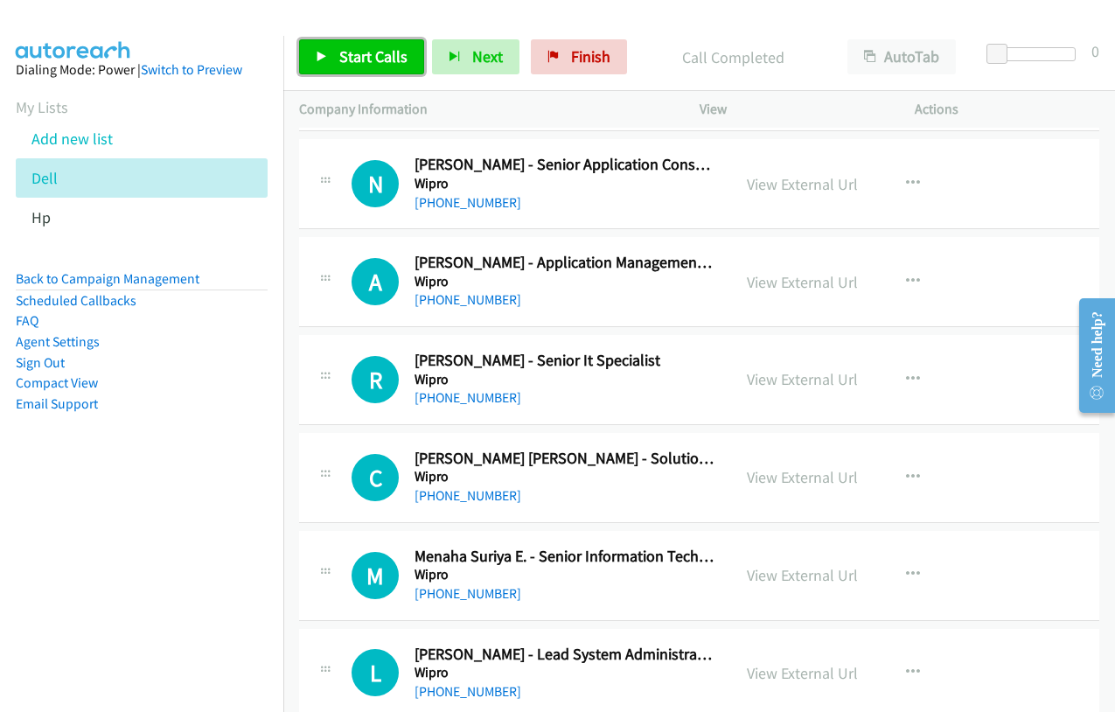
click at [350, 51] on span "Start Calls" at bounding box center [373, 56] width 68 height 20
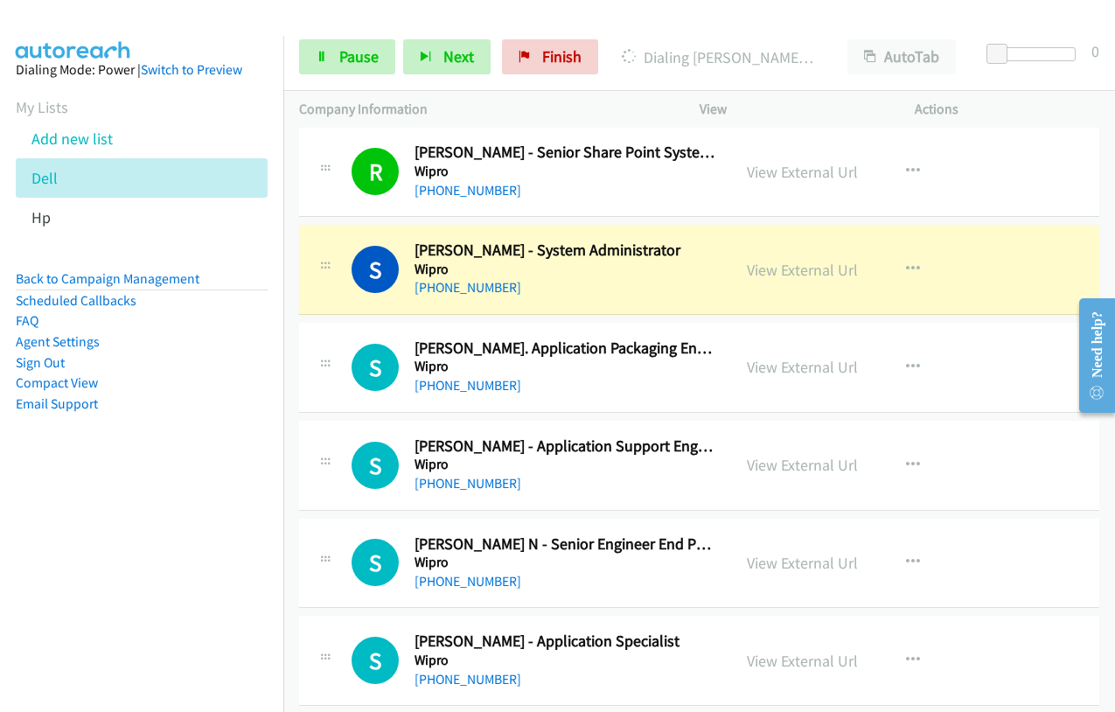
scroll to position [17314, 0]
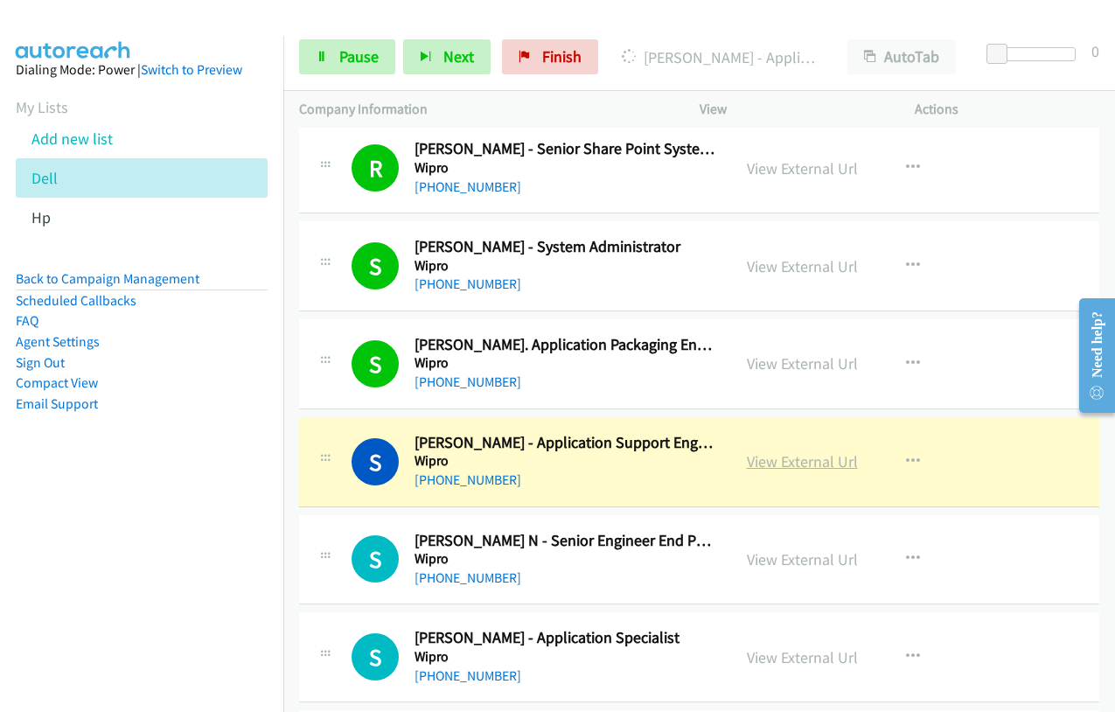
click at [817, 463] on link "View External Url" at bounding box center [802, 461] width 111 height 20
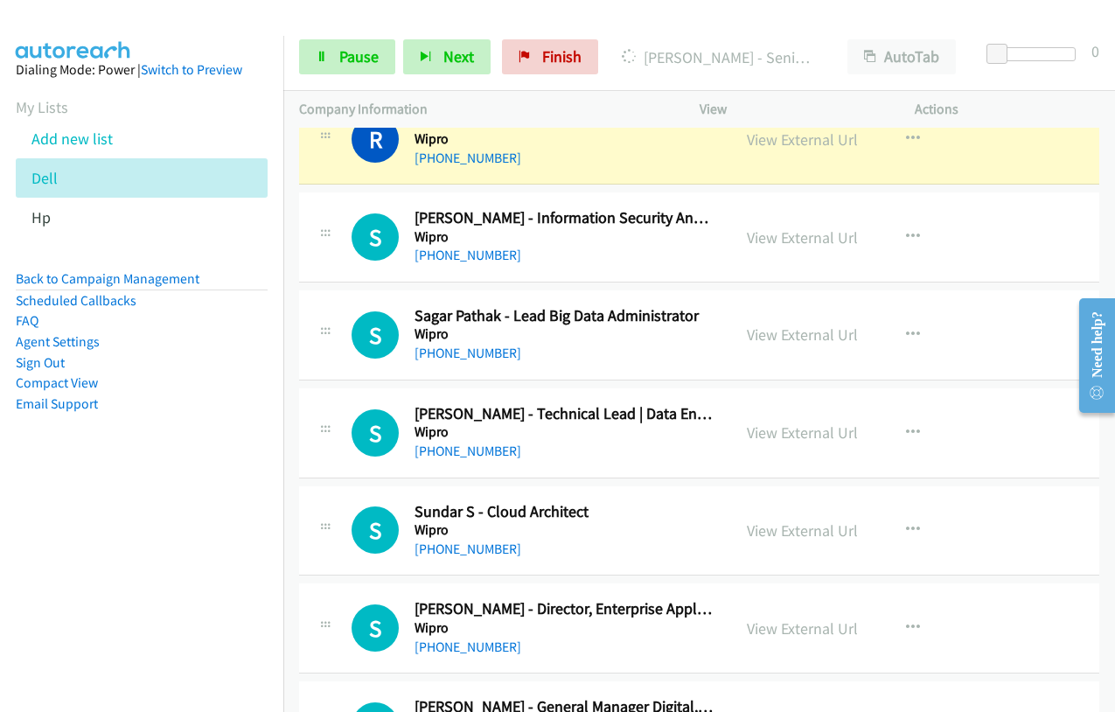
scroll to position [18800, 0]
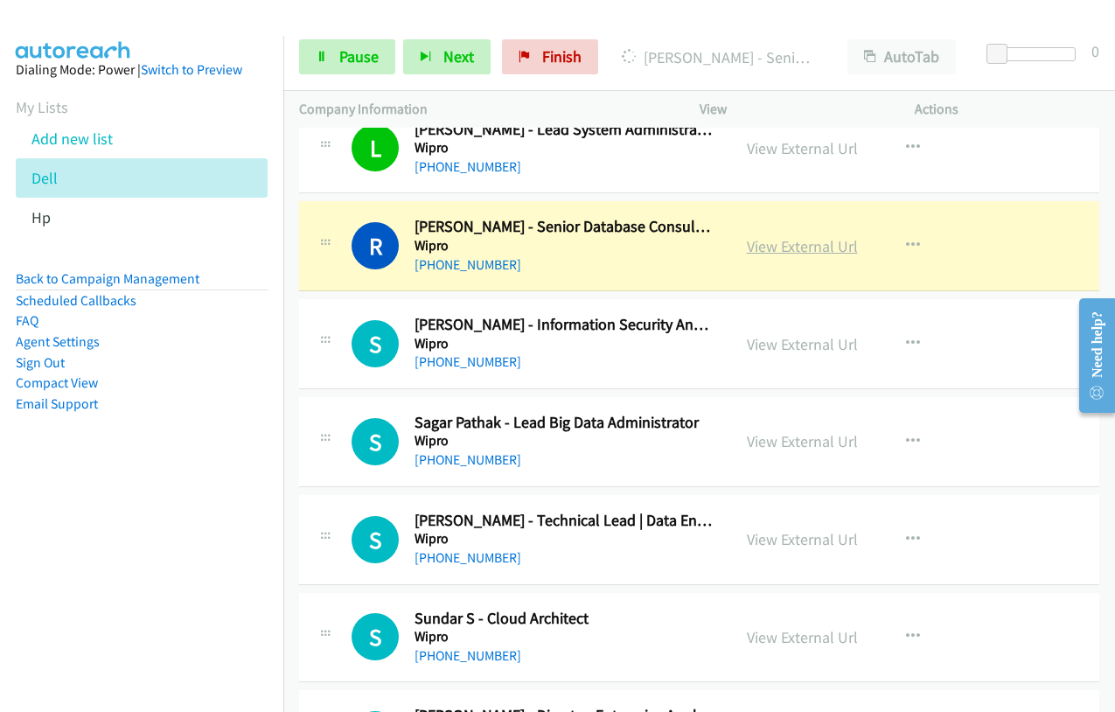
click at [762, 244] on link "View External Url" at bounding box center [802, 246] width 111 height 20
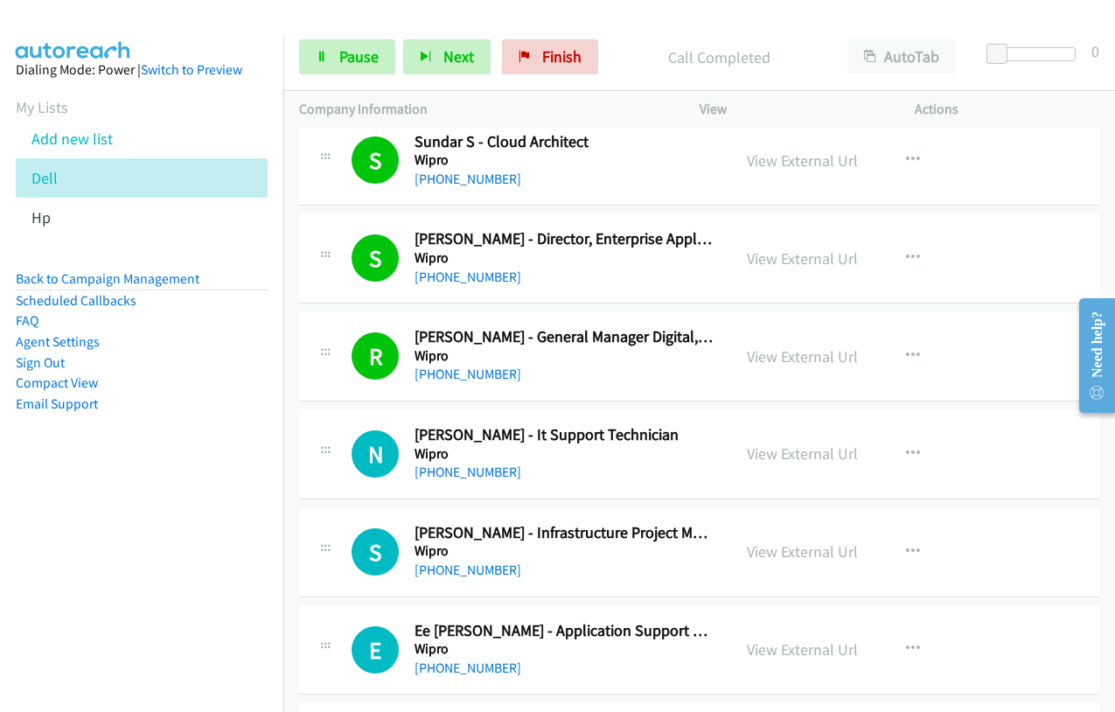
scroll to position [19325, 0]
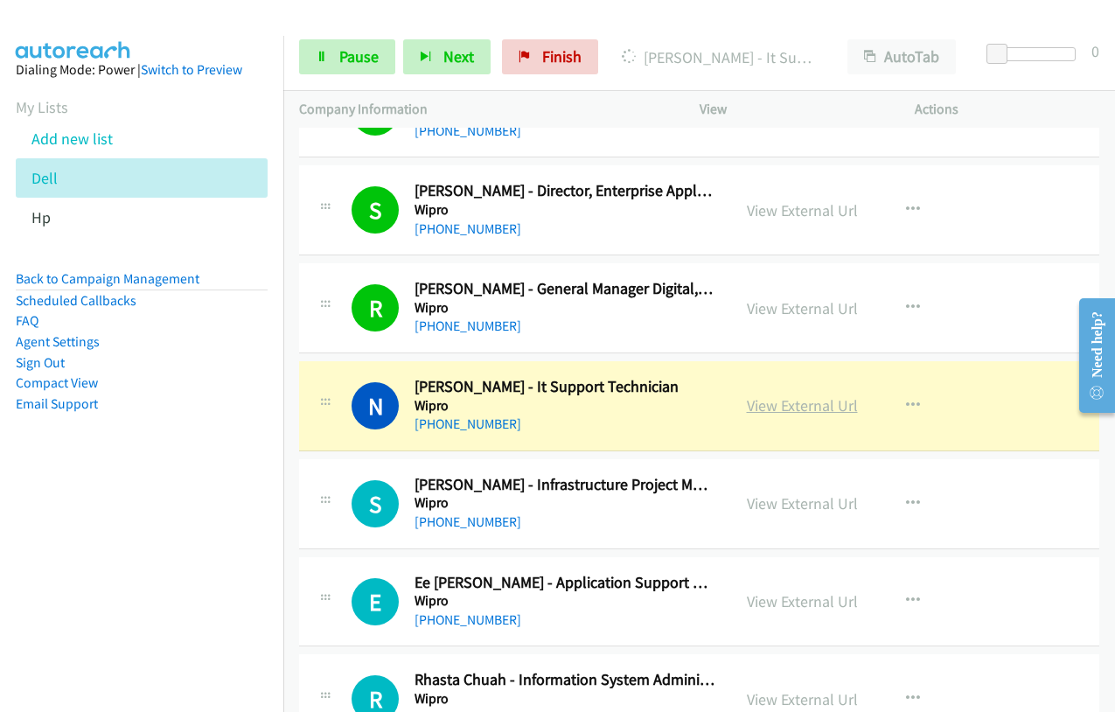
click at [796, 407] on link "View External Url" at bounding box center [802, 405] width 111 height 20
click at [348, 56] on span "Pause" at bounding box center [358, 56] width 39 height 20
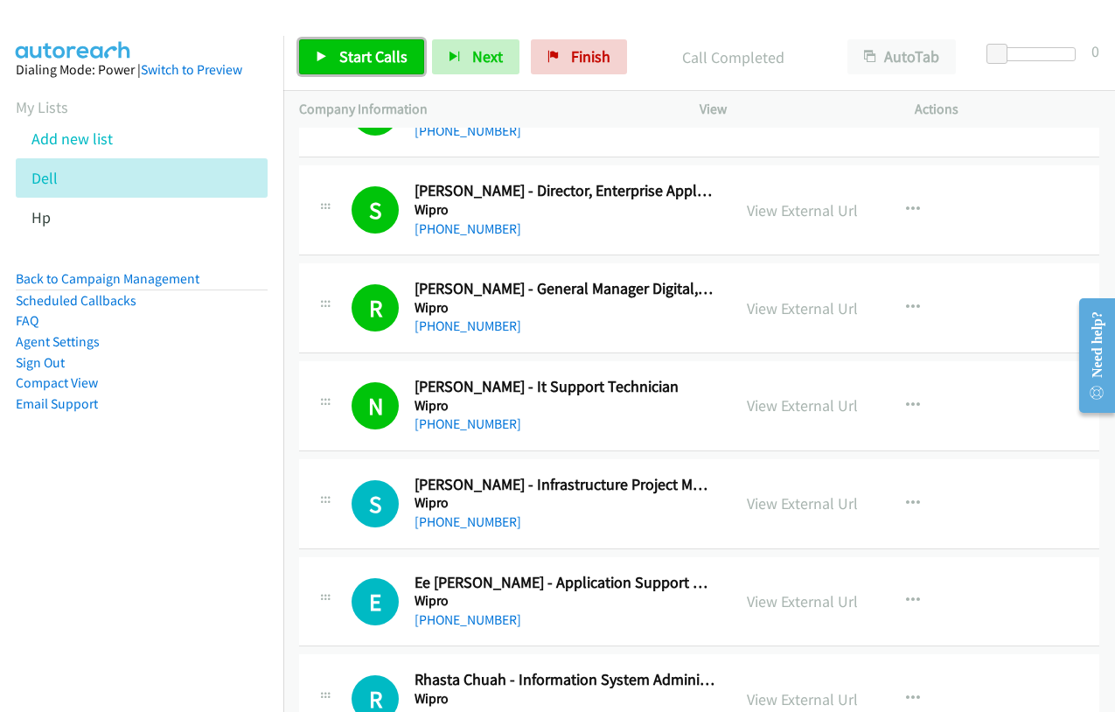
click at [359, 63] on span "Start Calls" at bounding box center [373, 56] width 68 height 20
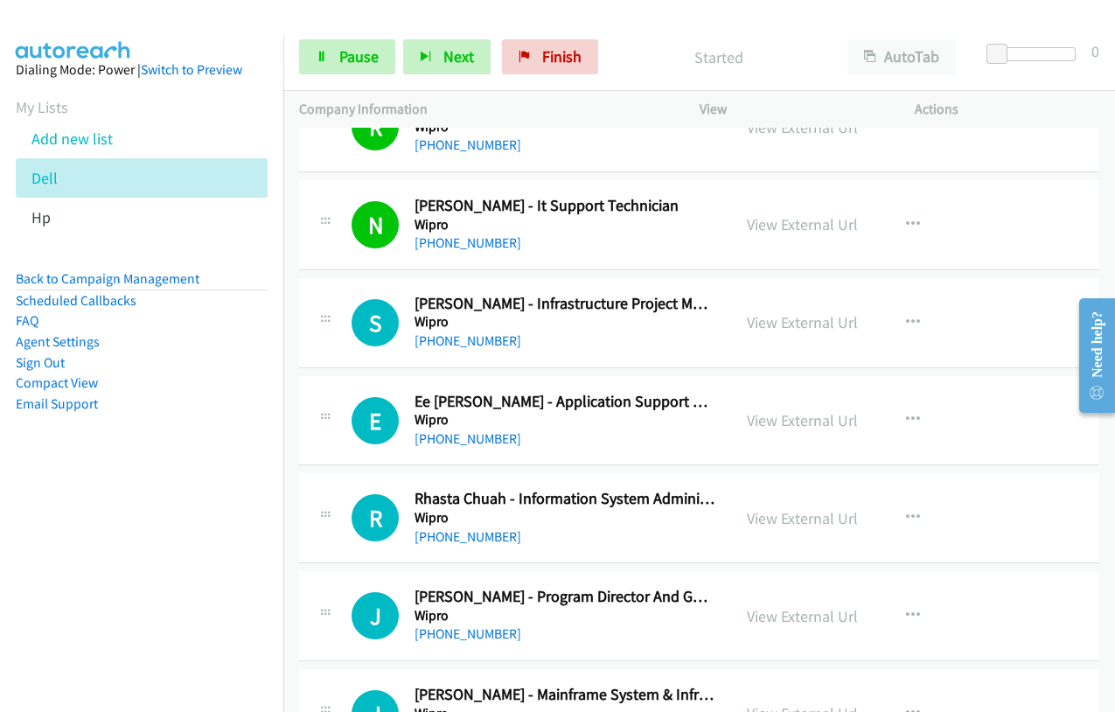
scroll to position [19587, 0]
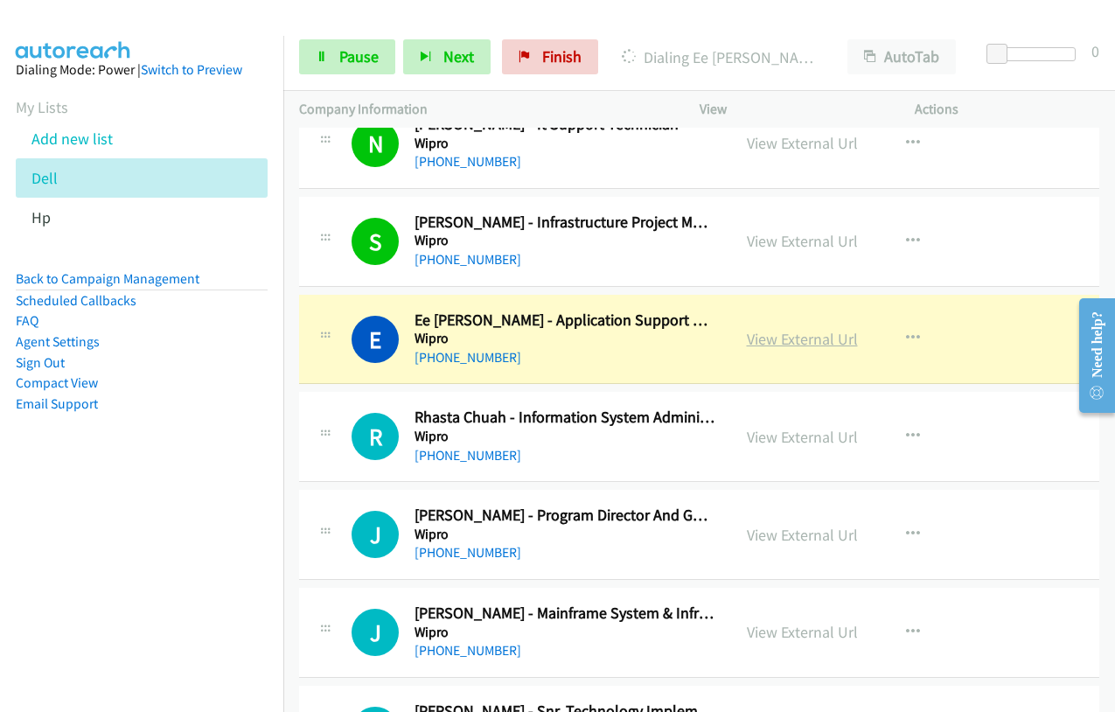
click at [775, 339] on link "View External Url" at bounding box center [802, 339] width 111 height 20
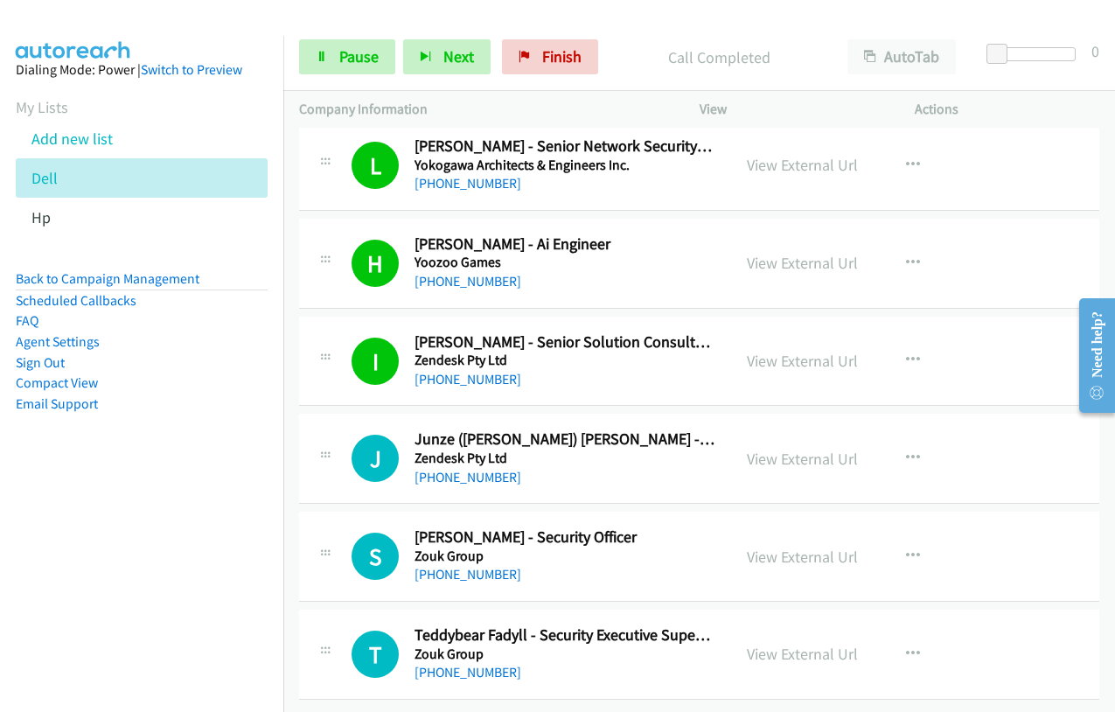
scroll to position [21143, 0]
click at [323, 80] on div "Start Calls Pause Next Finish Call Completed AutoTab AutoTab 0" at bounding box center [699, 57] width 832 height 67
drag, startPoint x: 317, startPoint y: 66, endPoint x: 325, endPoint y: 98, distance: 32.7
click at [317, 66] on link "Pause" at bounding box center [347, 56] width 96 height 35
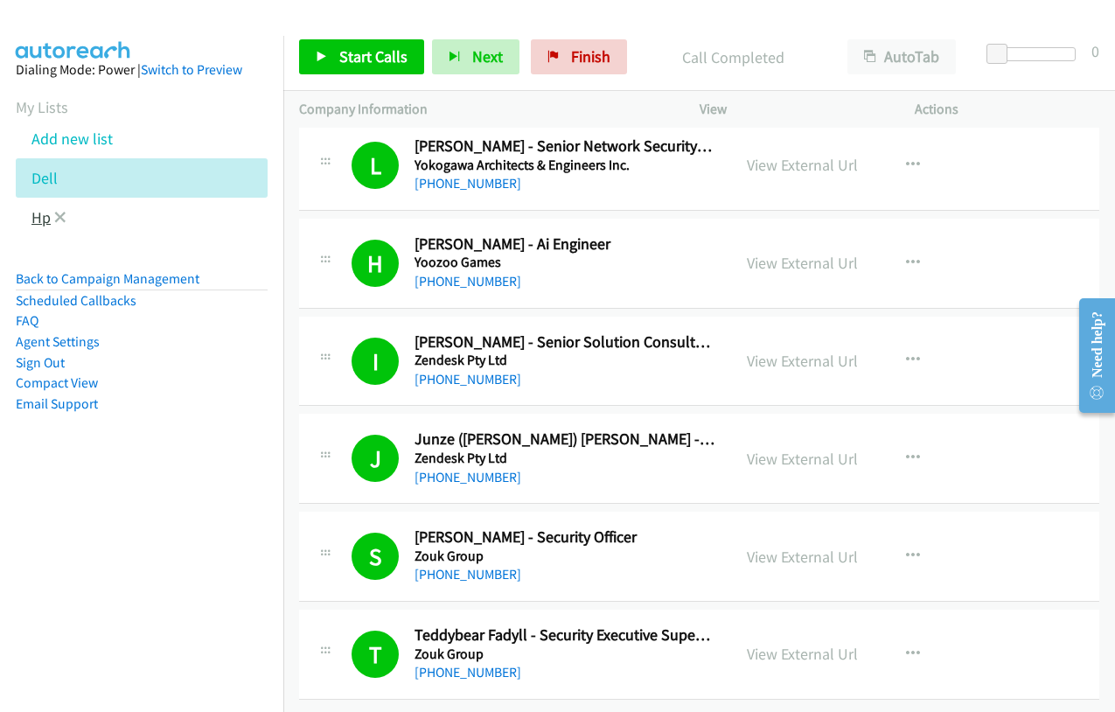
click at [38, 221] on link "Hp" at bounding box center [40, 217] width 19 height 20
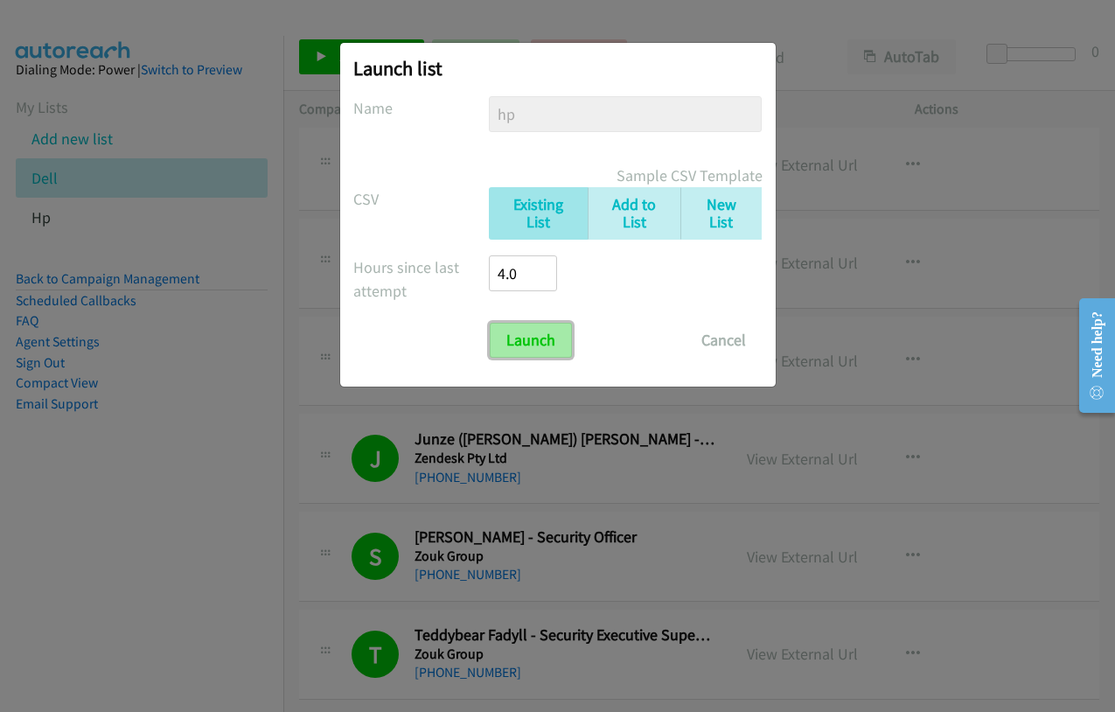
click at [540, 336] on input "Launch" at bounding box center [531, 340] width 82 height 35
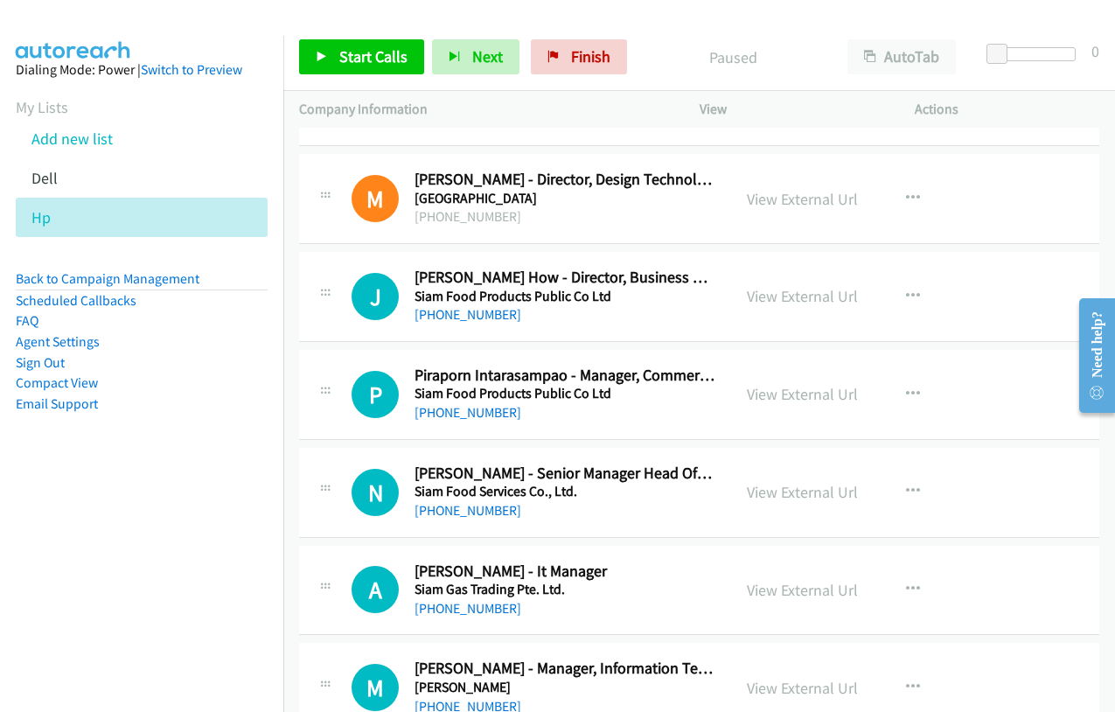
scroll to position [15317, 0]
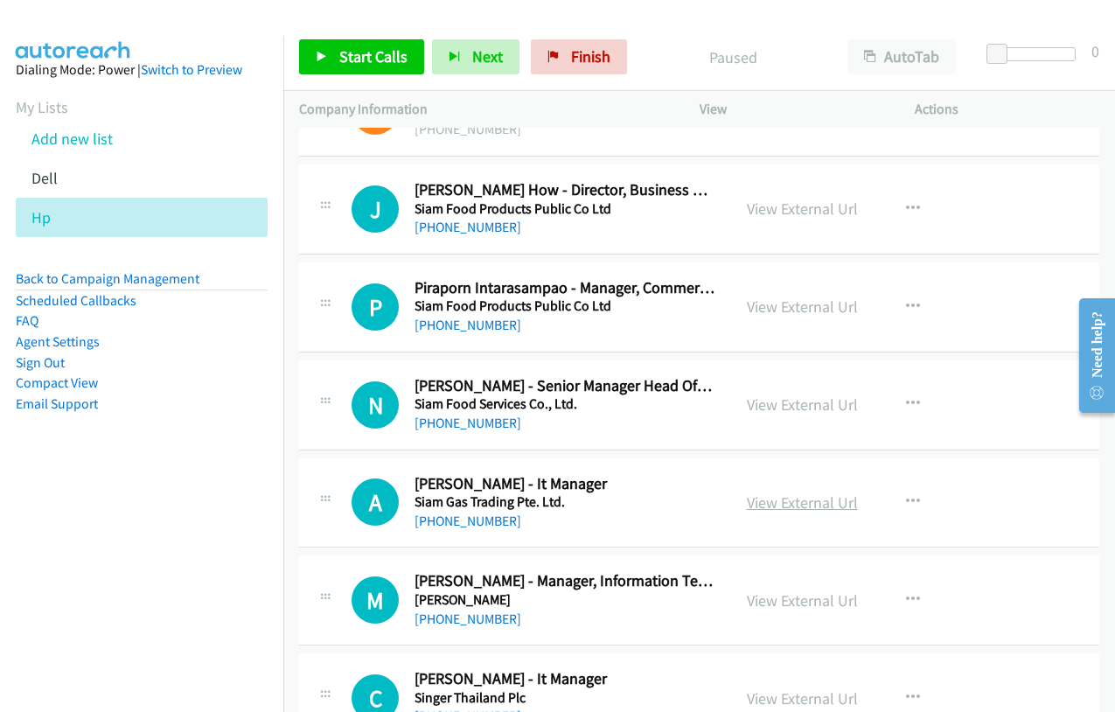
click at [812, 506] on link "View External Url" at bounding box center [802, 502] width 111 height 20
click at [812, 596] on link "View External Url" at bounding box center [802, 600] width 111 height 20
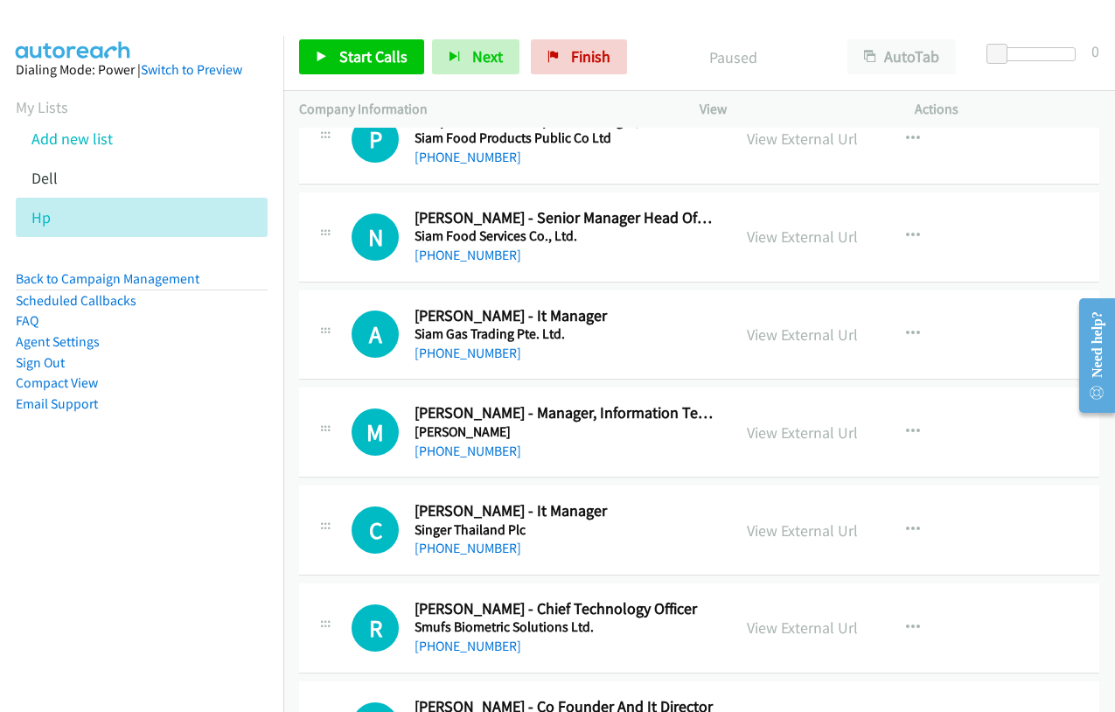
scroll to position [15492, 0]
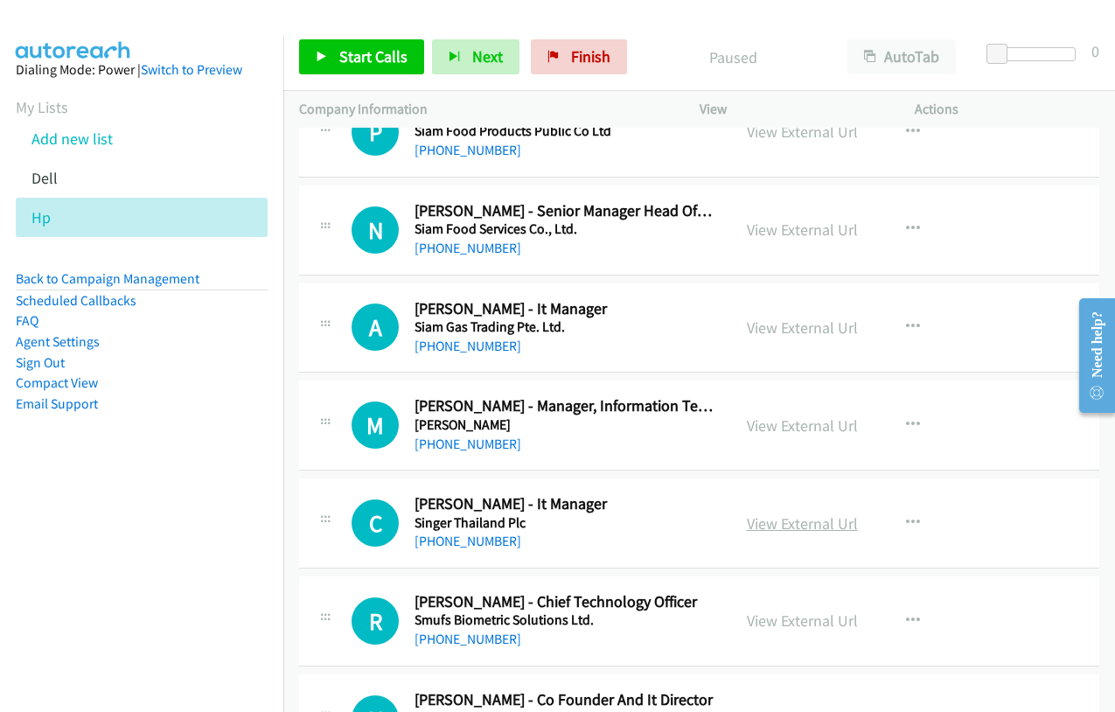
click at [788, 519] on link "View External Url" at bounding box center [802, 523] width 111 height 20
click at [800, 619] on link "View External Url" at bounding box center [802, 620] width 111 height 20
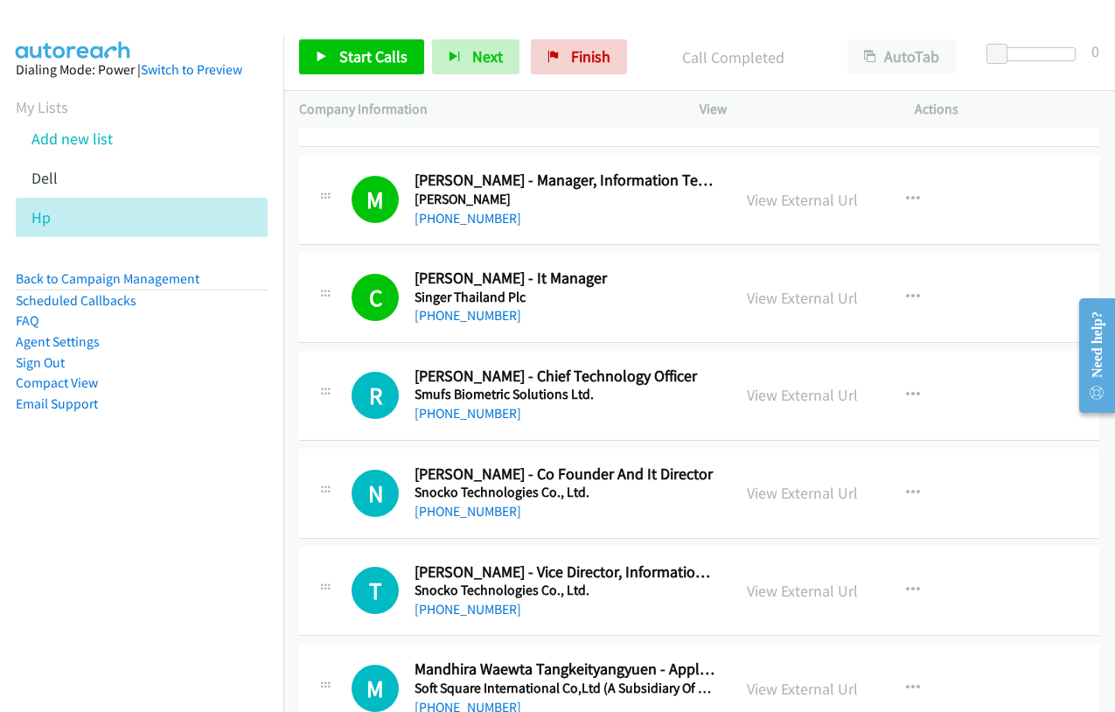
scroll to position [15755, 0]
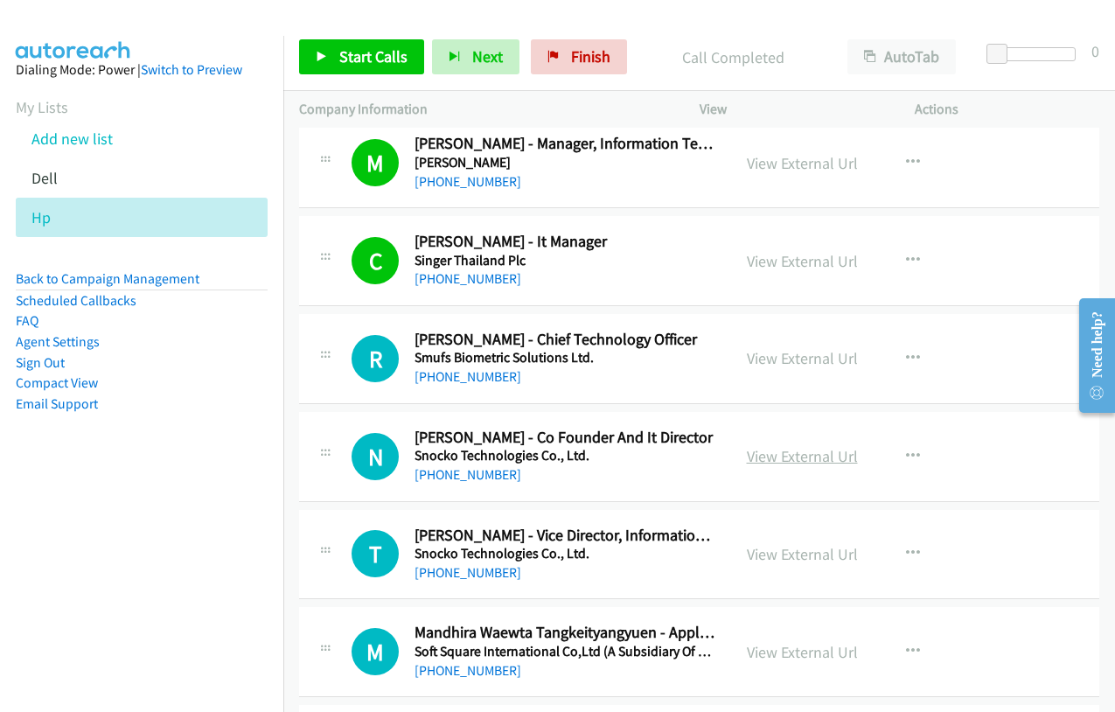
click at [795, 459] on link "View External Url" at bounding box center [802, 456] width 111 height 20
click at [779, 560] on link "View External Url" at bounding box center [802, 554] width 111 height 20
click at [773, 653] on link "View External Url" at bounding box center [802, 652] width 111 height 20
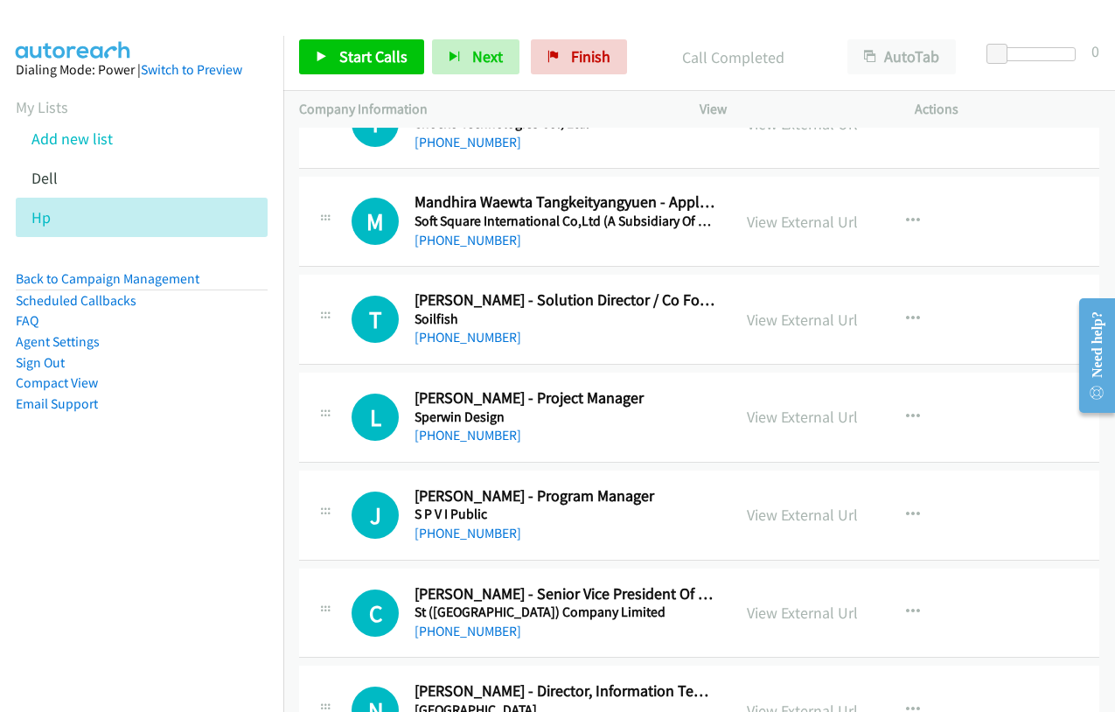
scroll to position [16279, 0]
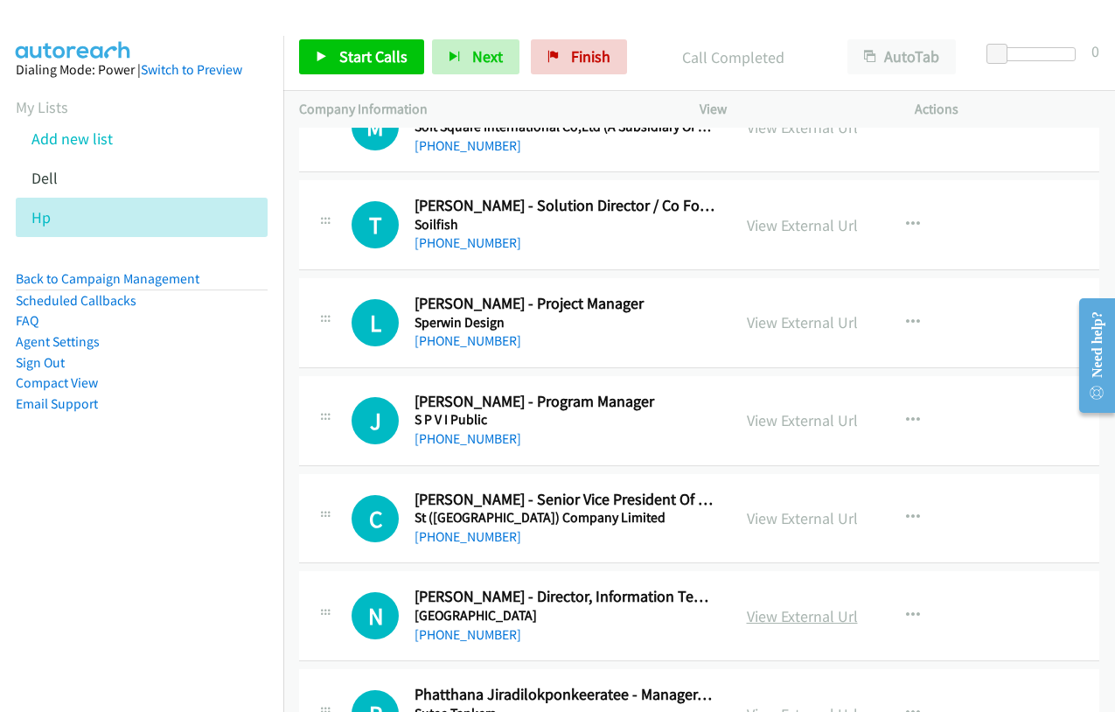
click at [795, 616] on link "View External Url" at bounding box center [802, 616] width 111 height 20
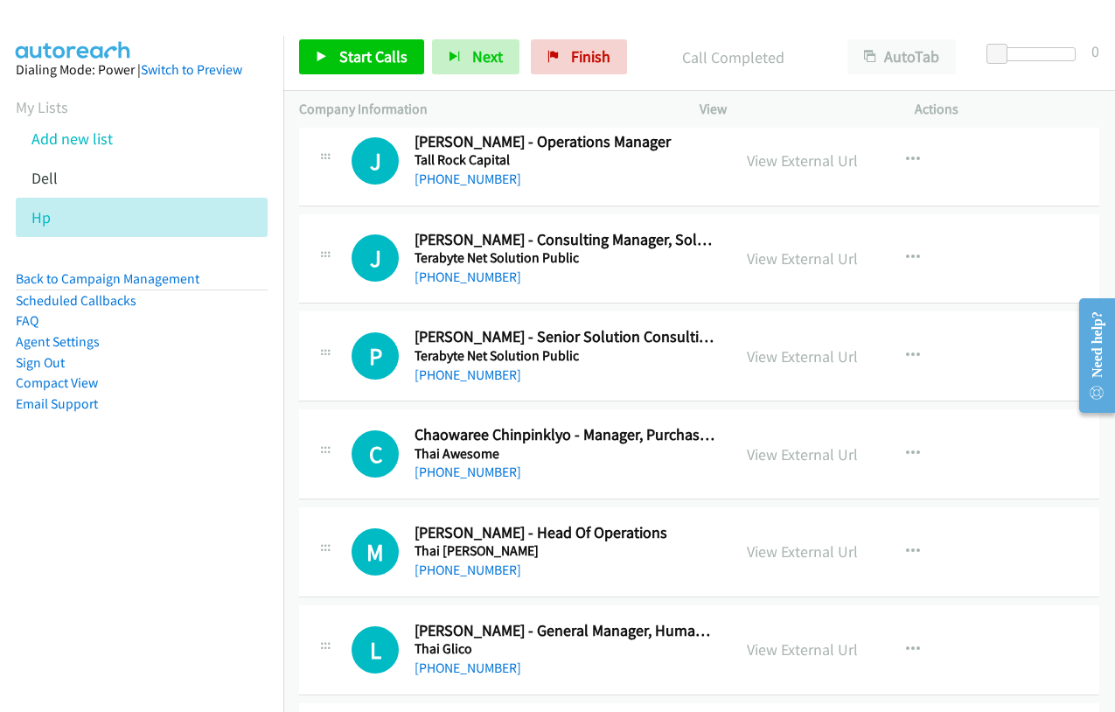
scroll to position [17154, 0]
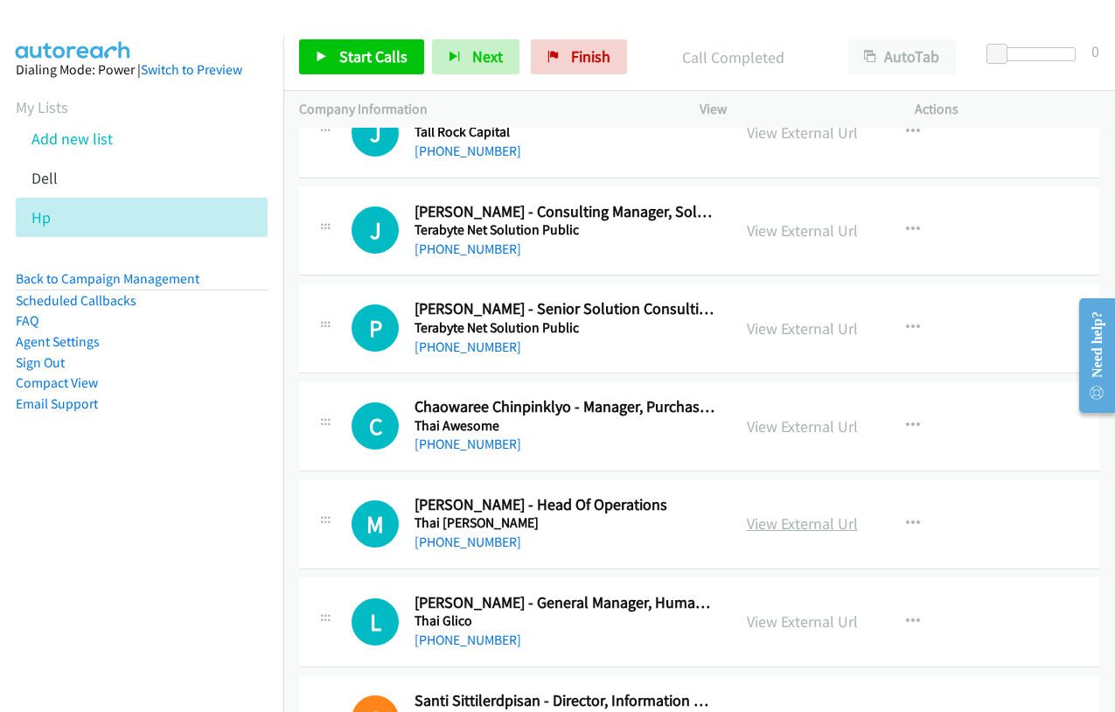
click at [796, 519] on link "View External Url" at bounding box center [802, 523] width 111 height 20
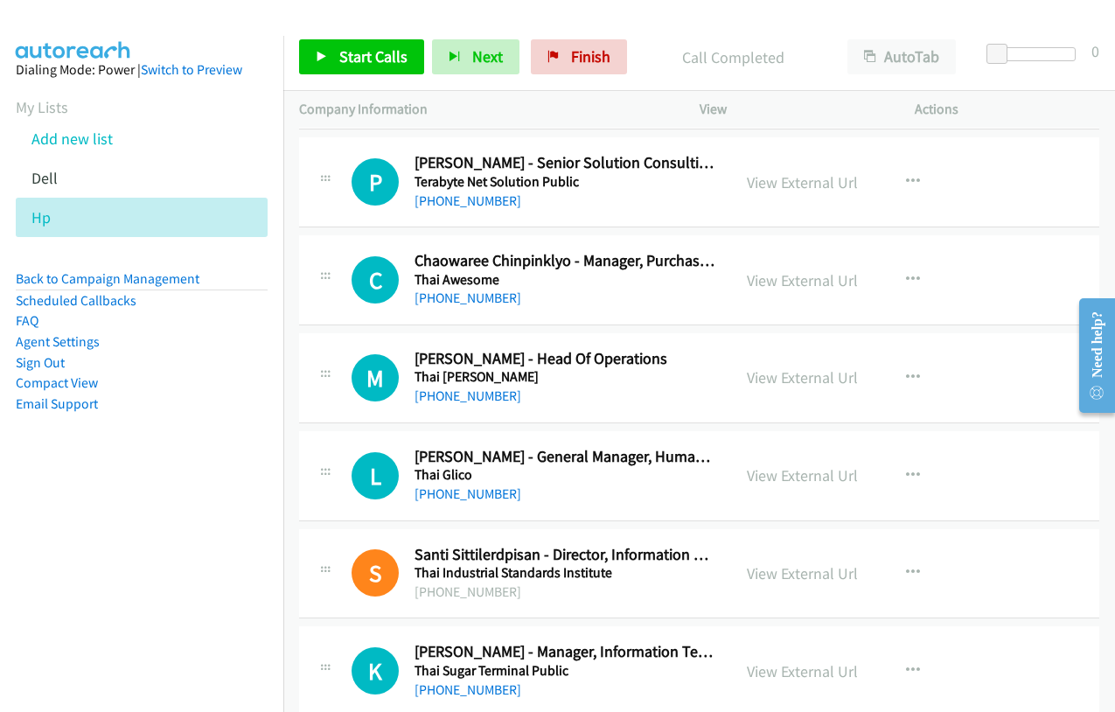
scroll to position [17329, 0]
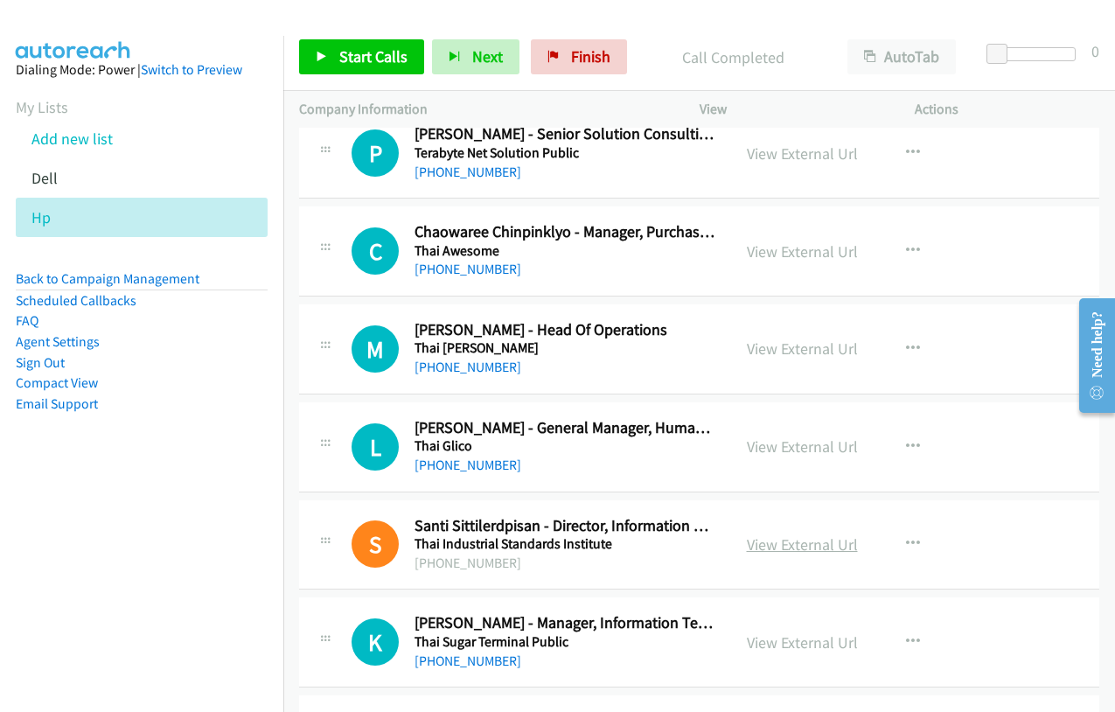
click at [809, 543] on link "View External Url" at bounding box center [802, 544] width 111 height 20
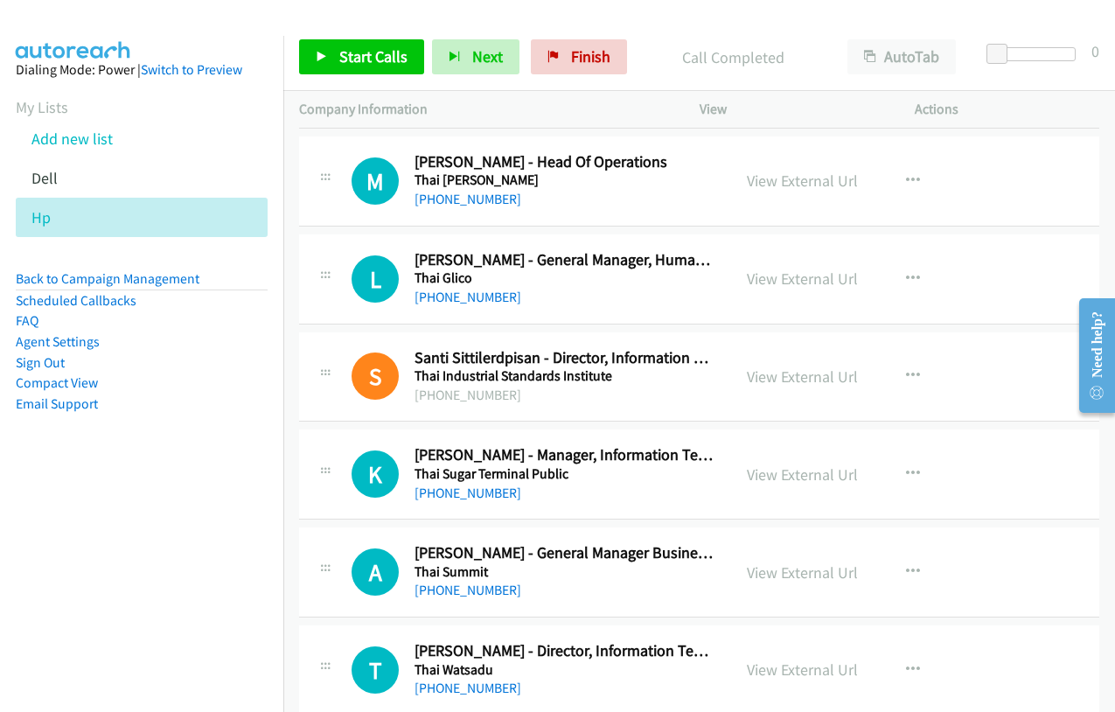
scroll to position [17504, 0]
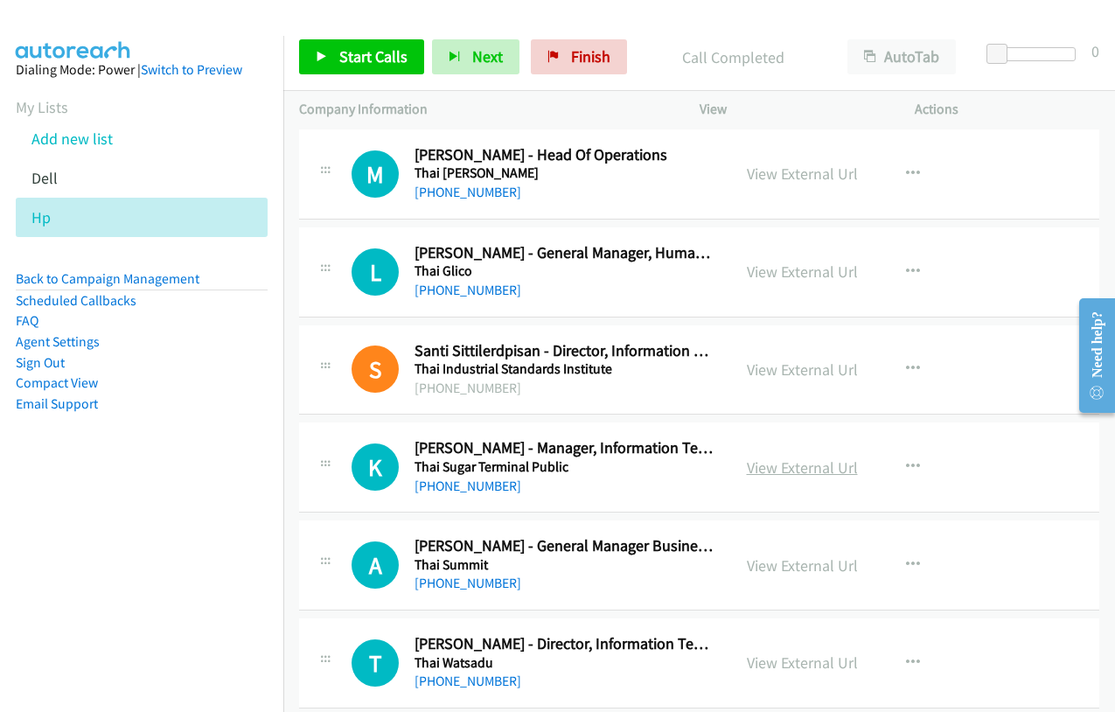
click at [798, 468] on link "View External Url" at bounding box center [802, 467] width 111 height 20
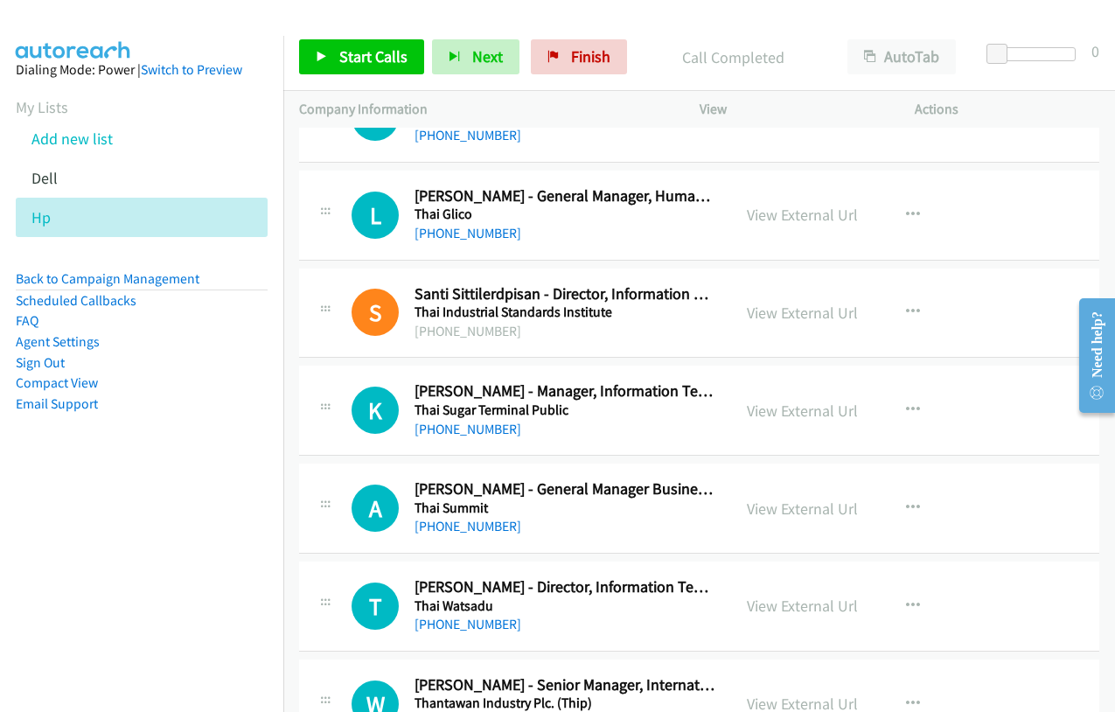
scroll to position [17591, 0]
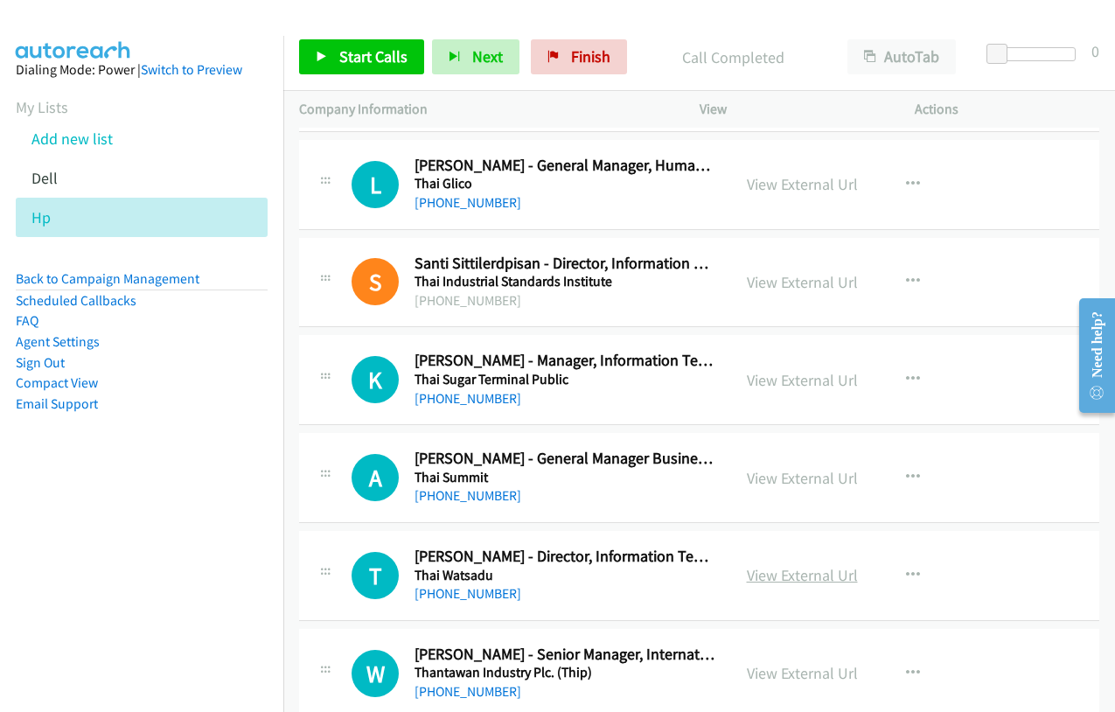
click at [788, 575] on link "View External Url" at bounding box center [802, 575] width 111 height 20
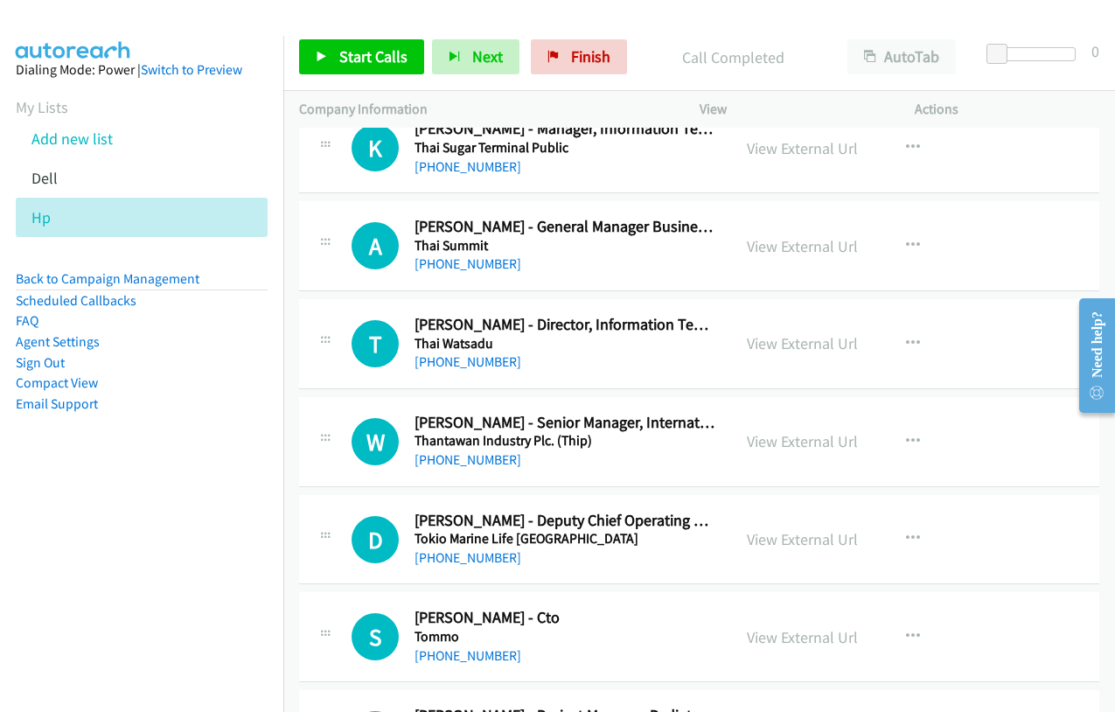
scroll to position [17853, 0]
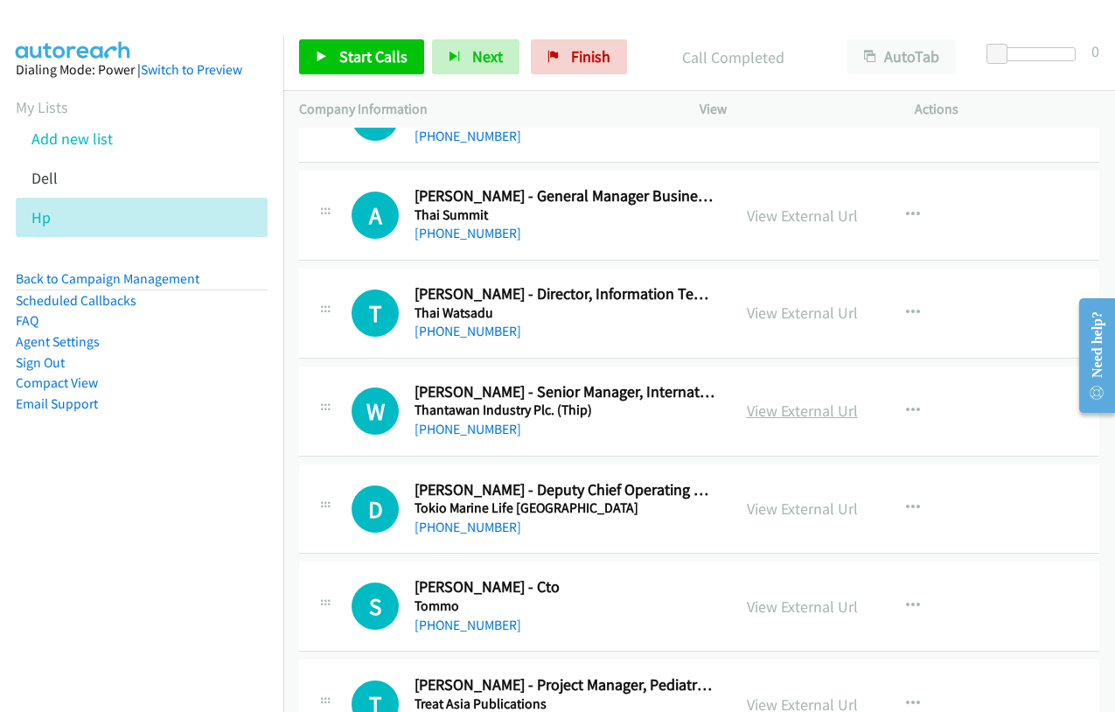
click at [797, 413] on link "View External Url" at bounding box center [802, 410] width 111 height 20
click at [792, 607] on link "View External Url" at bounding box center [802, 606] width 111 height 20
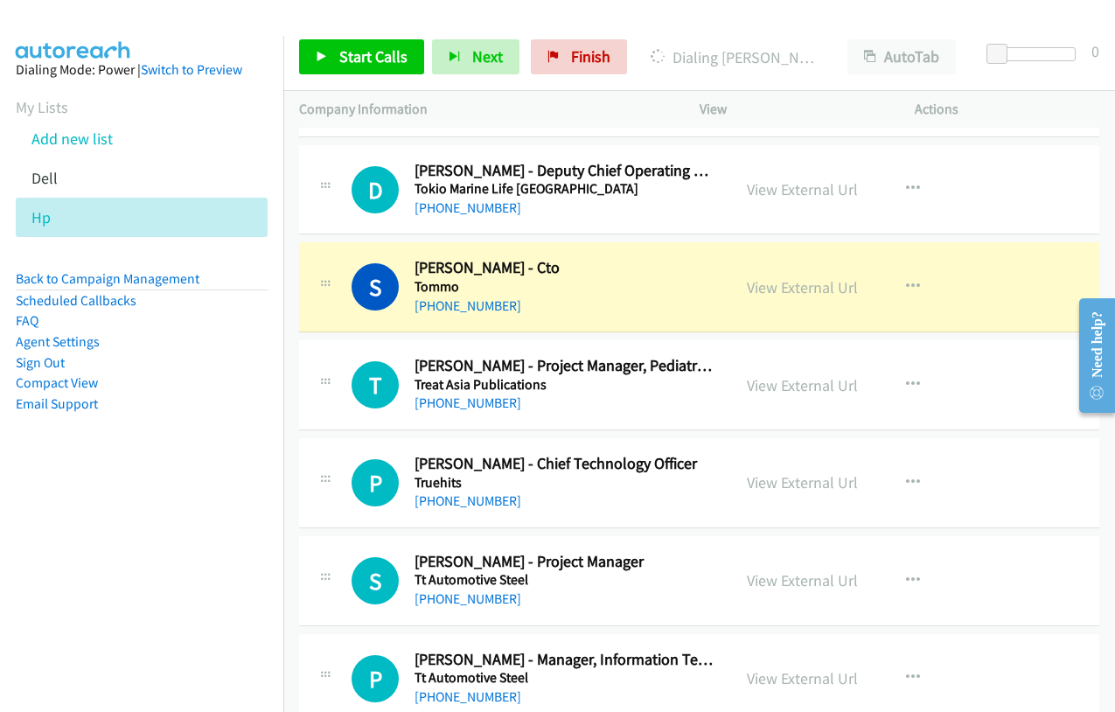
scroll to position [18203, 0]
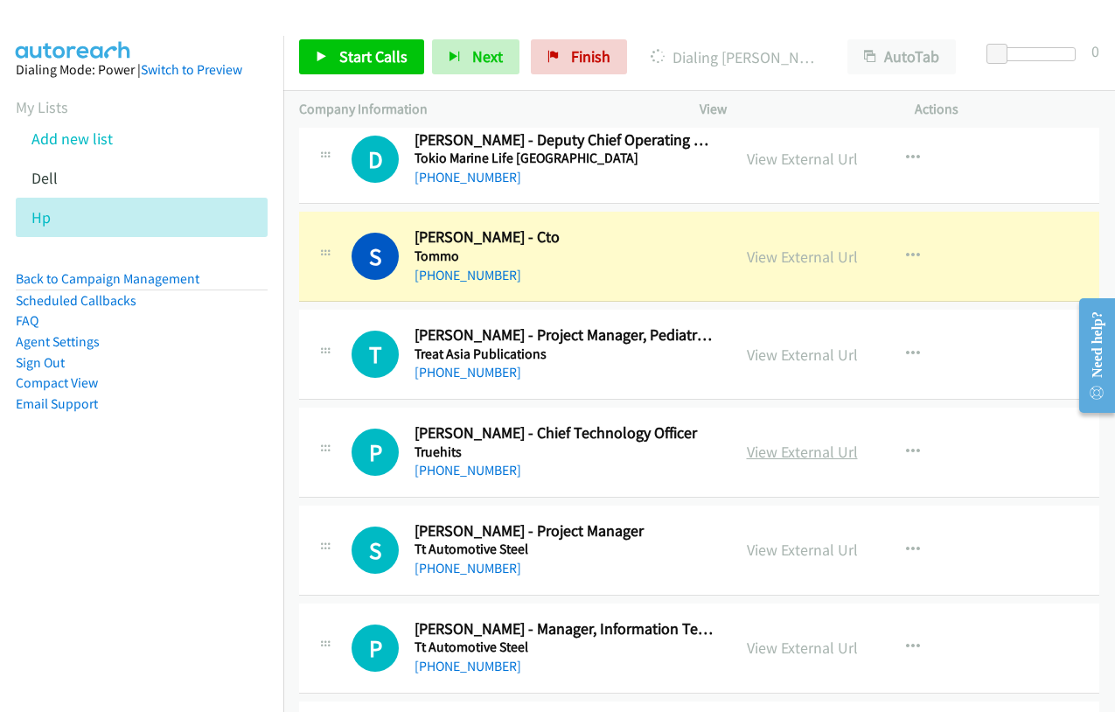
click at [804, 454] on link "View External Url" at bounding box center [802, 452] width 111 height 20
click at [774, 650] on link "View External Url" at bounding box center [802, 647] width 111 height 20
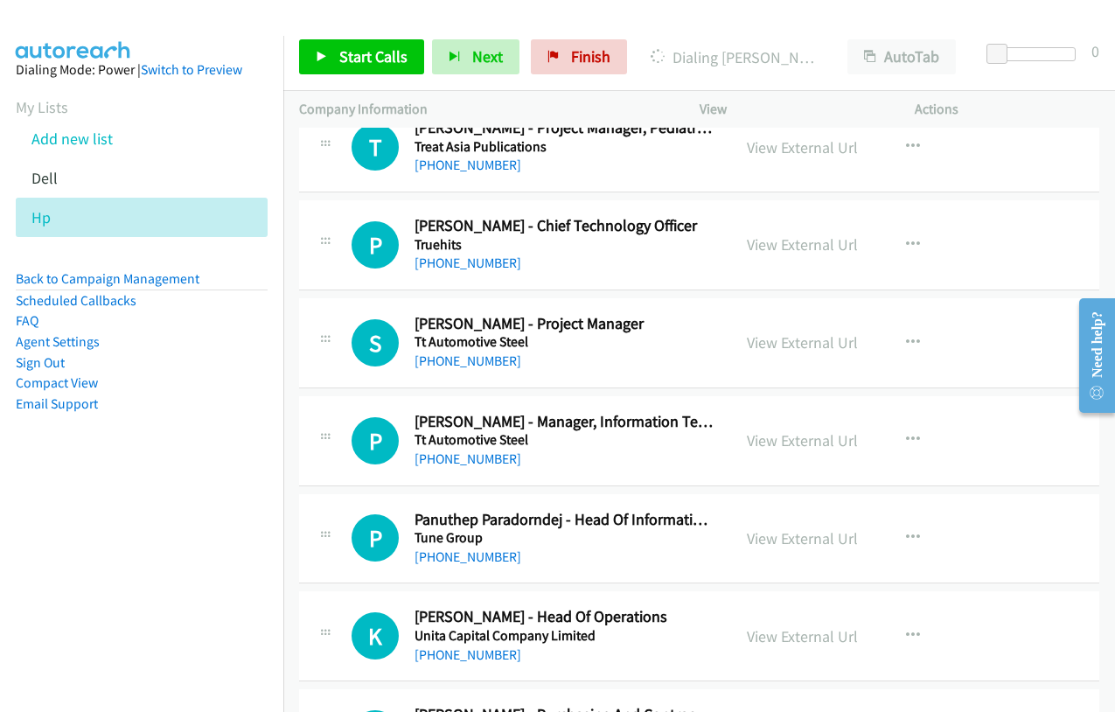
scroll to position [18465, 0]
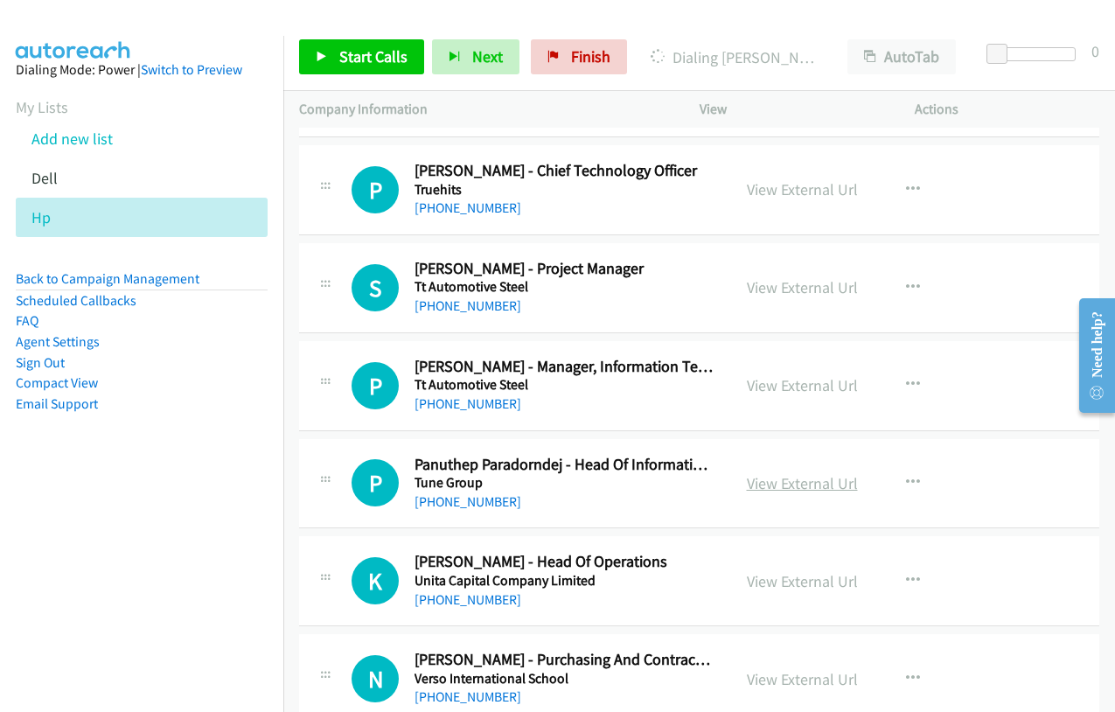
click at [811, 482] on link "View External Url" at bounding box center [802, 483] width 111 height 20
click at [793, 584] on link "View External Url" at bounding box center [802, 581] width 111 height 20
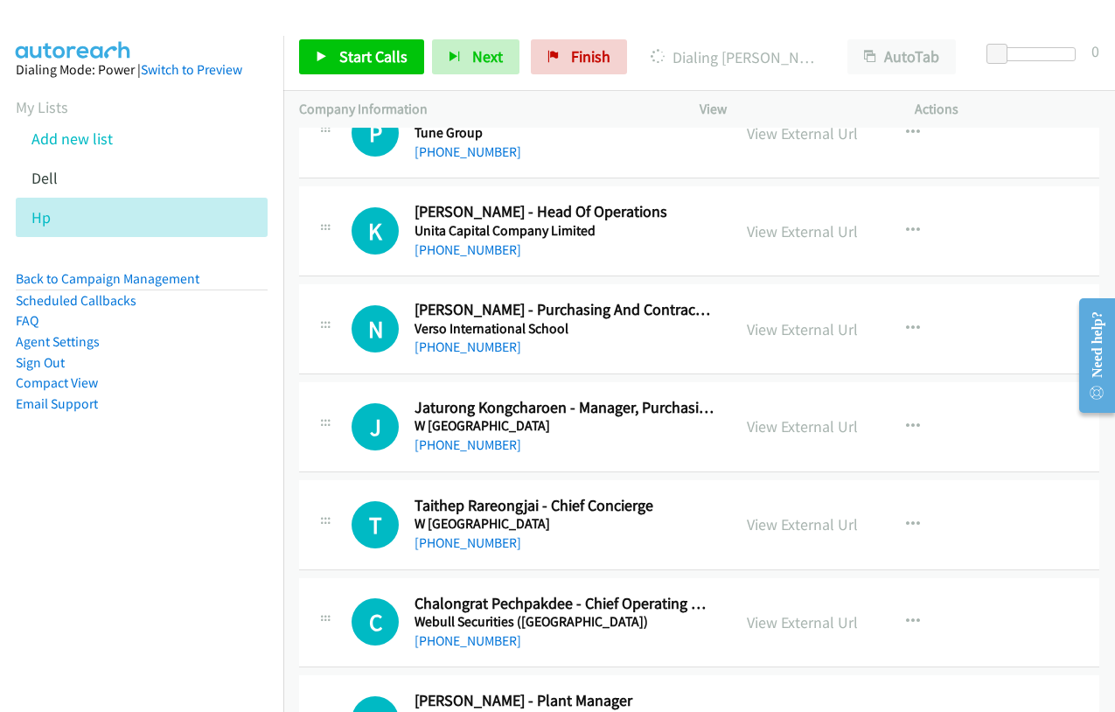
scroll to position [18903, 0]
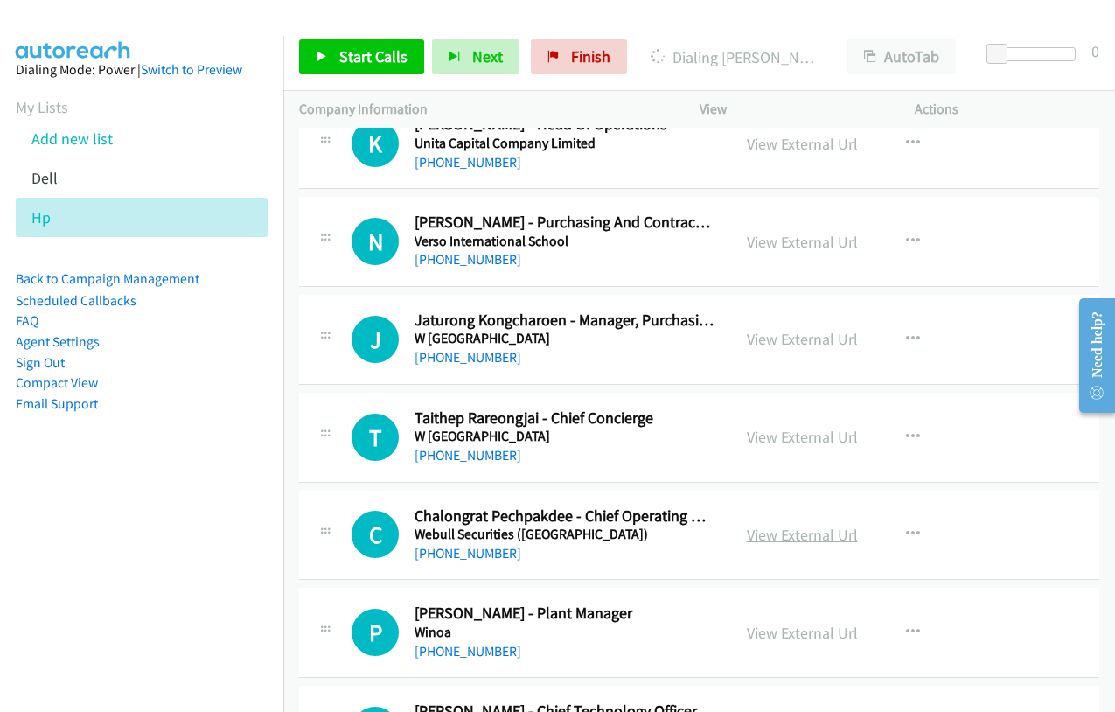
click at [818, 532] on link "View External Url" at bounding box center [802, 535] width 111 height 20
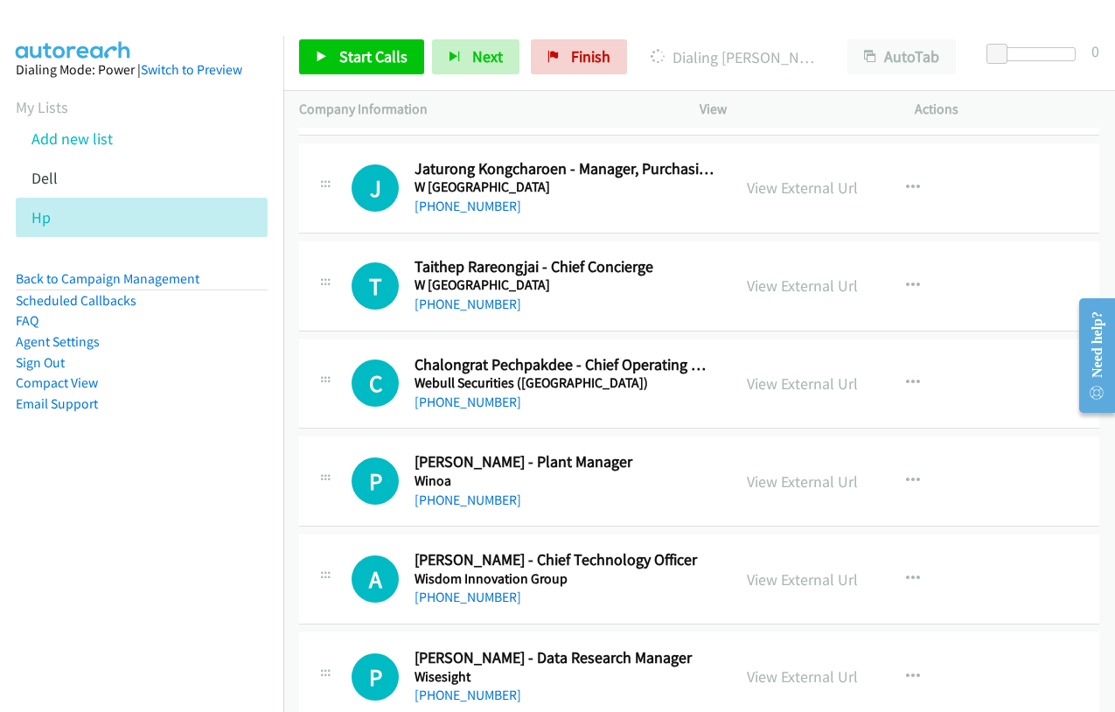
scroll to position [19077, 0]
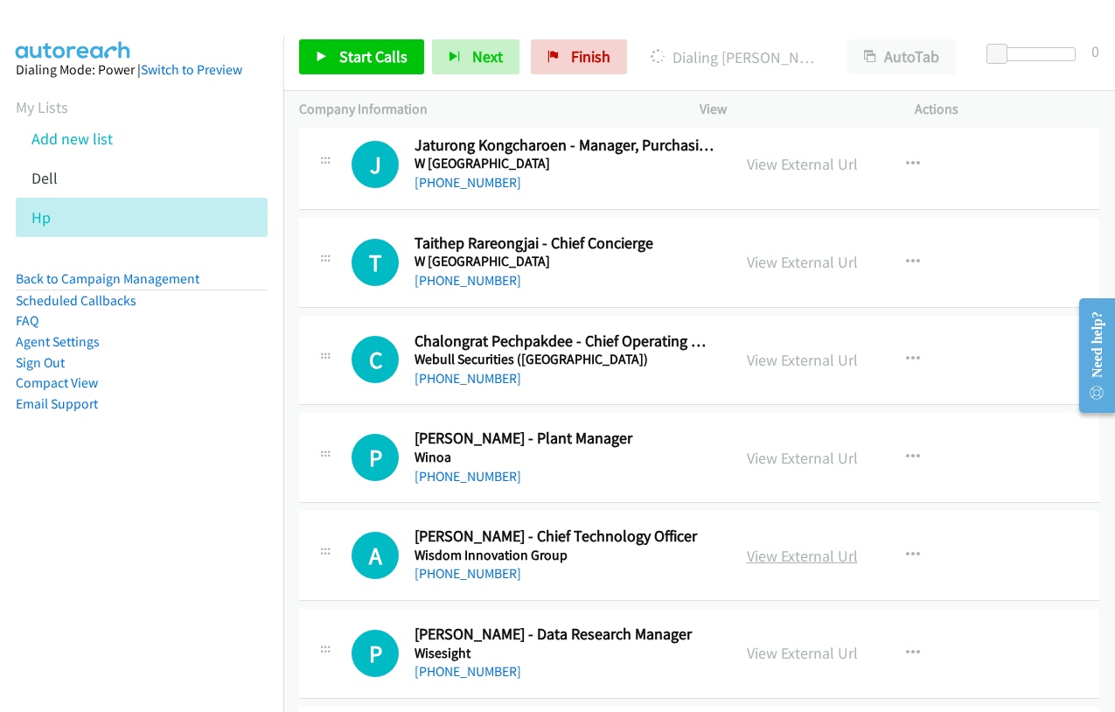
click at [802, 552] on link "View External Url" at bounding box center [802, 556] width 111 height 20
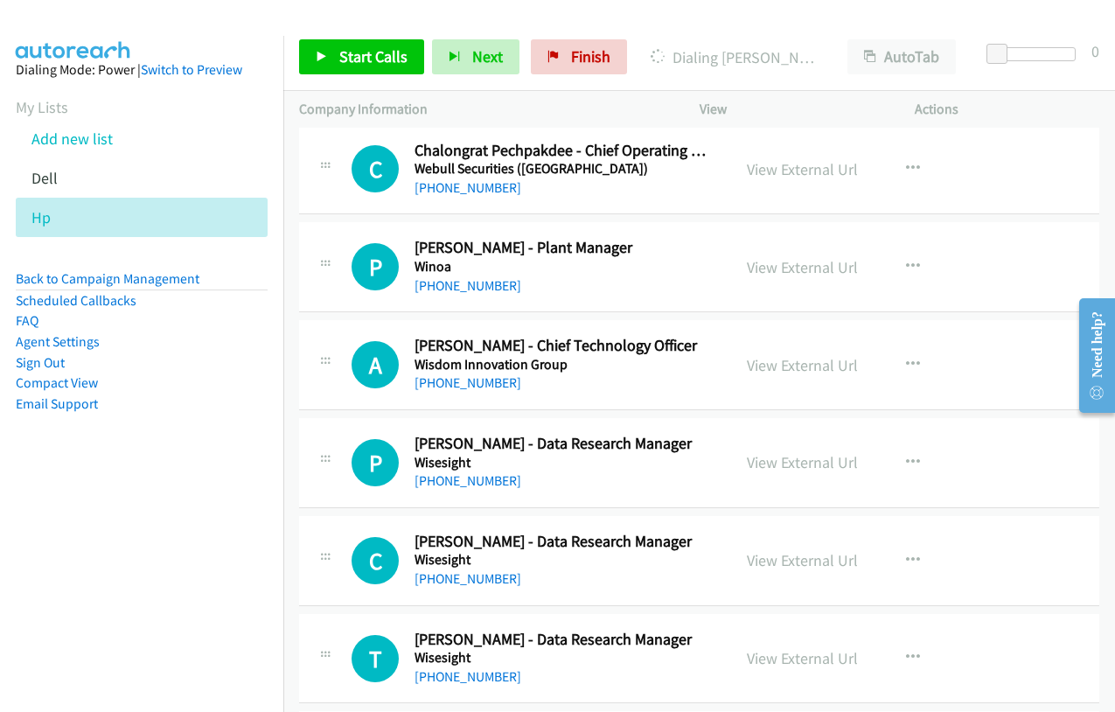
scroll to position [19427, 0]
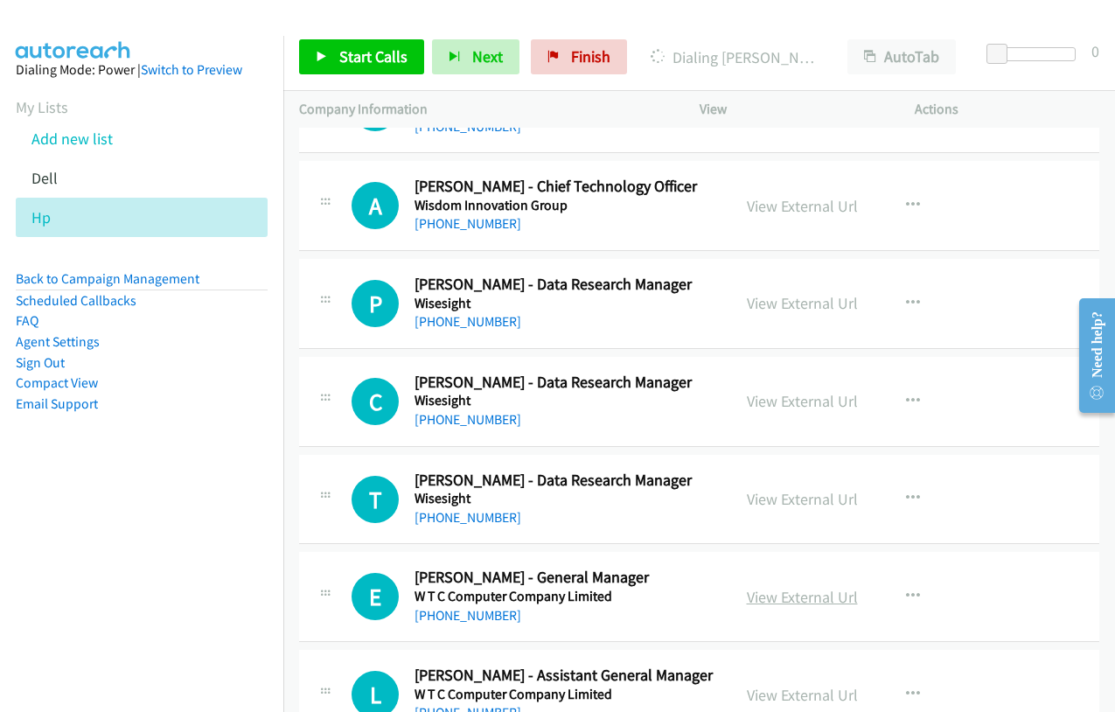
click at [814, 591] on link "View External Url" at bounding box center [802, 597] width 111 height 20
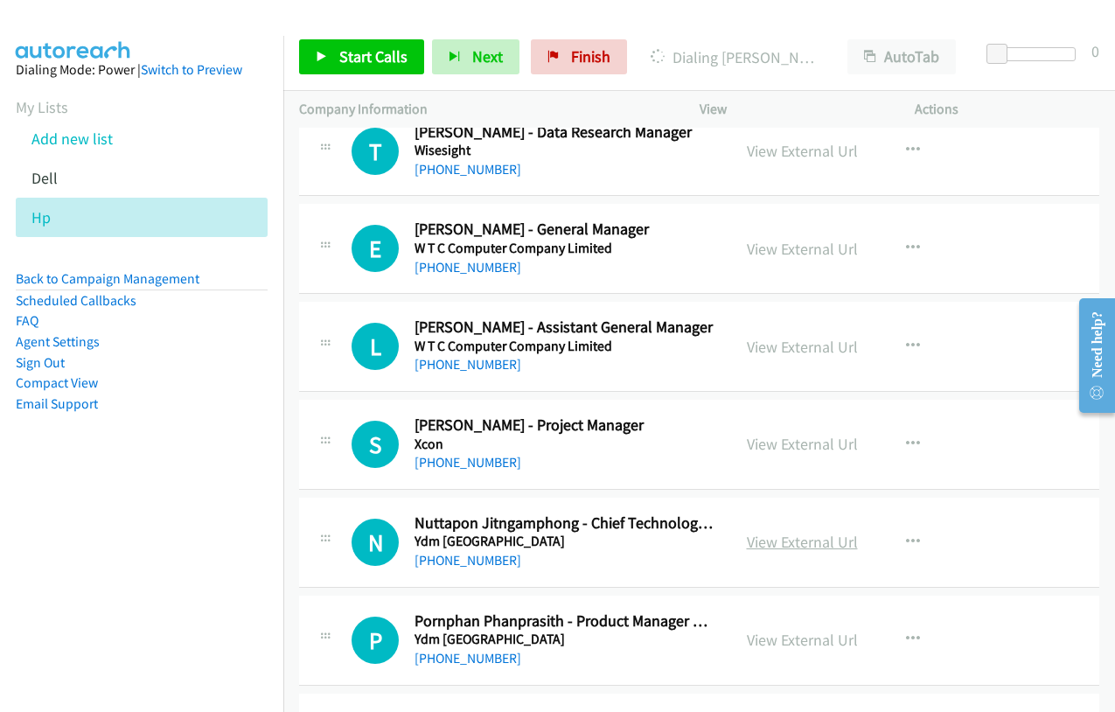
scroll to position [19777, 0]
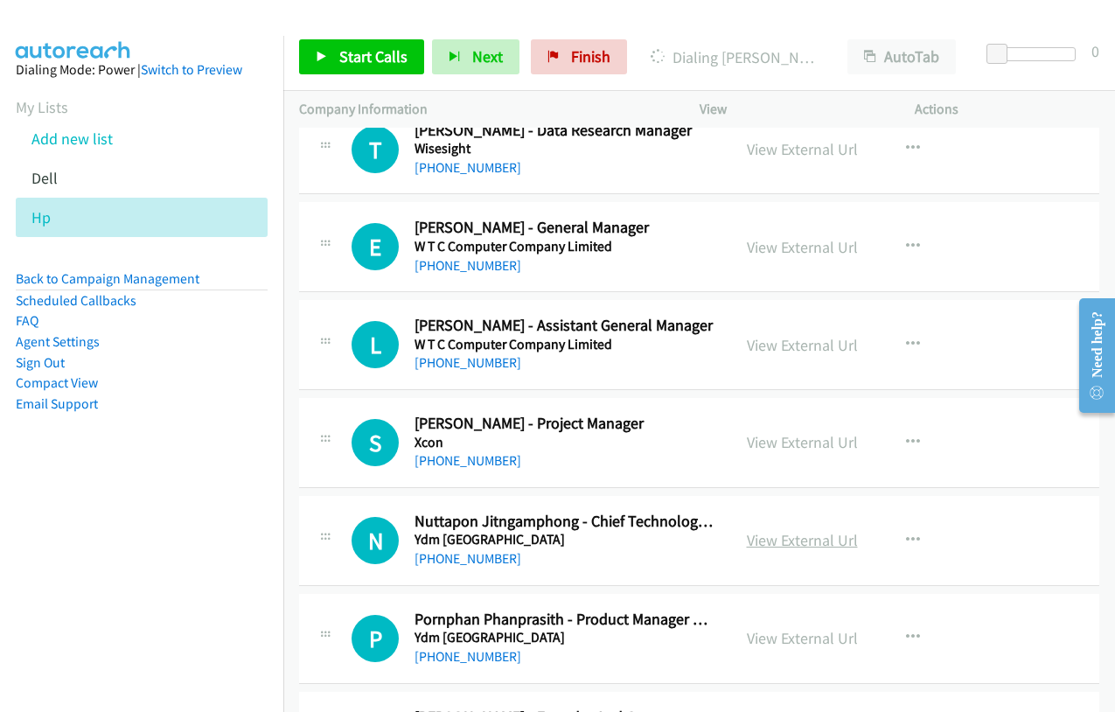
click at [820, 540] on link "View External Url" at bounding box center [802, 540] width 111 height 20
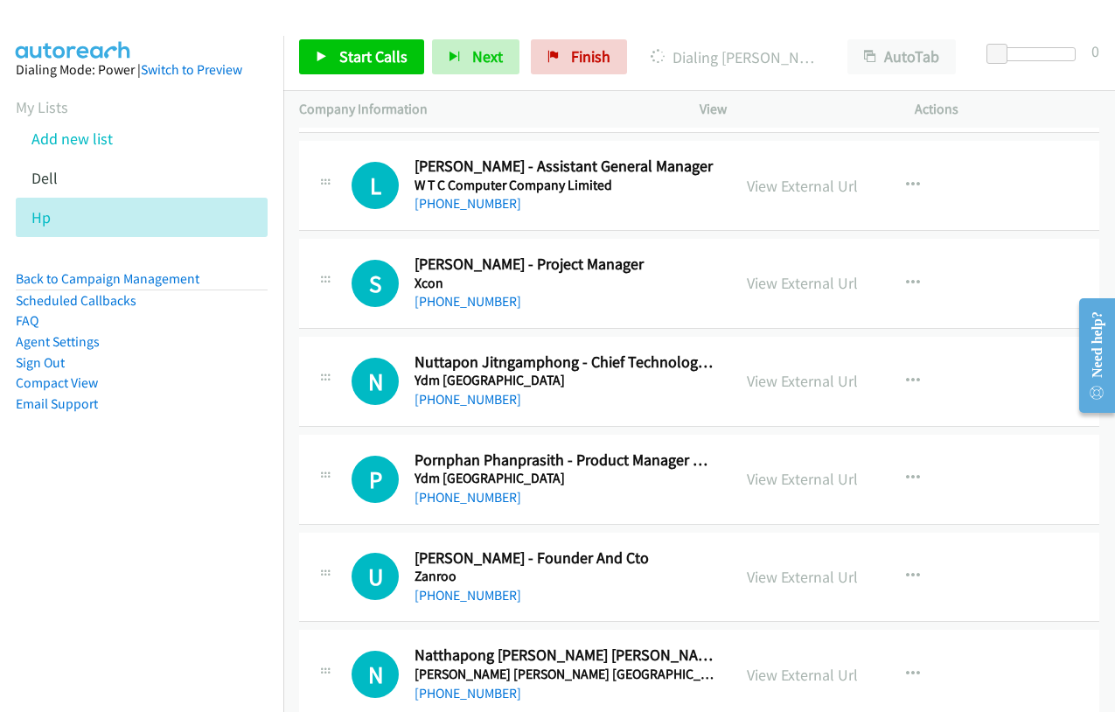
scroll to position [19952, 0]
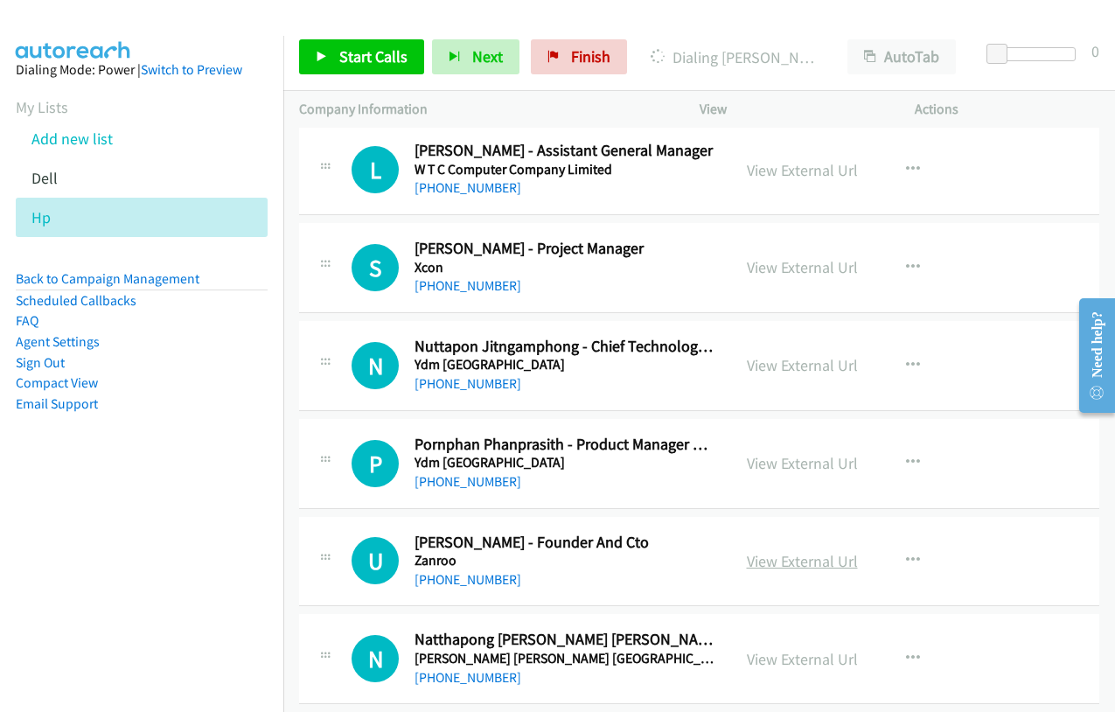
click at [801, 554] on link "View External Url" at bounding box center [802, 561] width 111 height 20
click at [756, 659] on link "View External Url" at bounding box center [802, 659] width 111 height 20
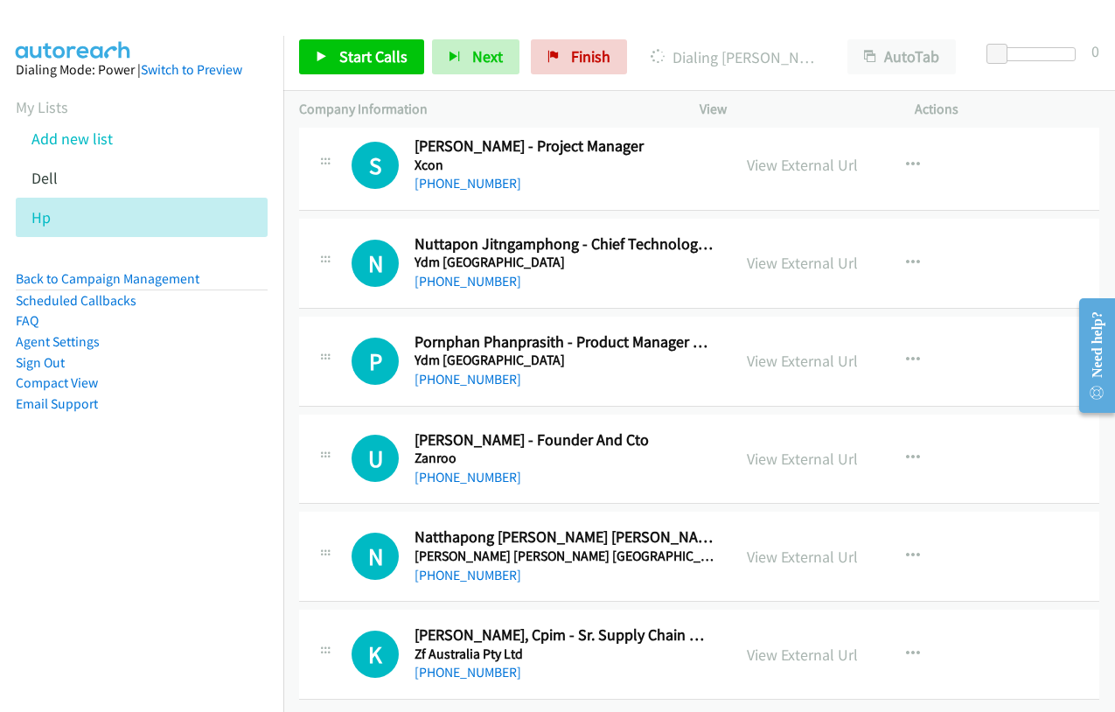
scroll to position [20067, 0]
click at [790, 644] on link "View External Url" at bounding box center [802, 654] width 111 height 20
